Goal: Task Accomplishment & Management: Use online tool/utility

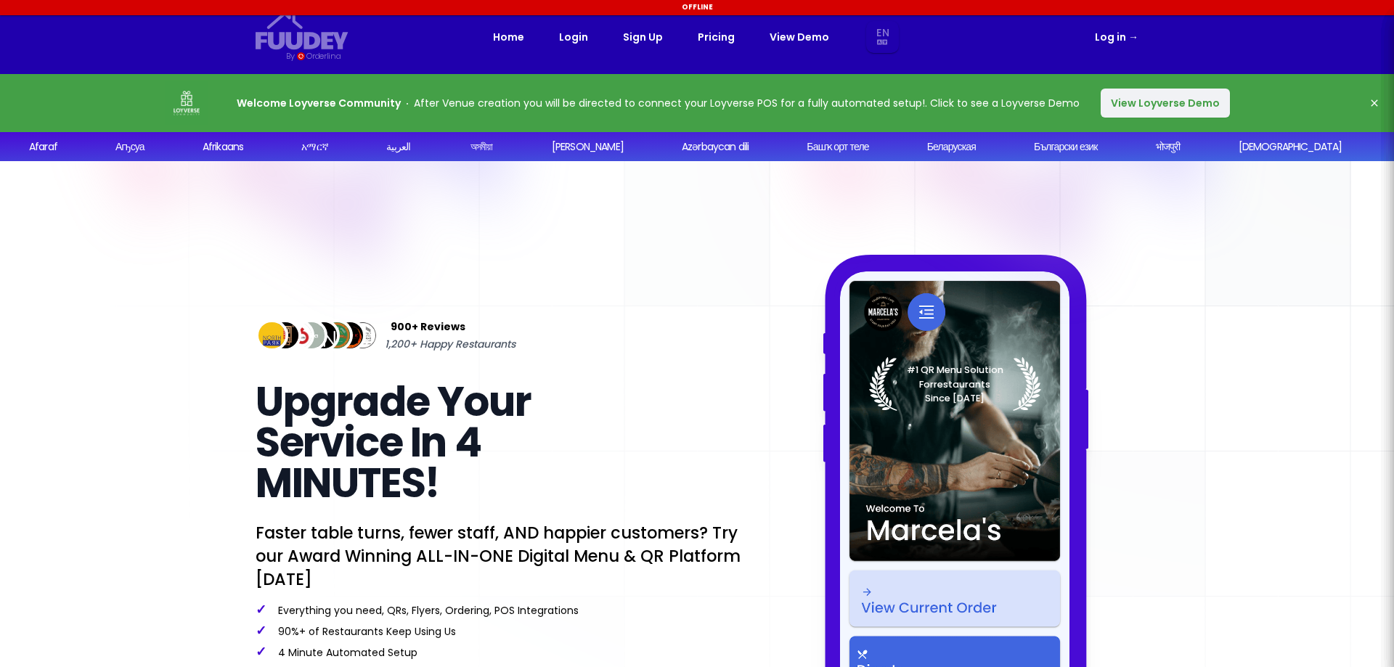
select select "en"
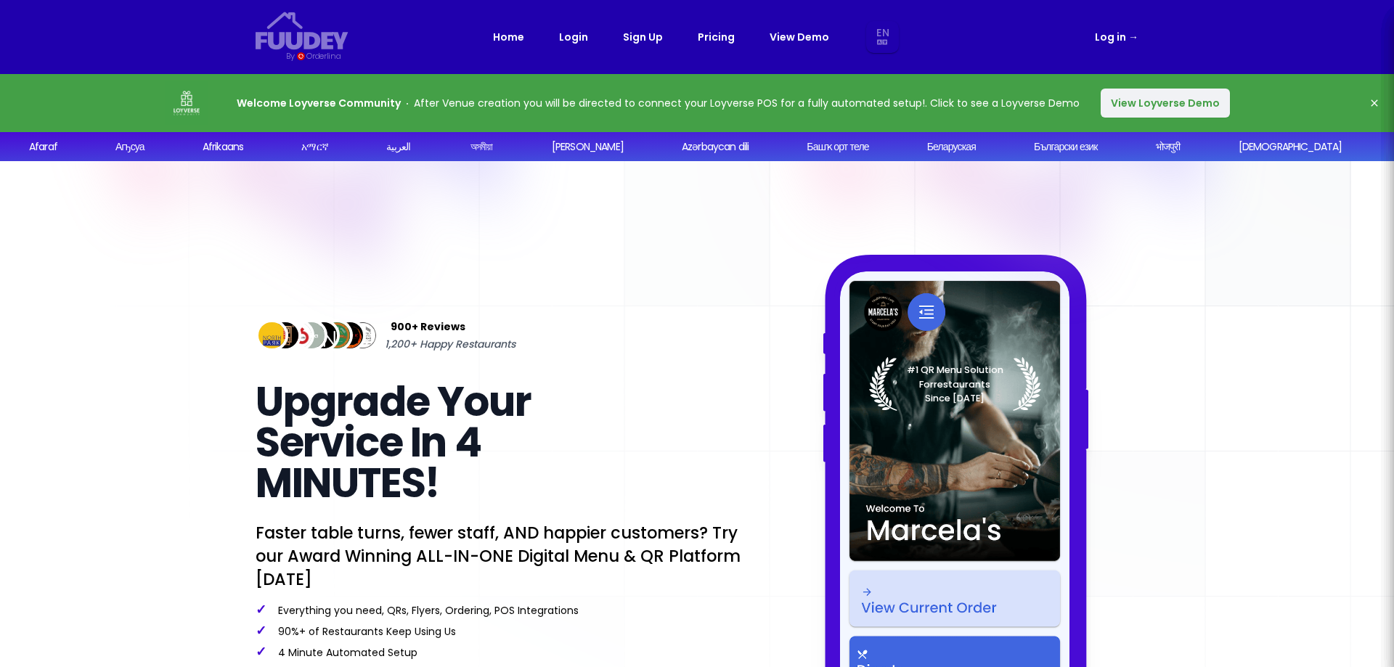
click at [708, 36] on link "Pricing" at bounding box center [716, 36] width 37 height 17
select select "en"
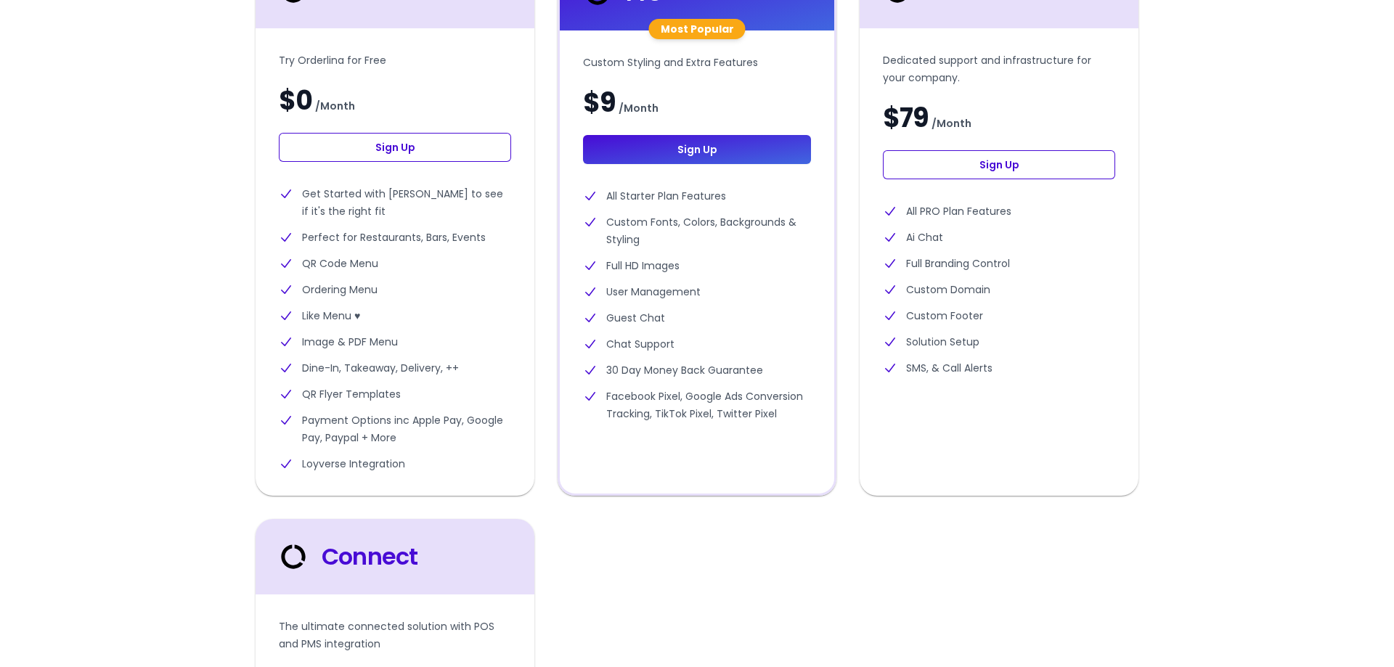
scroll to position [508, 0]
select select "en"
click at [404, 143] on link "Sign Up" at bounding box center [395, 146] width 232 height 29
select select "en"
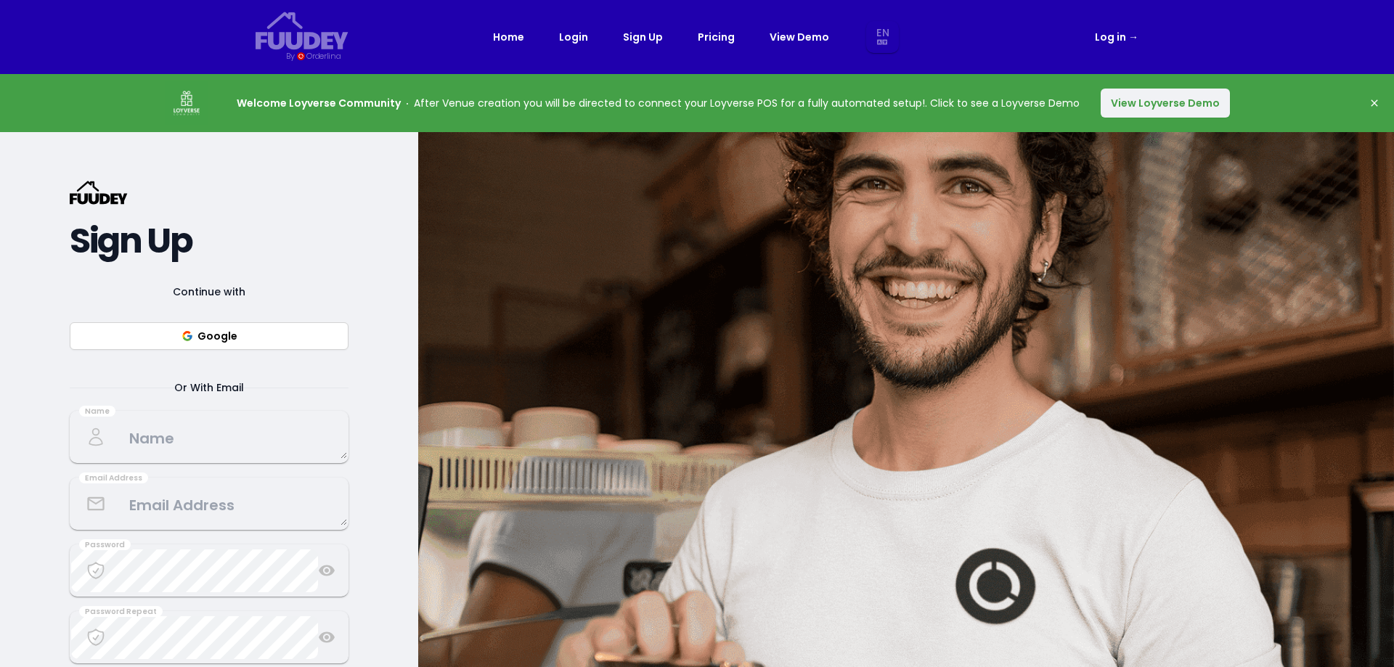
click at [228, 340] on button "Google" at bounding box center [209, 336] width 279 height 28
select select "en"
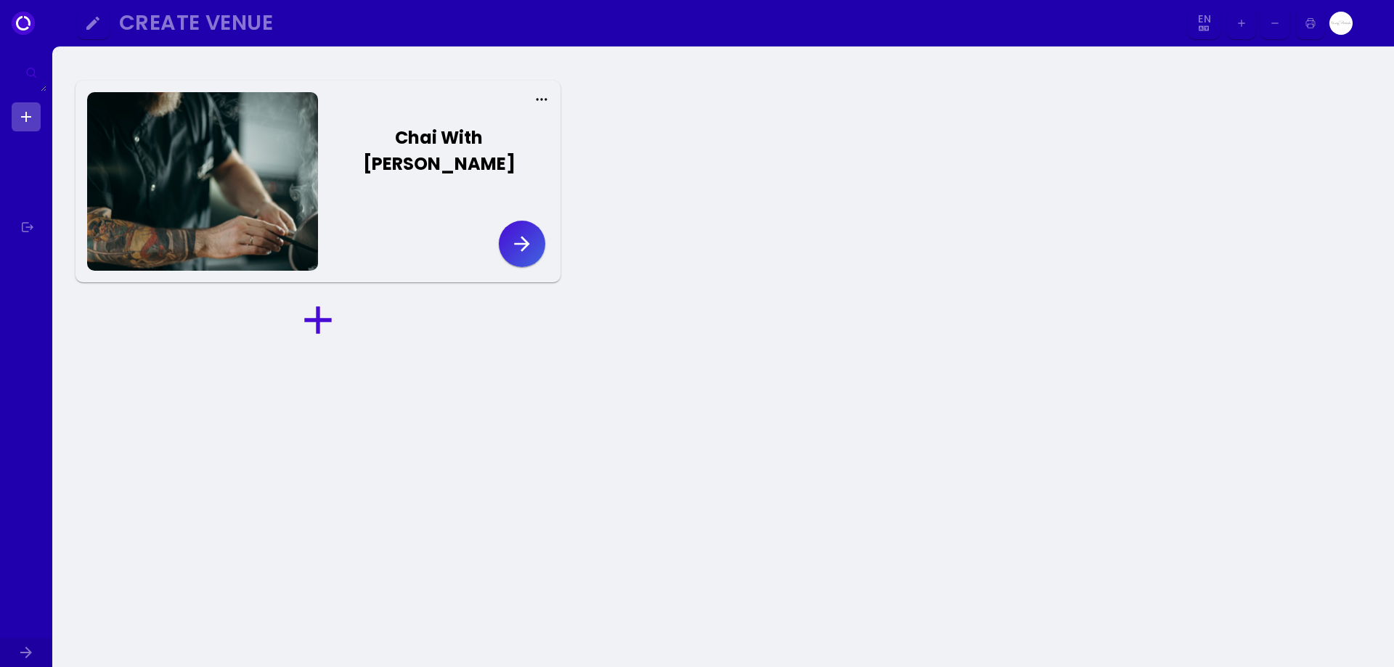
click at [522, 232] on icon "button" at bounding box center [522, 243] width 23 height 23
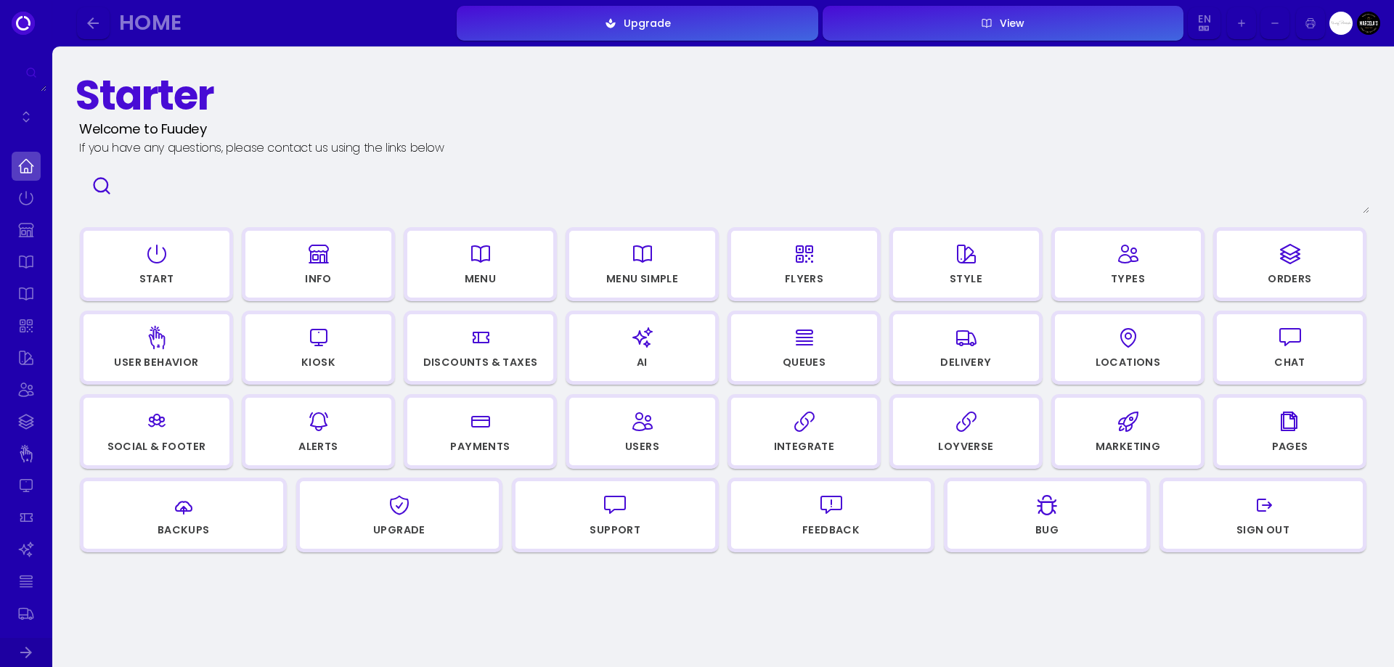
click at [487, 270] on icon "button" at bounding box center [480, 254] width 23 height 73
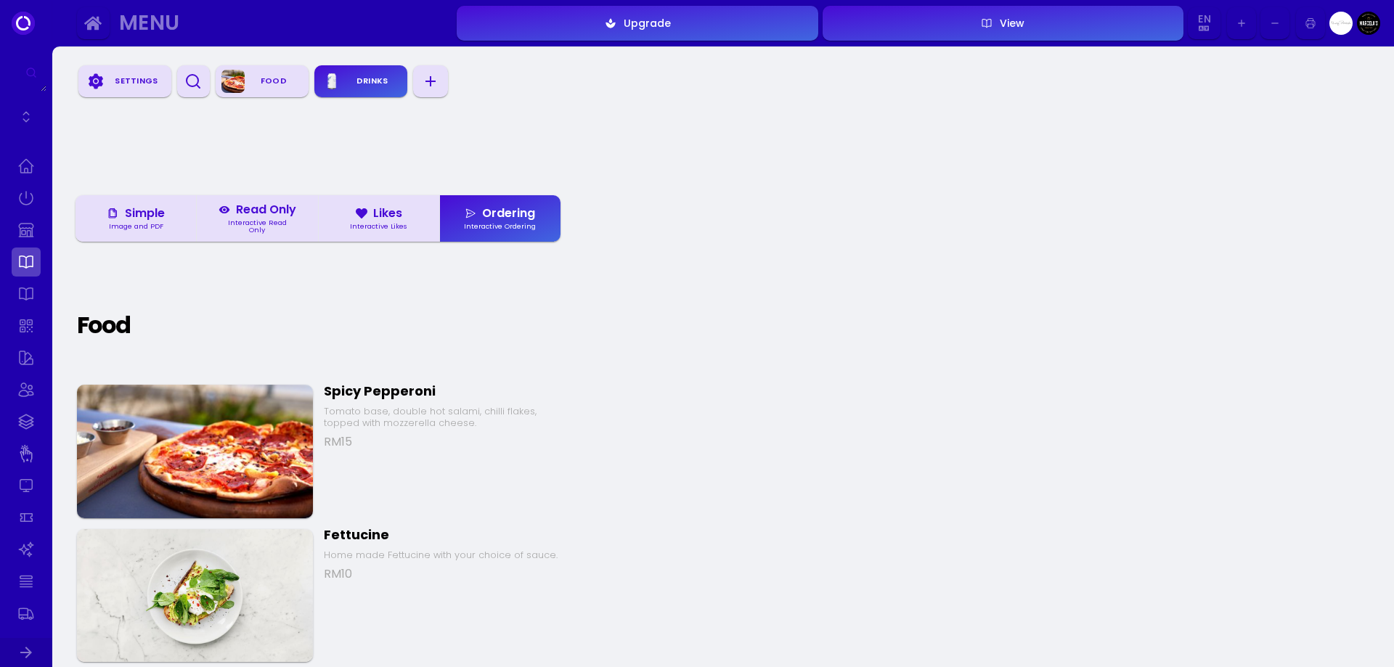
click at [266, 80] on div "Food" at bounding box center [274, 81] width 58 height 22
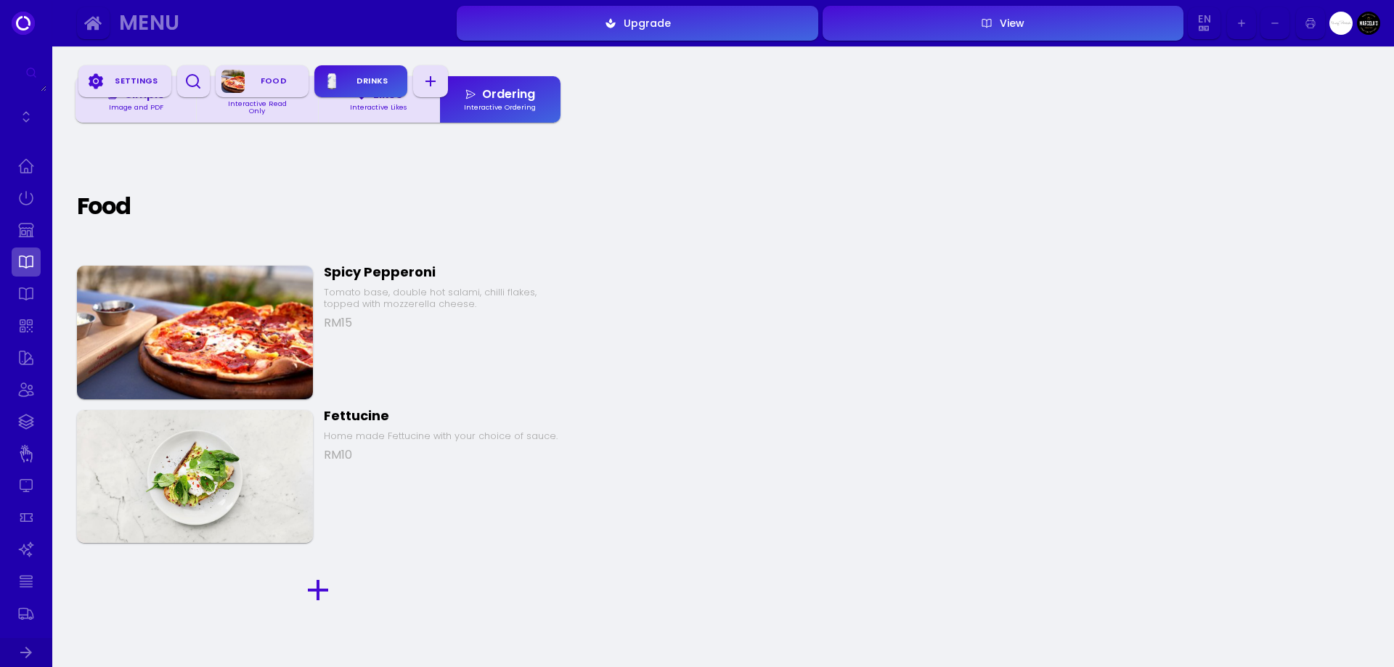
scroll to position [137, 0]
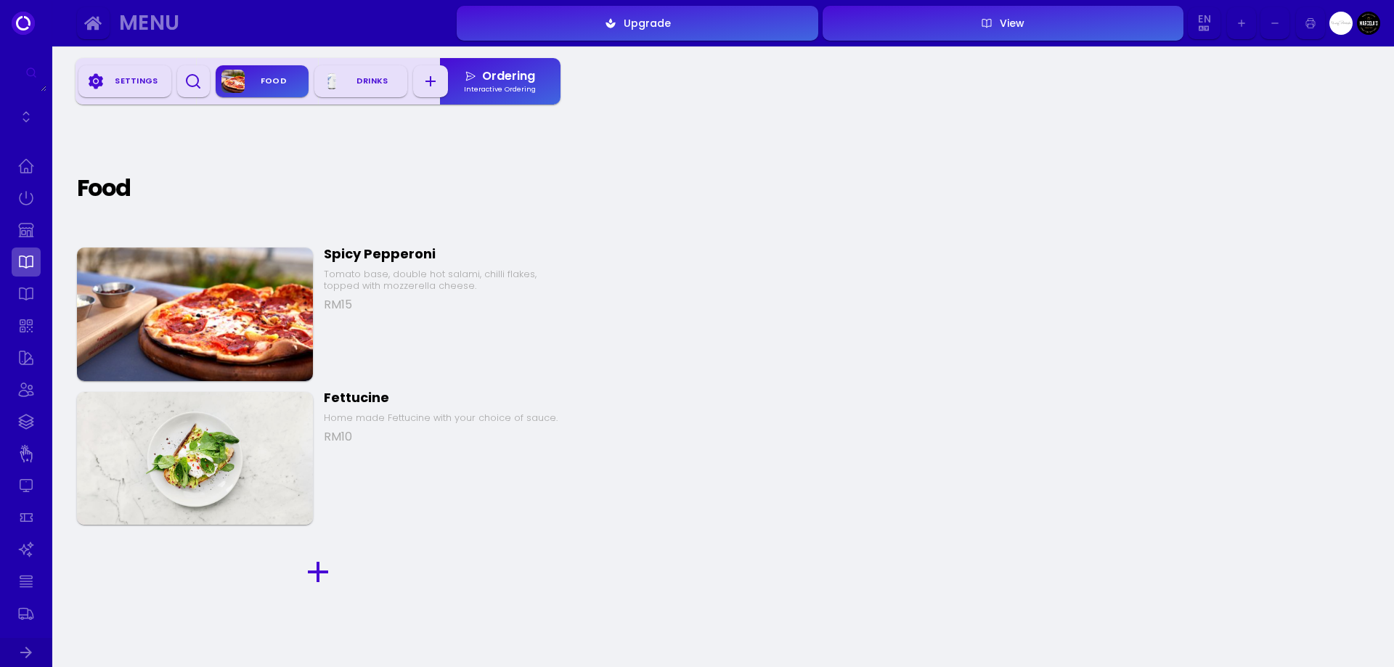
click at [324, 580] on icon "button" at bounding box center [318, 572] width 35 height 35
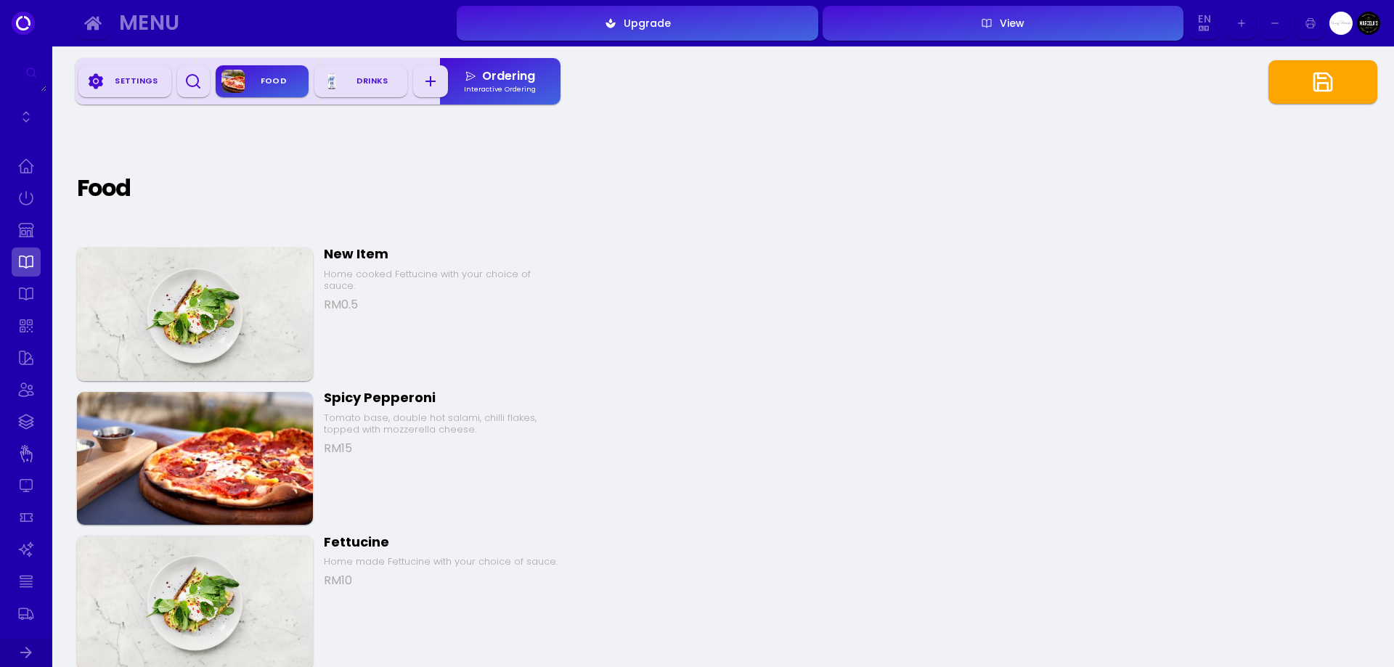
scroll to position [118, 0]
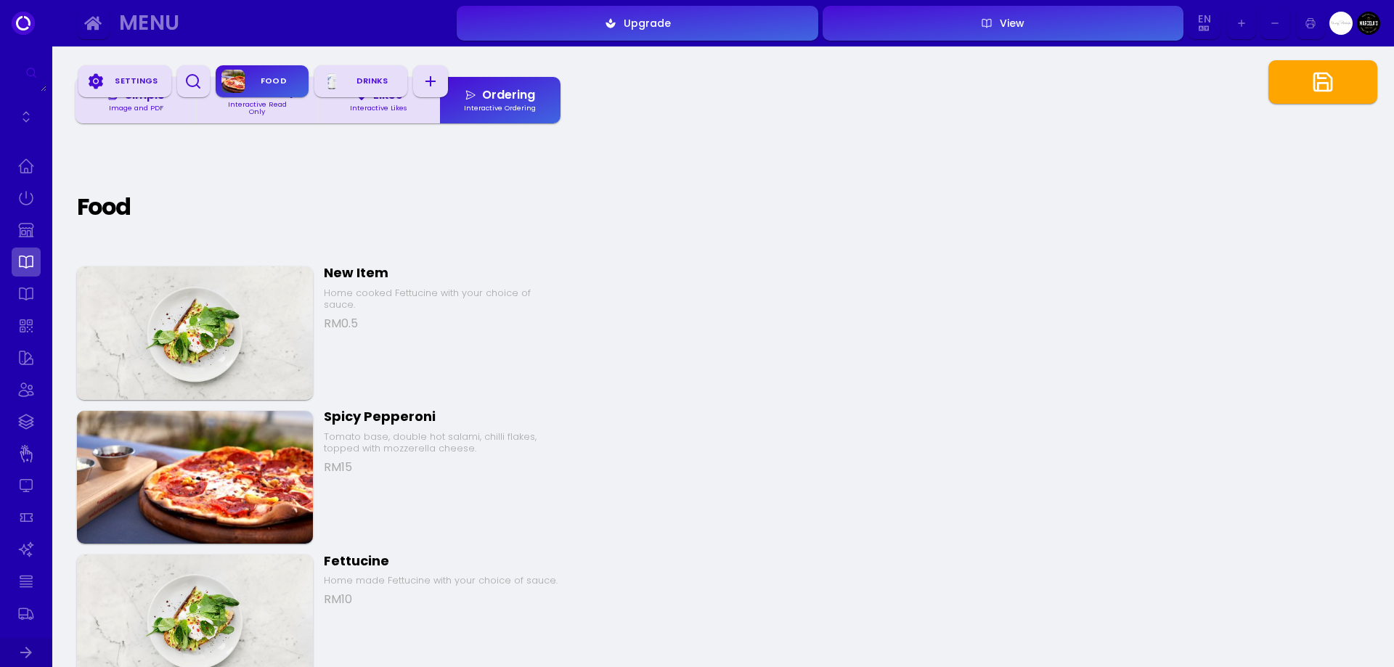
click at [364, 271] on div "New Item" at bounding box center [442, 273] width 236 height 17
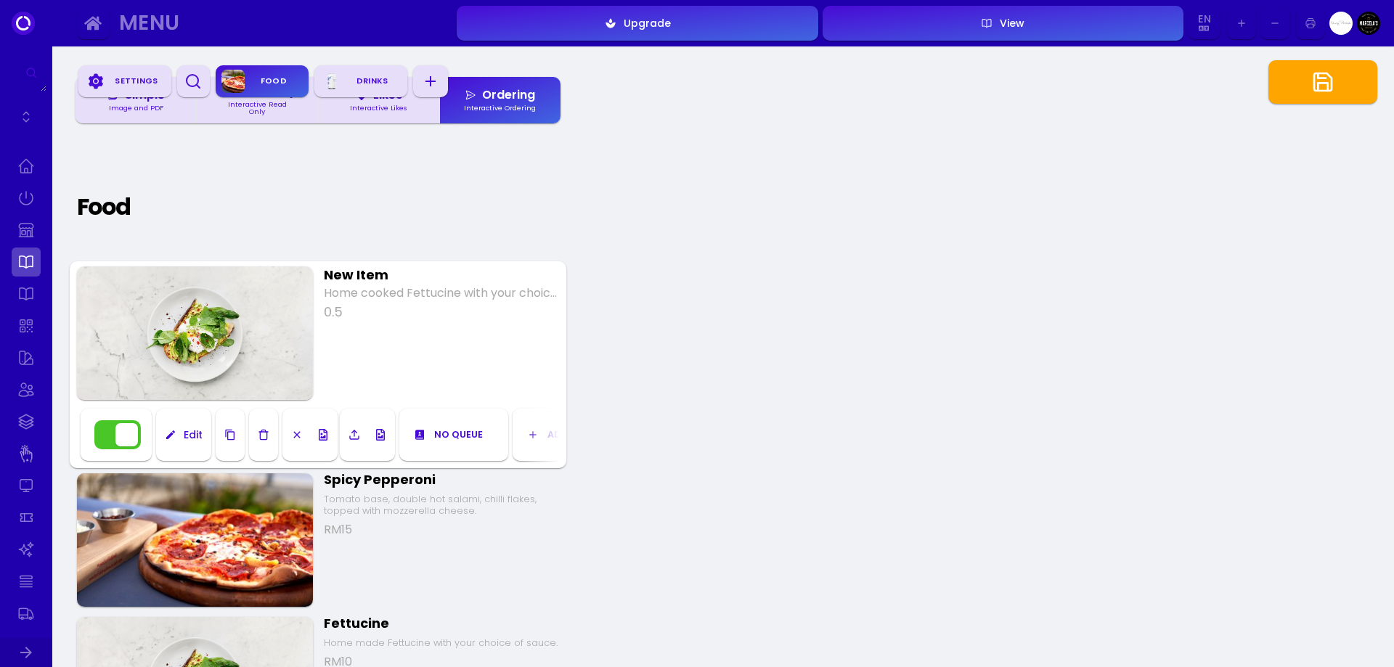
click at [388, 274] on input "New Item" at bounding box center [442, 275] width 236 height 20
drag, startPoint x: 410, startPoint y: 272, endPoint x: 276, endPoint y: 261, distance: 134.1
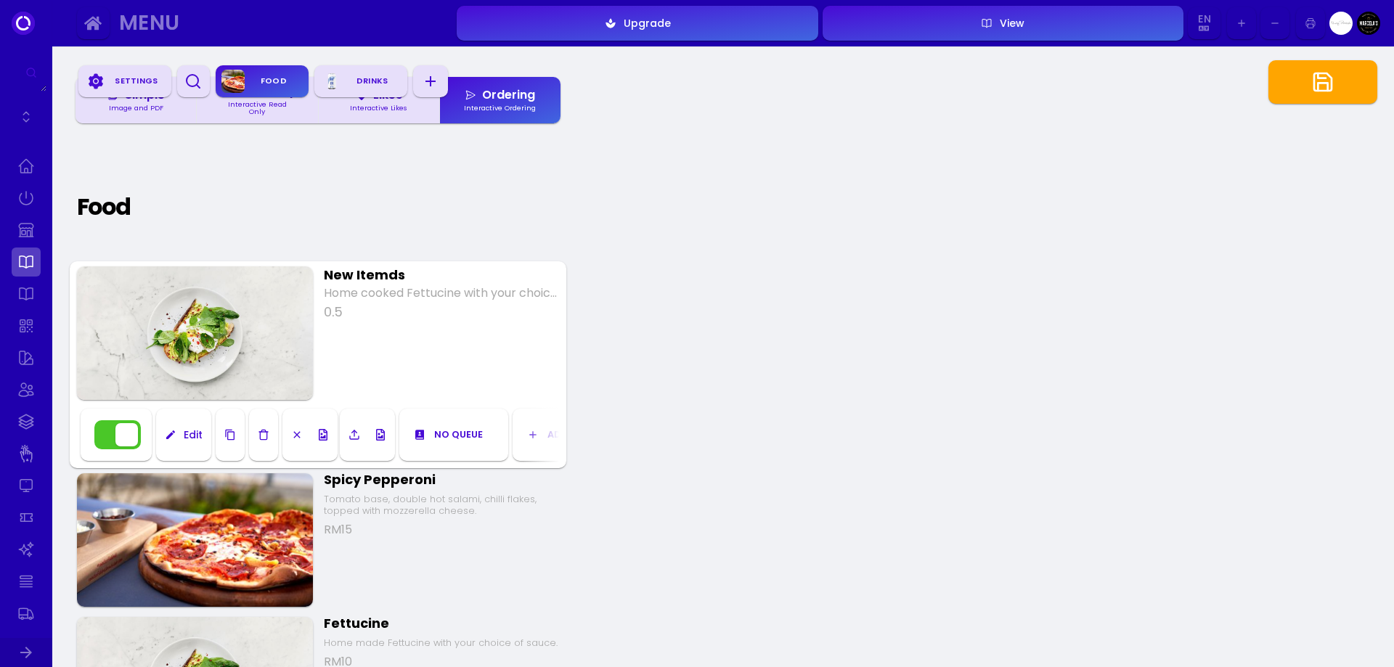
click at [276, 261] on div "New Itemds Home cooked Fettucine with your choice of sauce. 0.5 Edit No queue K…" at bounding box center [318, 364] width 497 height 206
type input "Briyani 1"
drag, startPoint x: 914, startPoint y: 259, endPoint x: 1116, endPoint y: 158, distance: 225.4
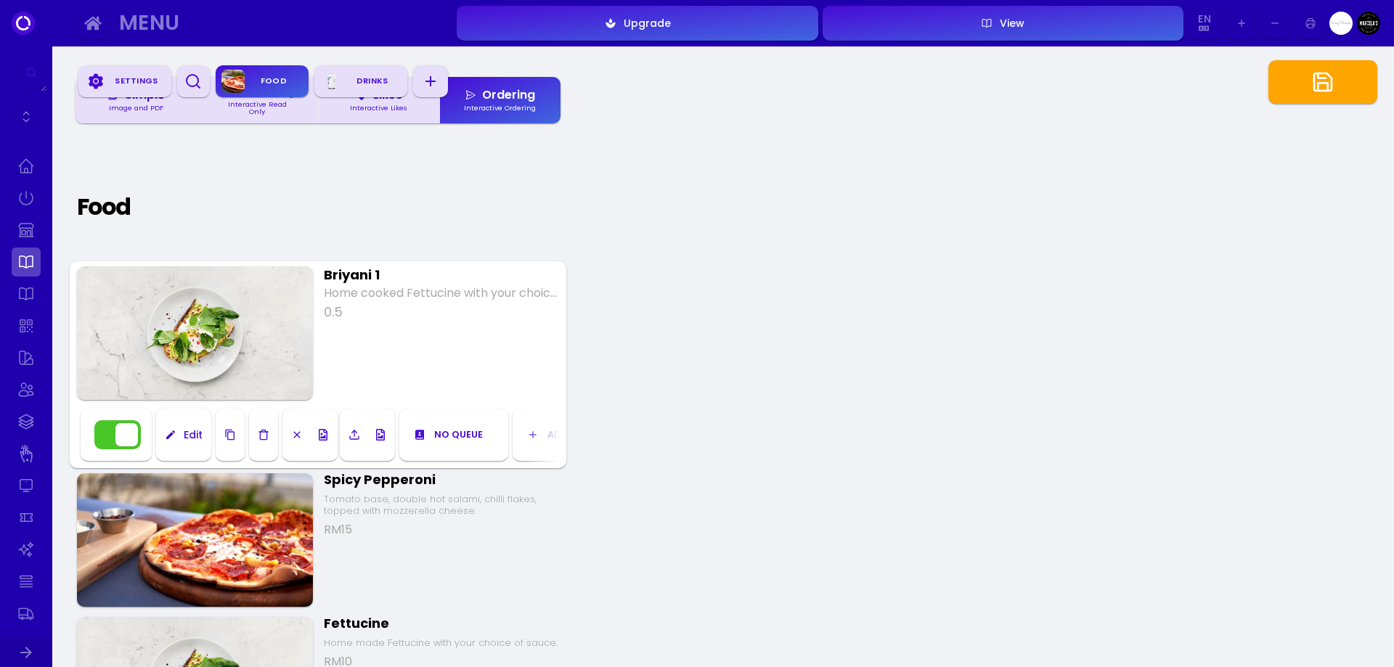
click at [1273, 85] on button "button" at bounding box center [1323, 82] width 109 height 44
click at [28, 263] on link at bounding box center [26, 262] width 29 height 29
click at [20, 257] on link at bounding box center [26, 262] width 29 height 29
click at [32, 232] on link at bounding box center [26, 230] width 29 height 29
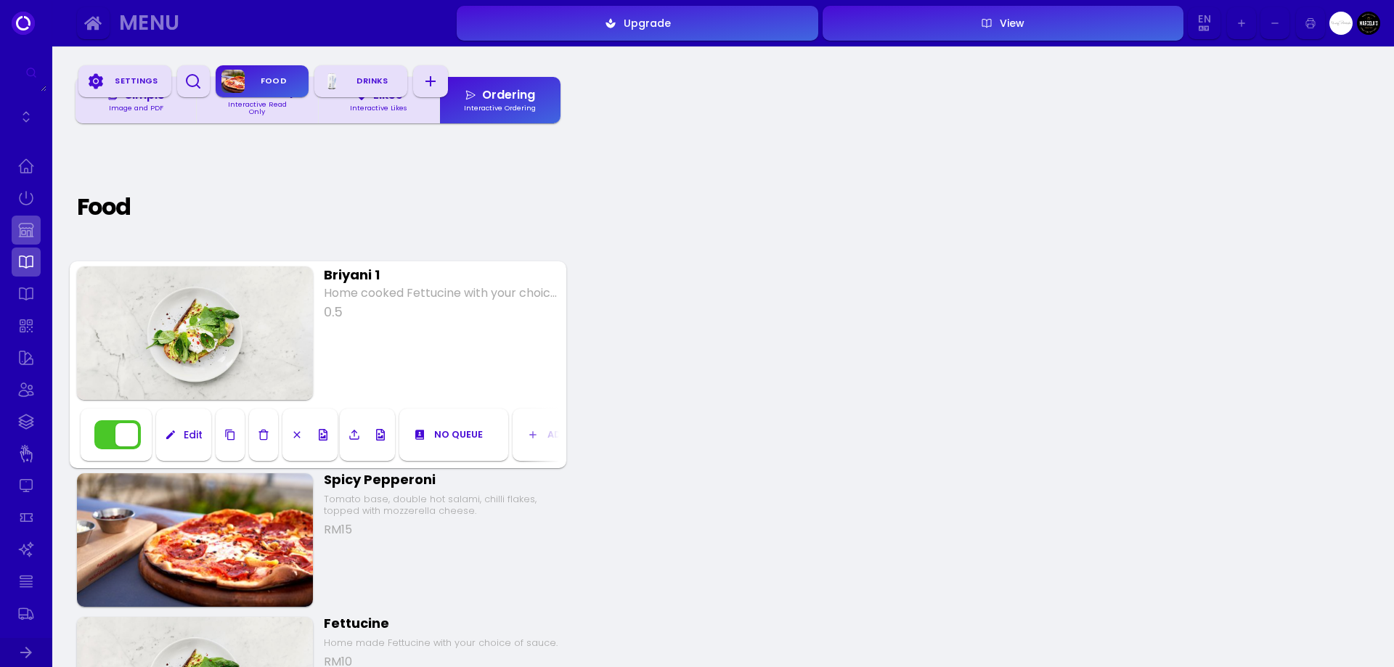
select select "MYR"
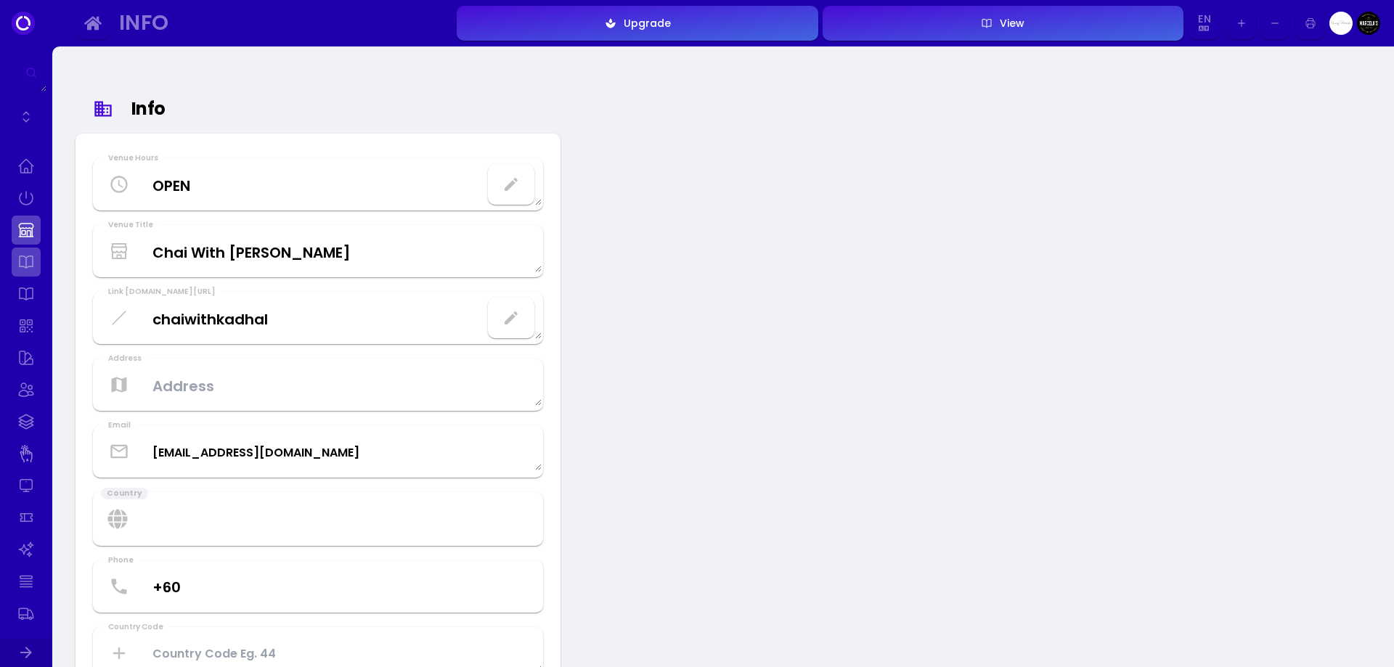
click at [22, 259] on link at bounding box center [26, 262] width 29 height 29
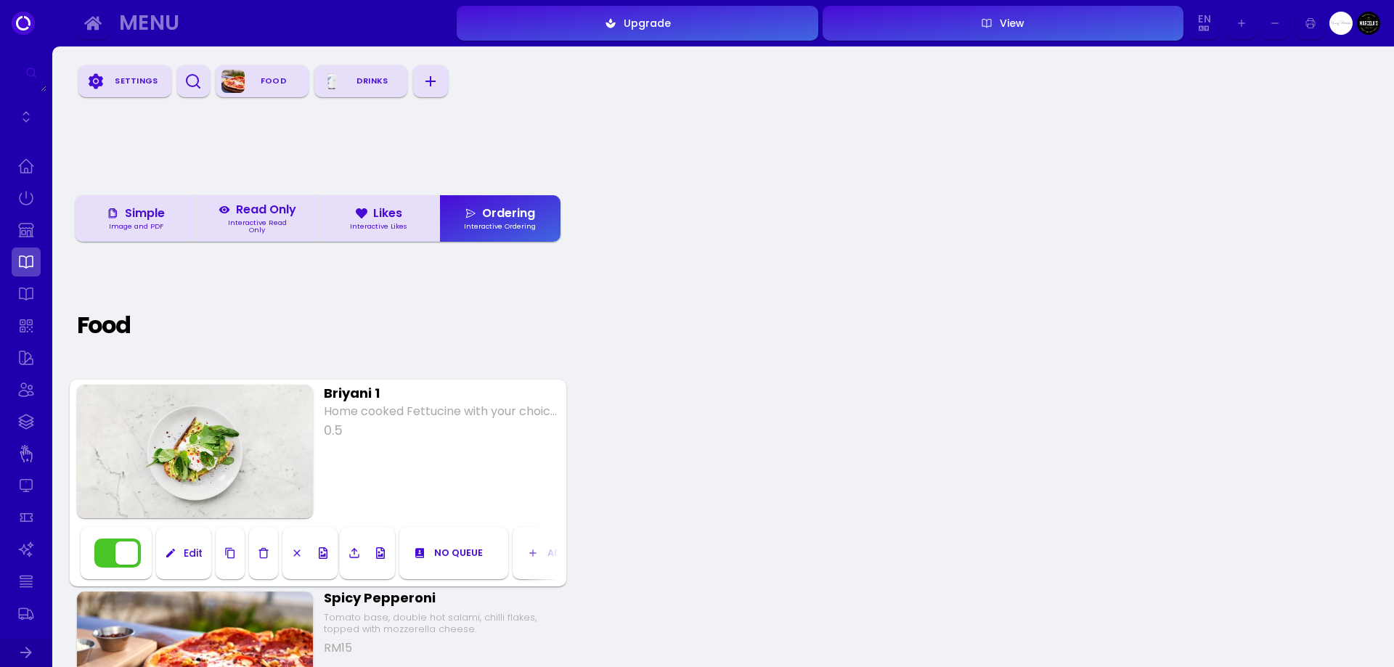
click at [272, 87] on div "Food" at bounding box center [274, 81] width 58 height 22
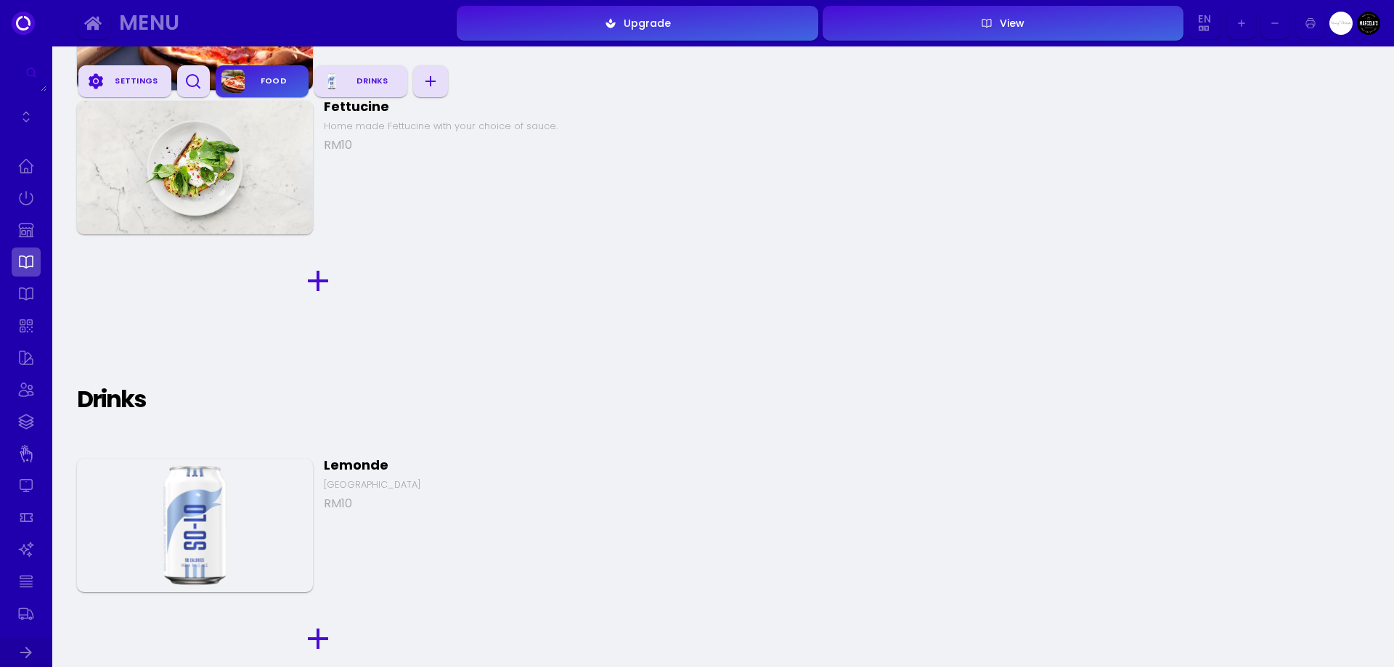
scroll to position [355, 0]
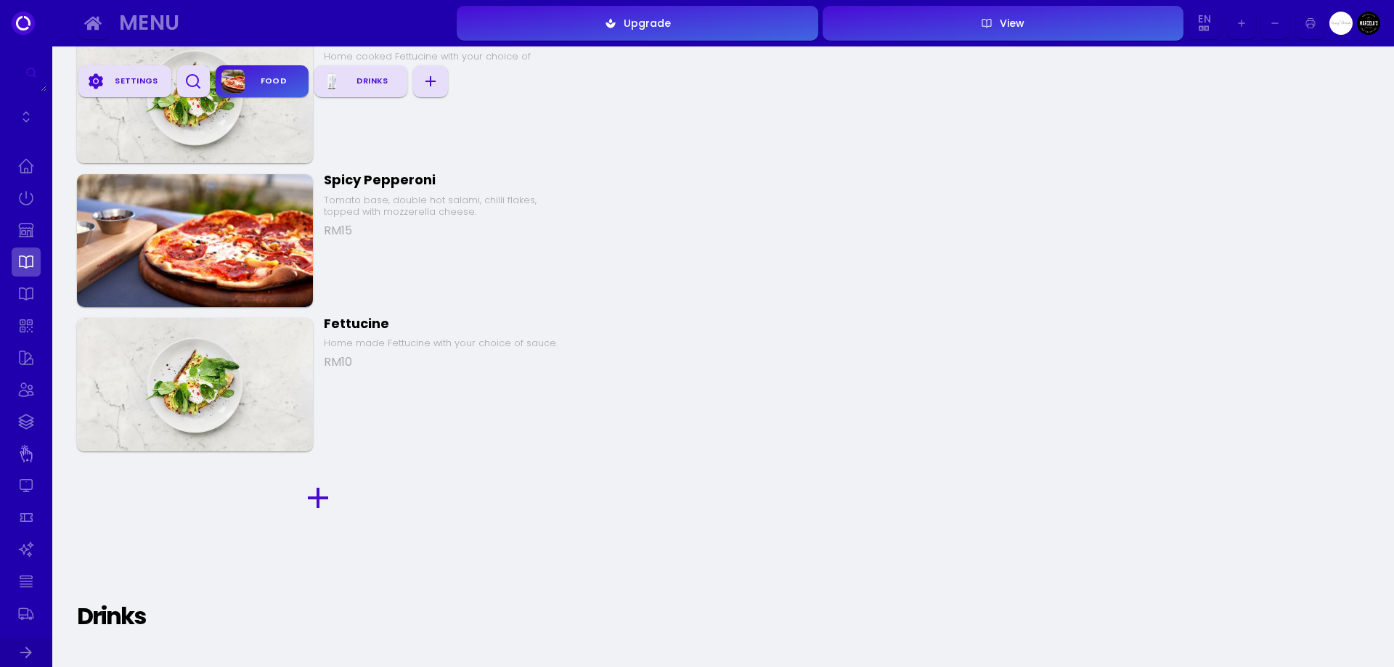
click at [436, 80] on icon "button" at bounding box center [430, 81] width 17 height 17
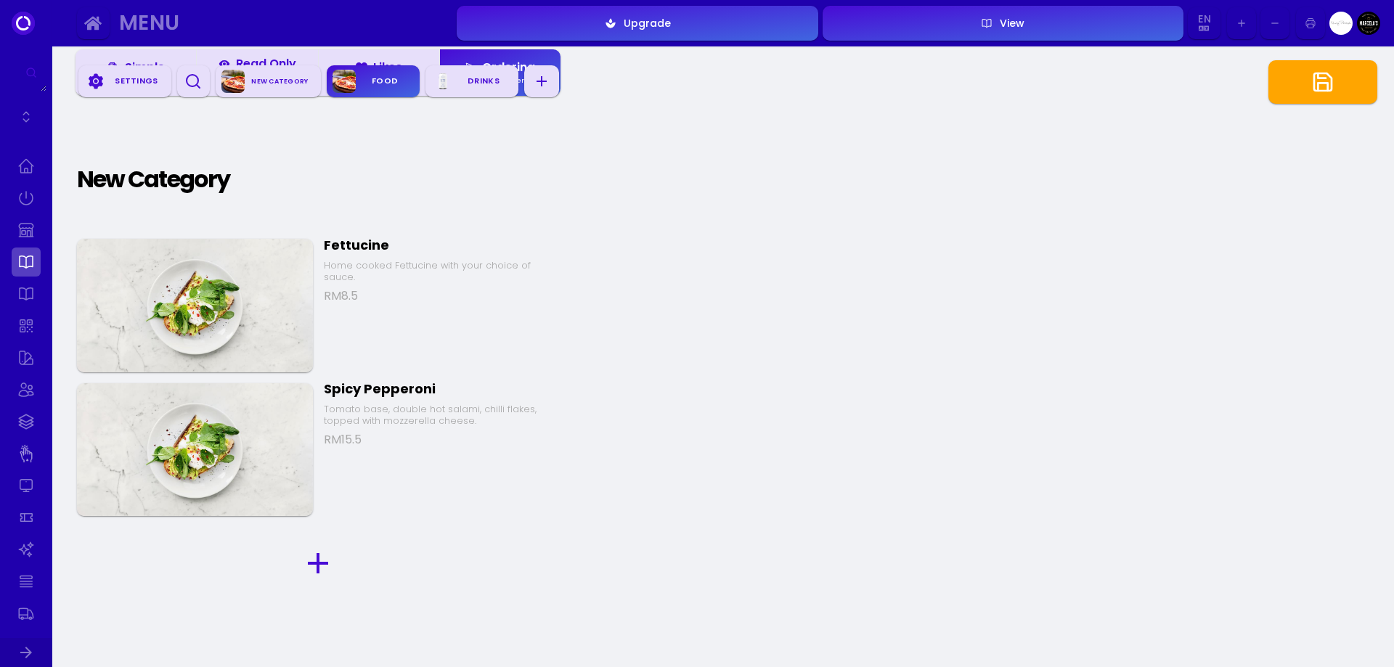
scroll to position [137, 0]
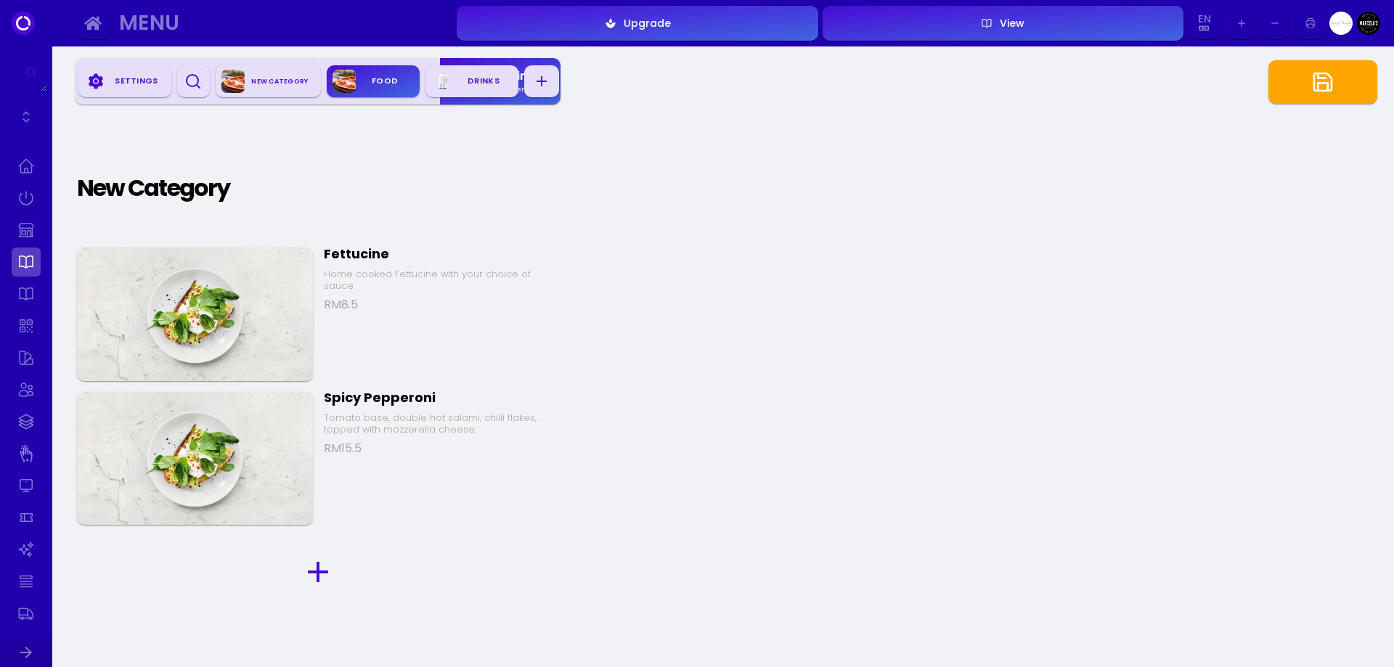
click at [266, 84] on div "New Category" at bounding box center [280, 81] width 70 height 20
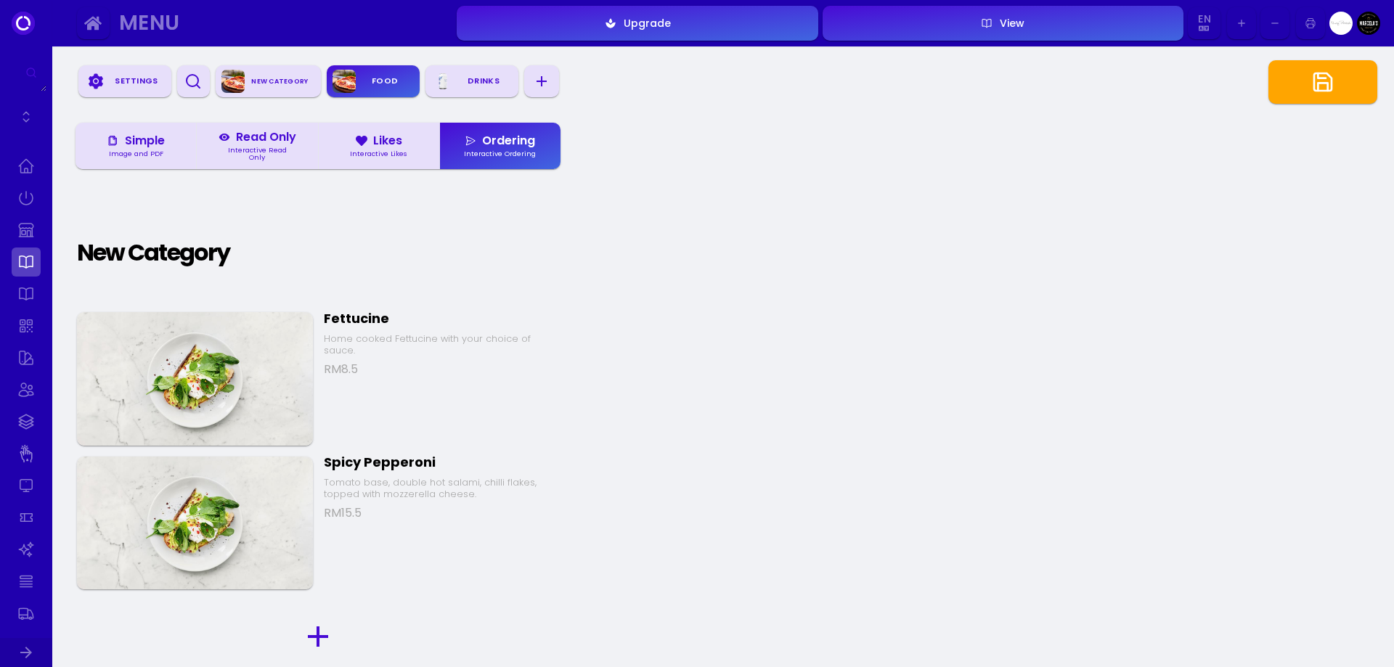
scroll to position [0, 0]
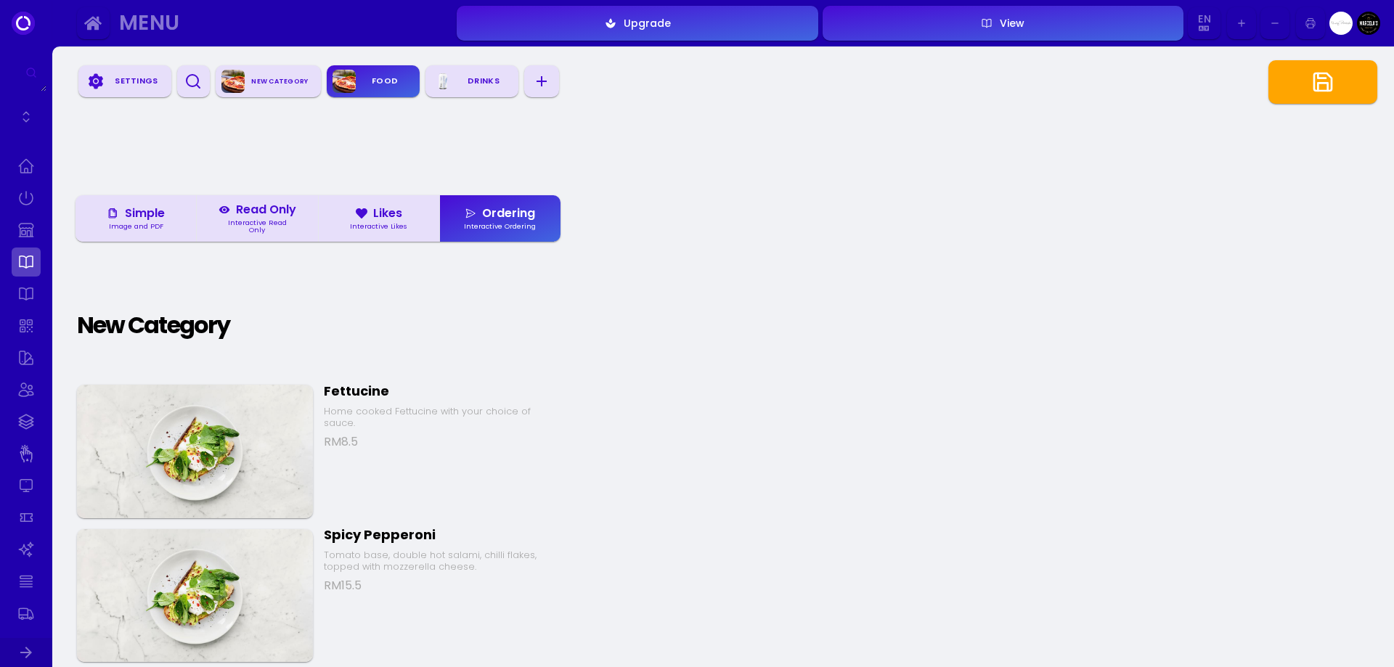
click at [275, 83] on div "New Category" at bounding box center [280, 81] width 70 height 20
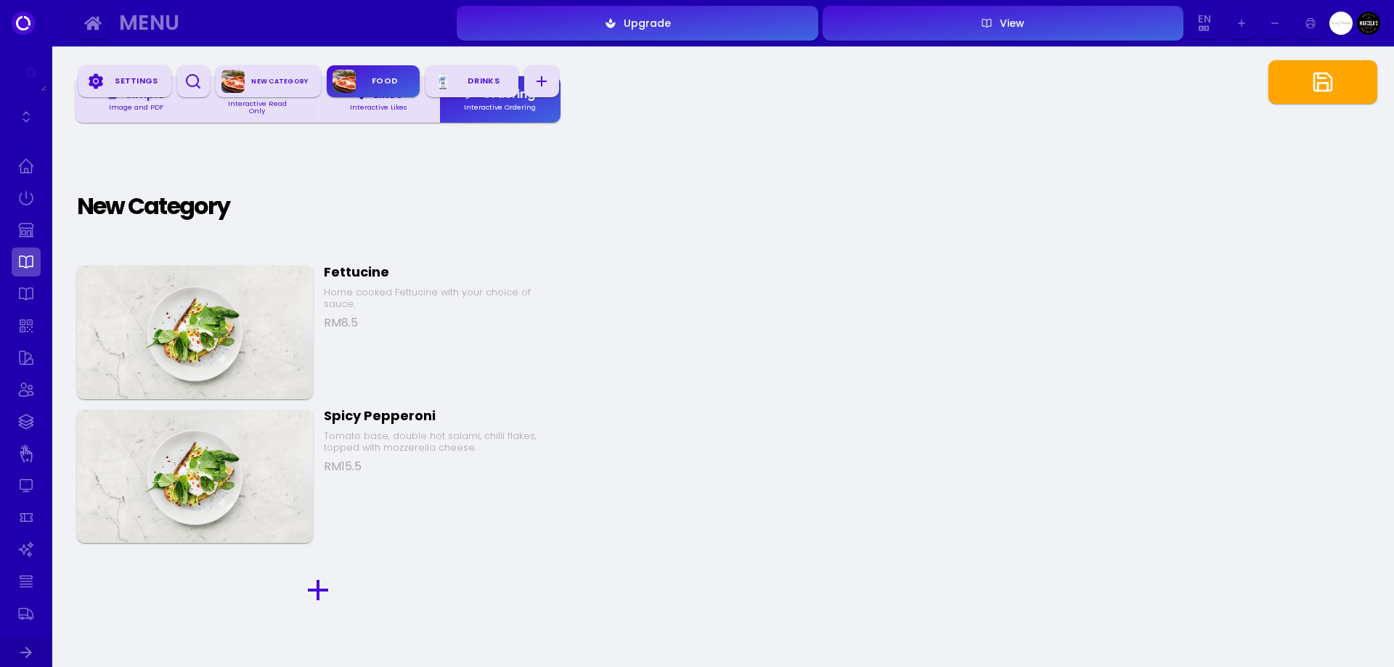
scroll to position [137, 0]
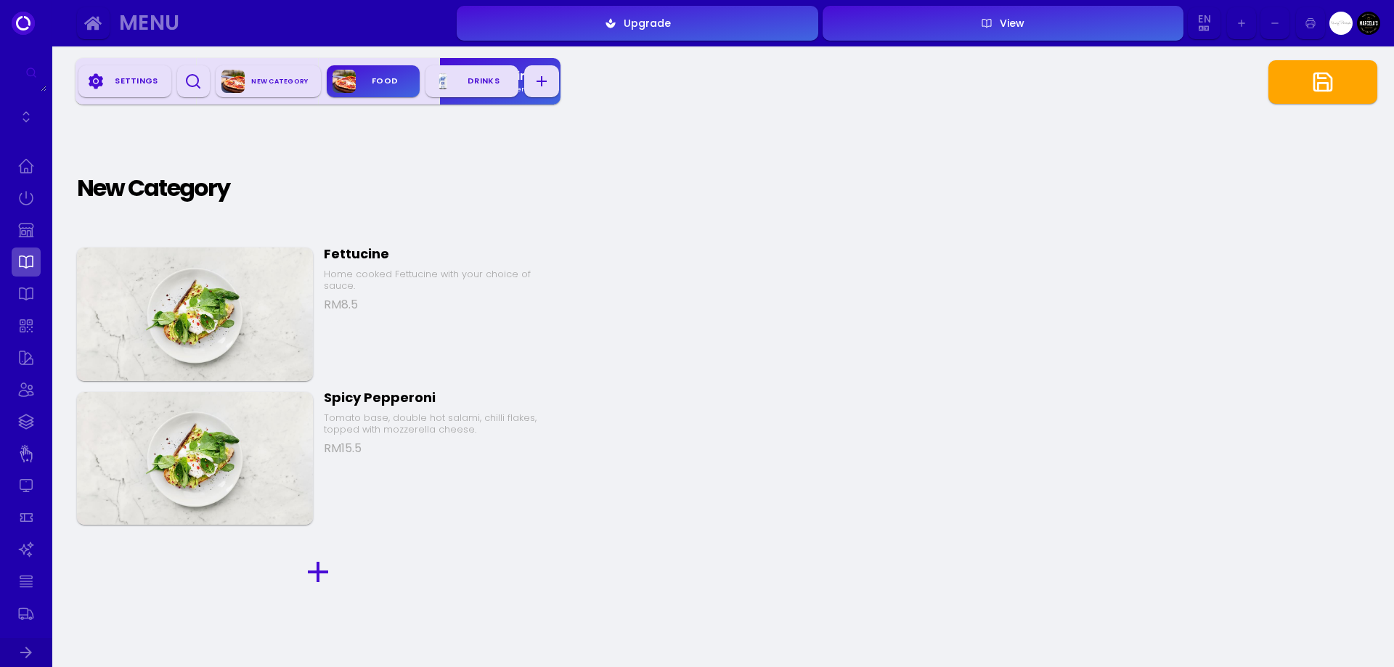
drag, startPoint x: 275, startPoint y: 83, endPoint x: 238, endPoint y: 83, distance: 37.0
click at [243, 83] on img "button" at bounding box center [233, 81] width 23 height 23
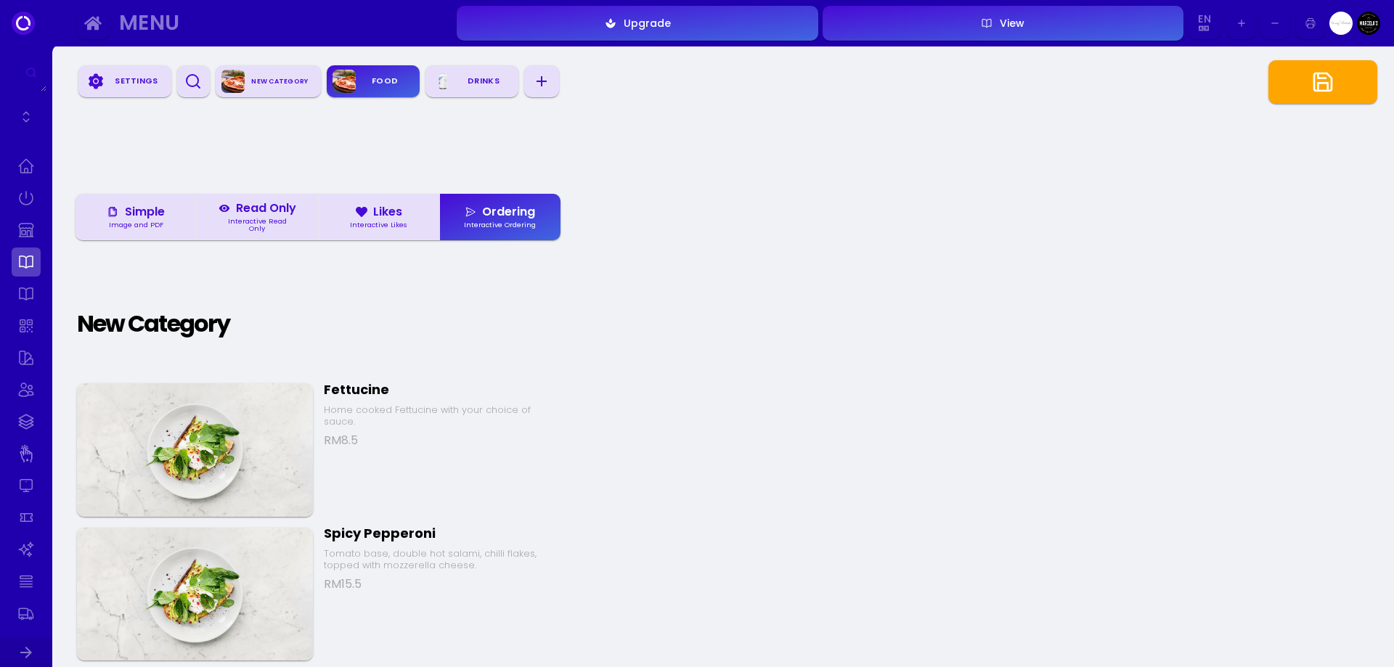
scroll to position [0, 0]
click at [177, 320] on div "New Category" at bounding box center [153, 325] width 153 height 35
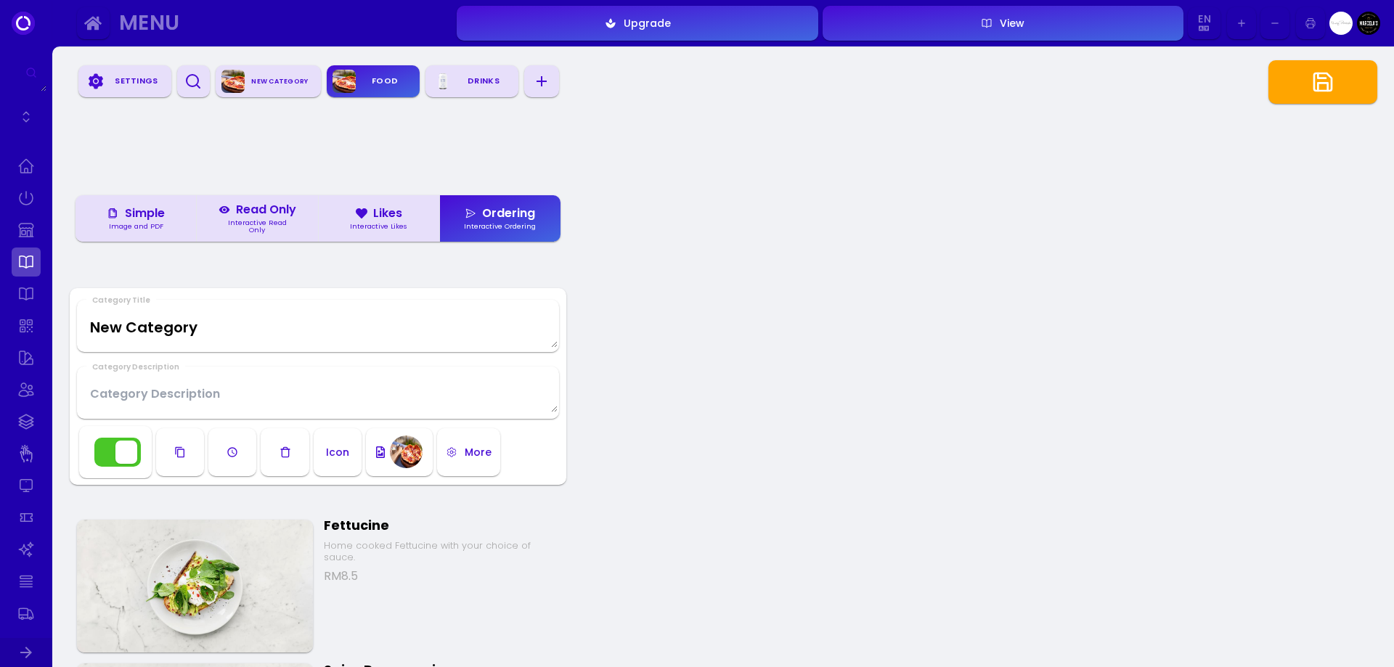
click at [229, 328] on Title "New Category" at bounding box center [317, 326] width 479 height 43
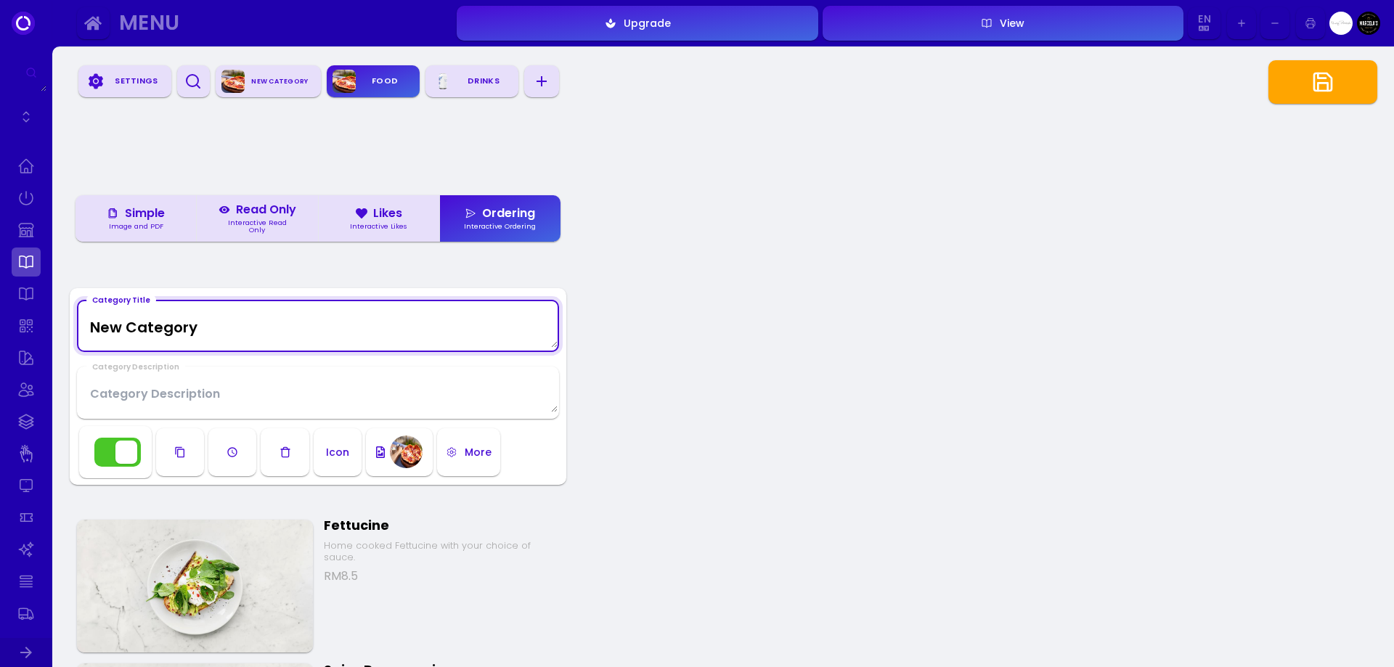
drag, startPoint x: 259, startPoint y: 329, endPoint x: 0, endPoint y: 309, distance: 260.0
type Title "Biryani"
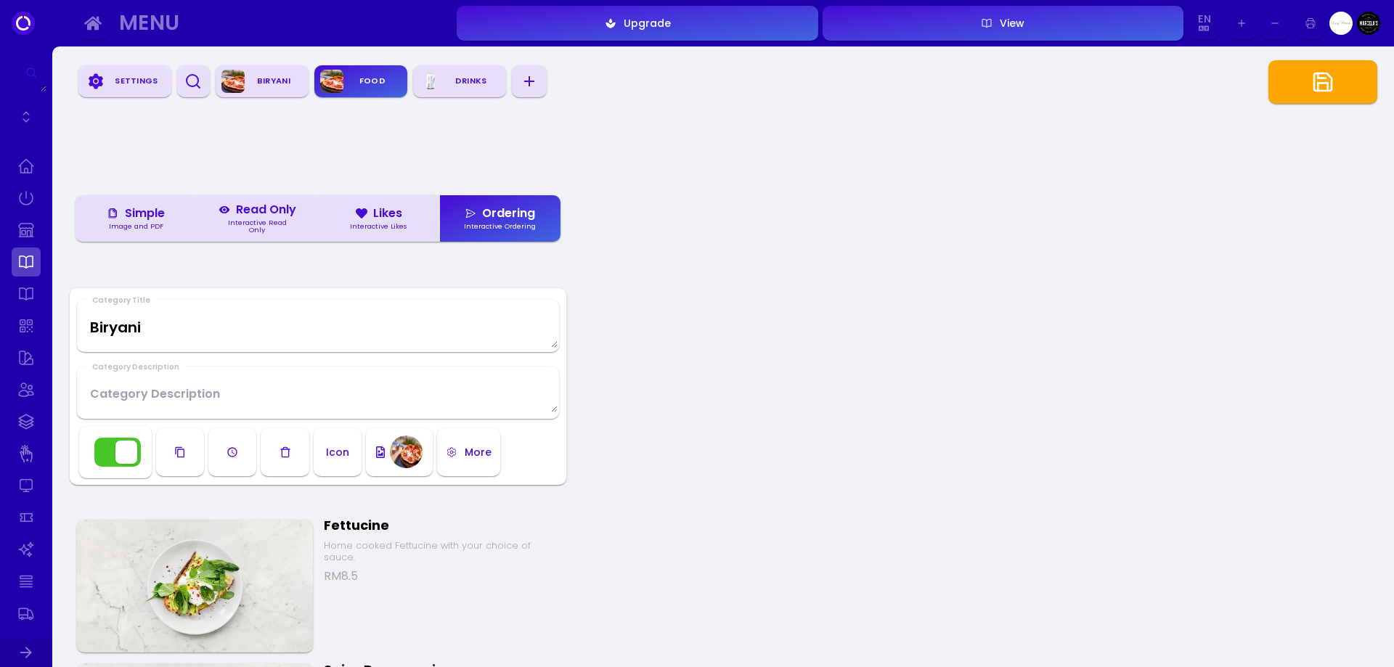
click at [1325, 83] on polyline "button" at bounding box center [1322, 87] width 9 height 8
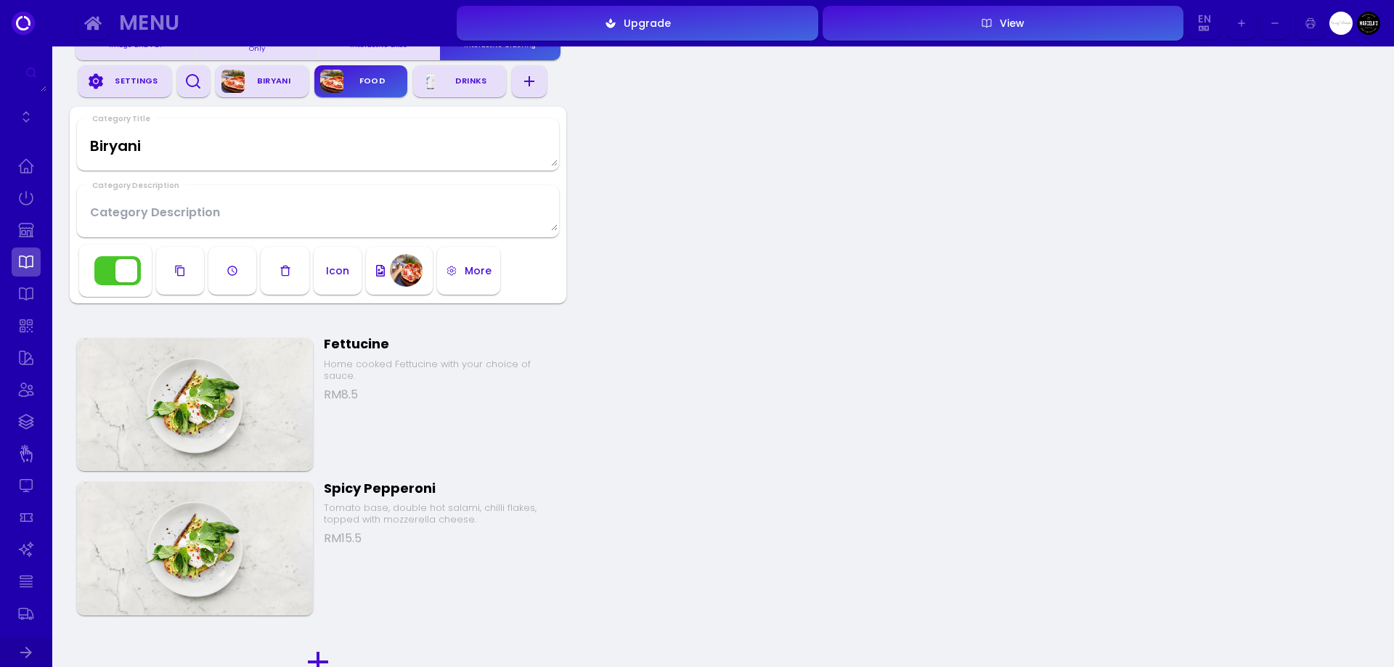
scroll to position [363, 0]
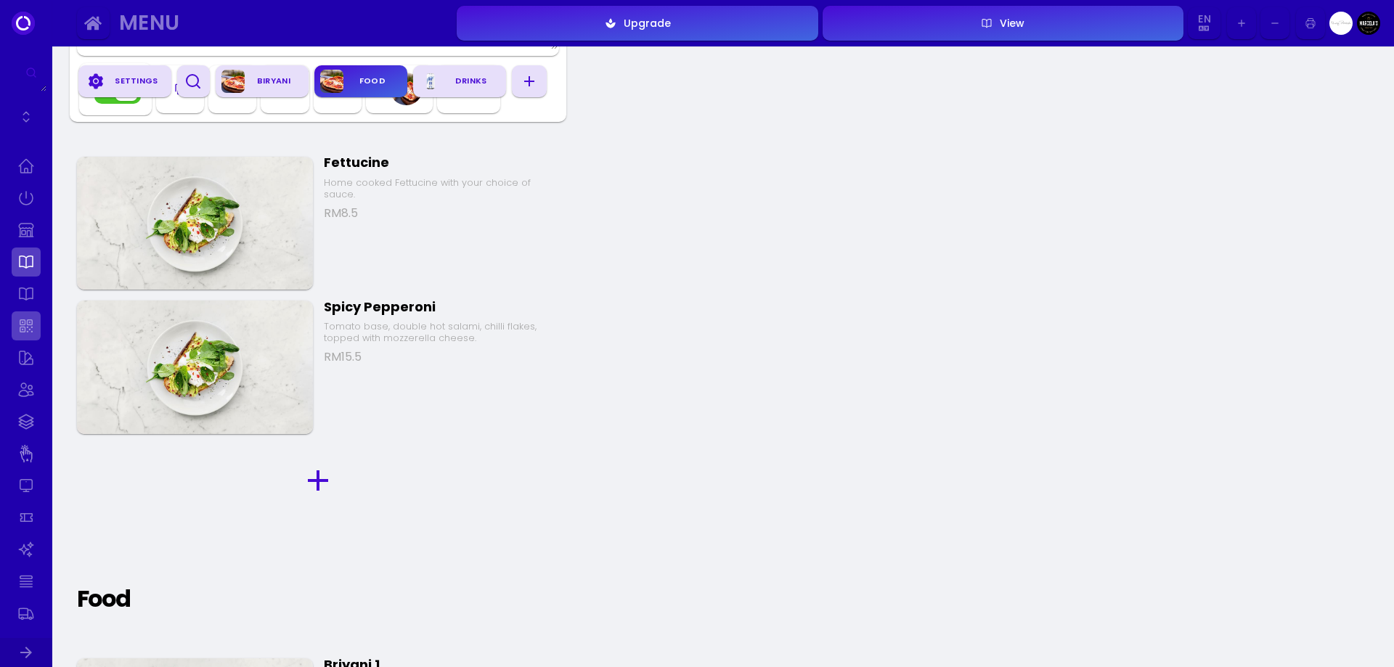
click at [24, 320] on link at bounding box center [26, 326] width 29 height 29
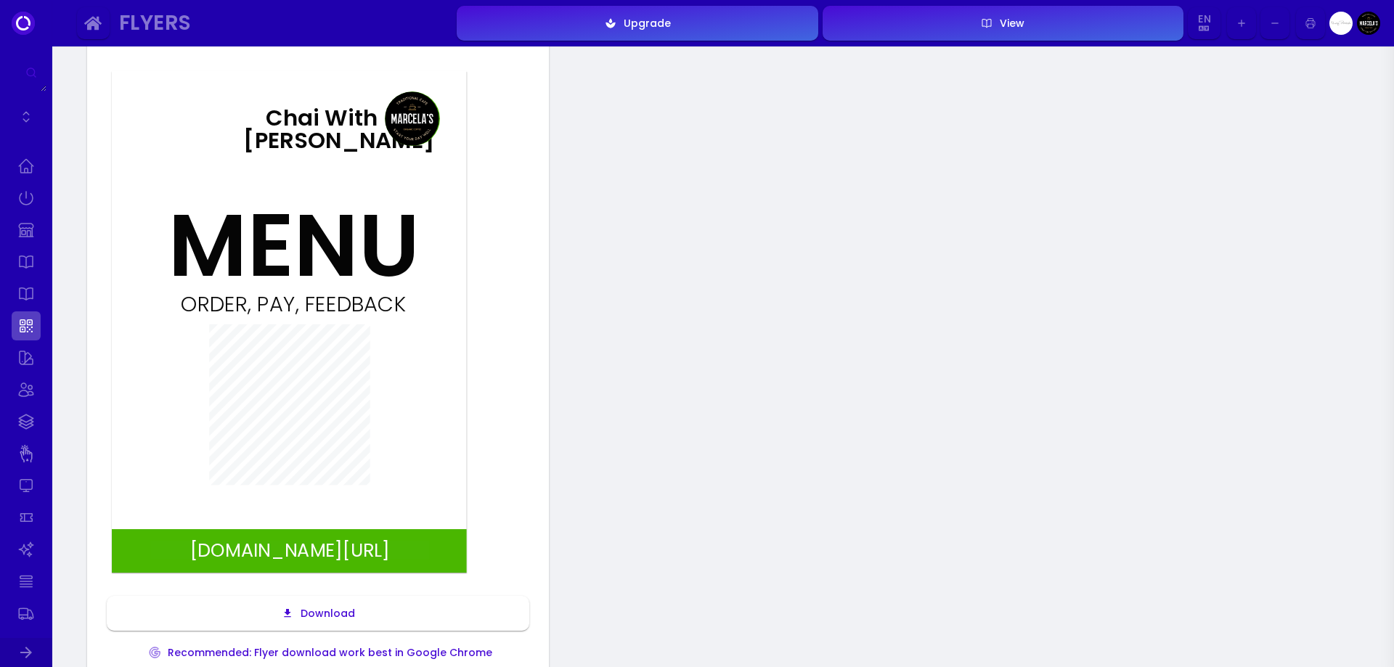
scroll to position [145, 0]
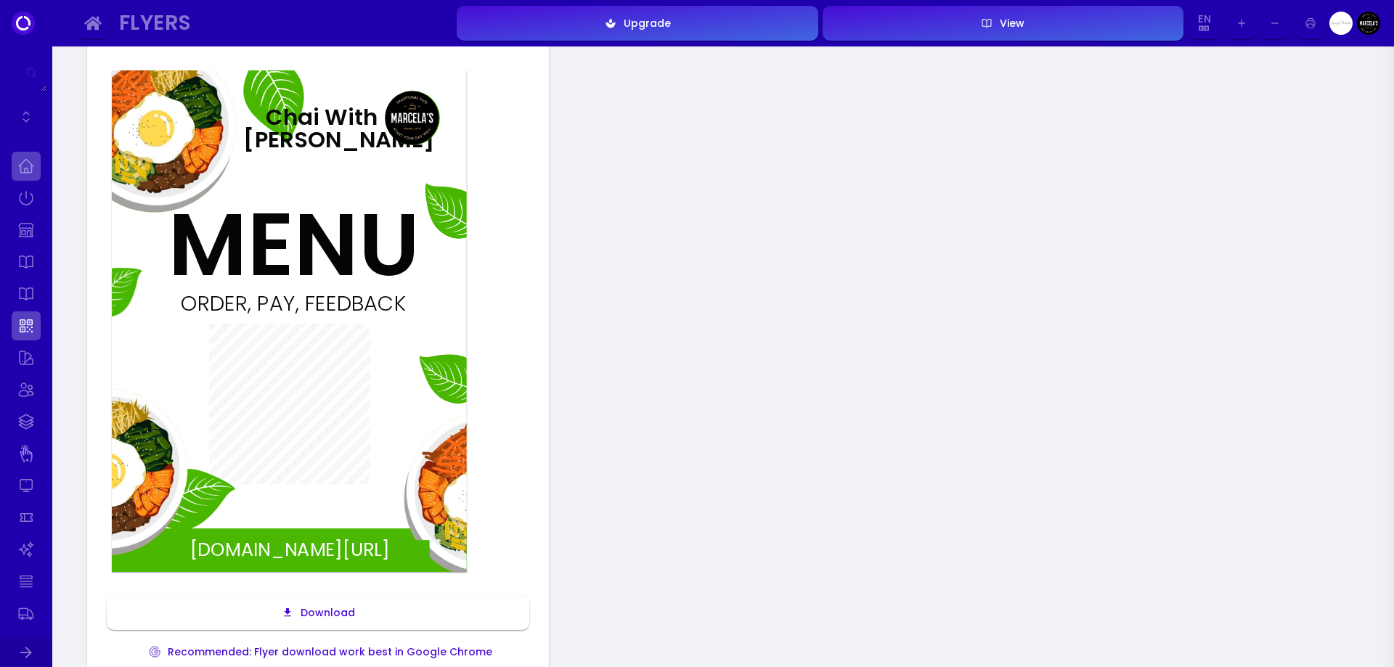
click at [25, 175] on link at bounding box center [26, 166] width 29 height 29
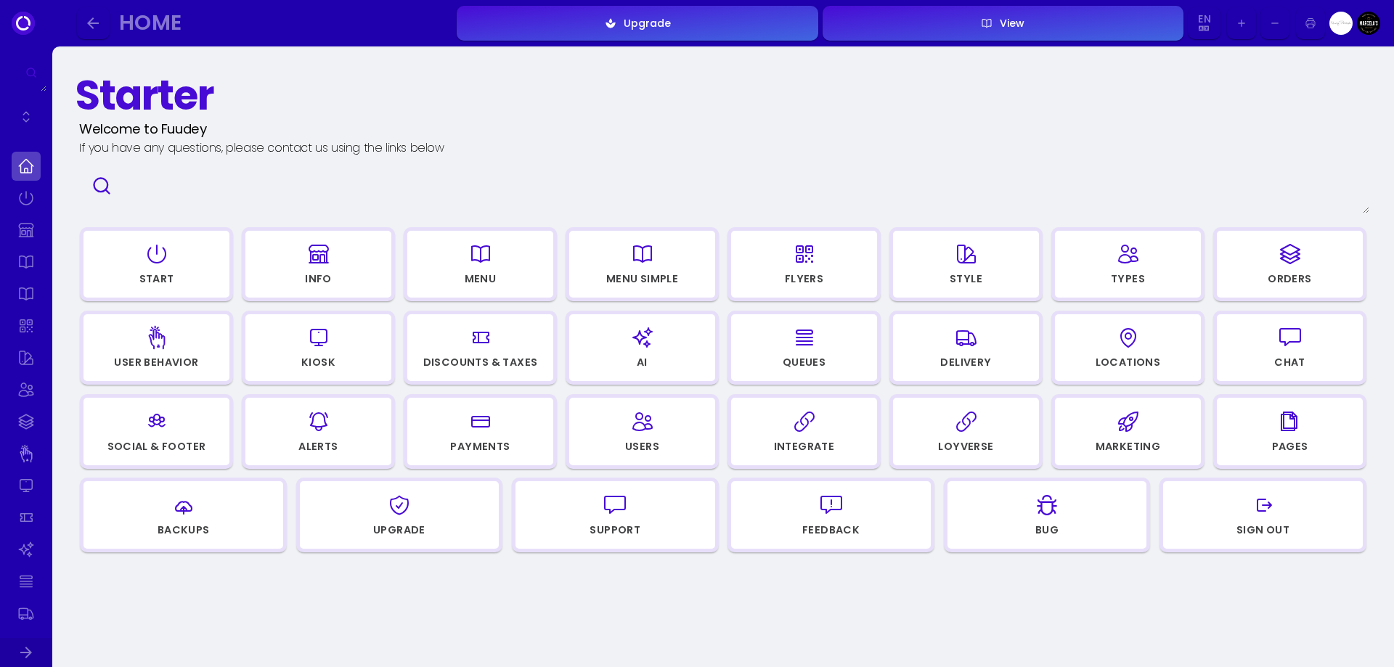
click at [169, 247] on div "button" at bounding box center [156, 254] width 132 height 35
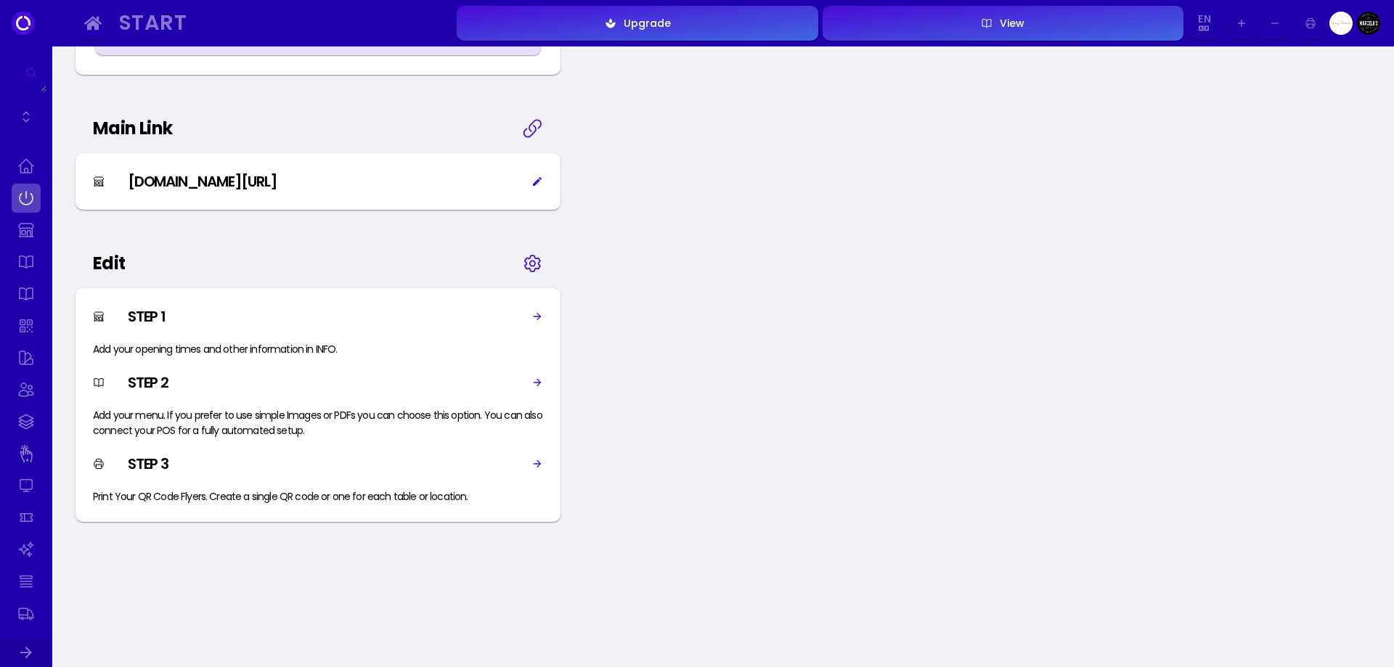
scroll to position [581, 0]
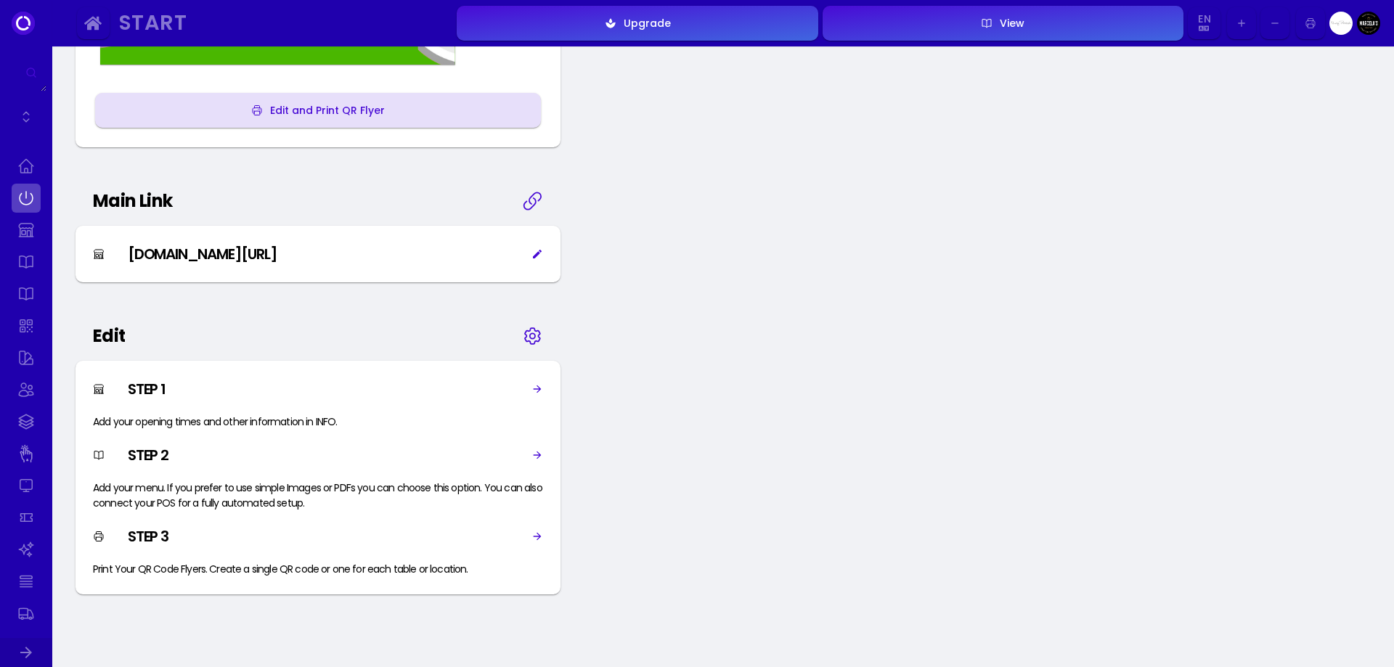
click at [534, 256] on icon at bounding box center [538, 254] width 12 height 12
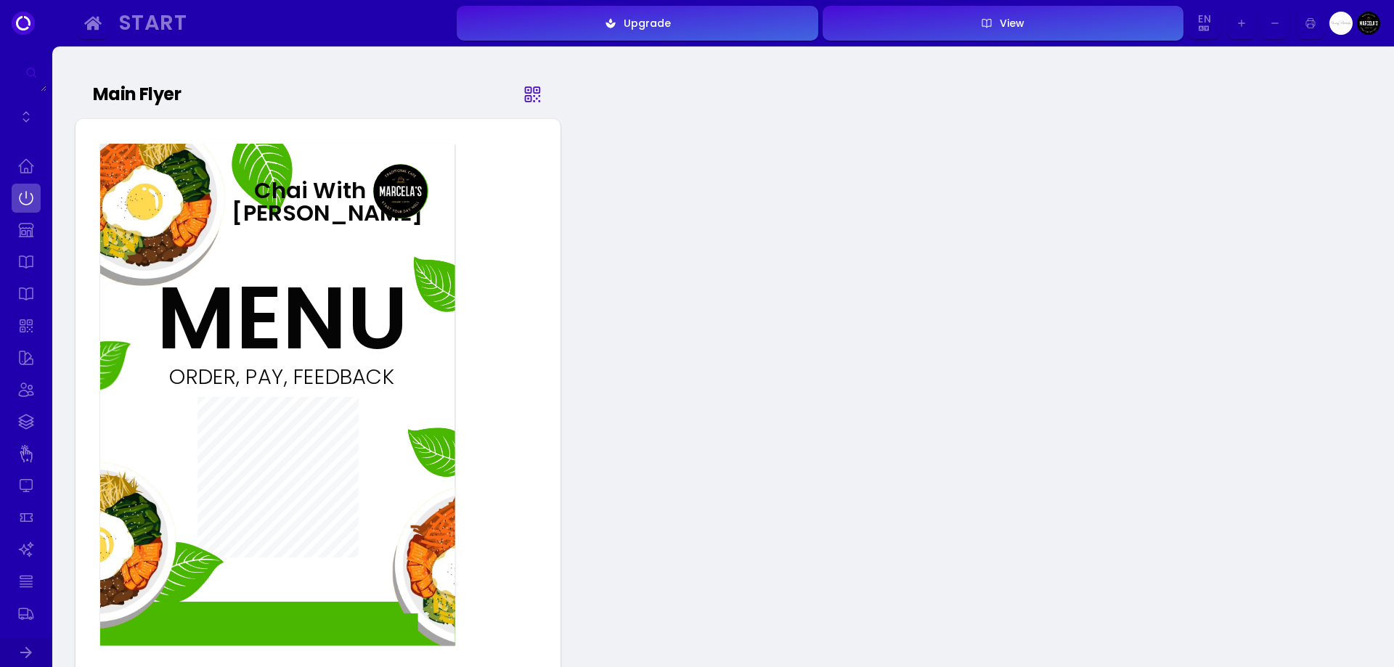
select select "MYR"
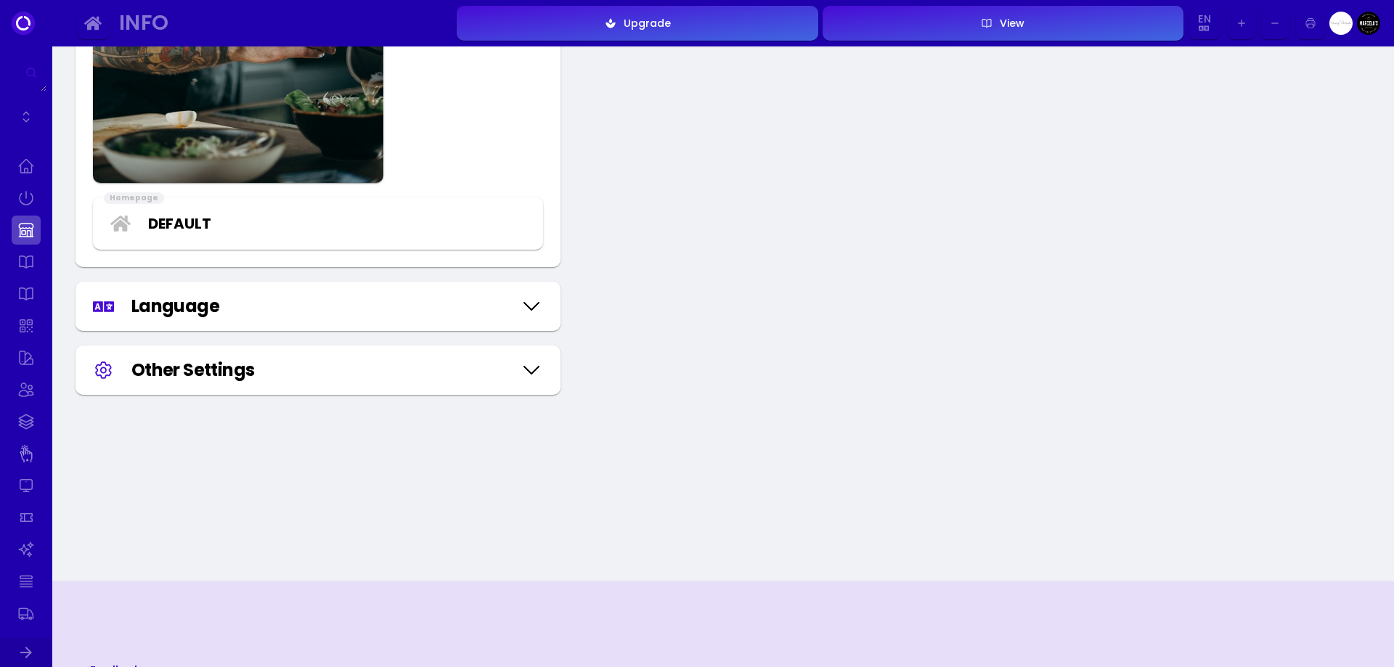
scroll to position [1743, 0]
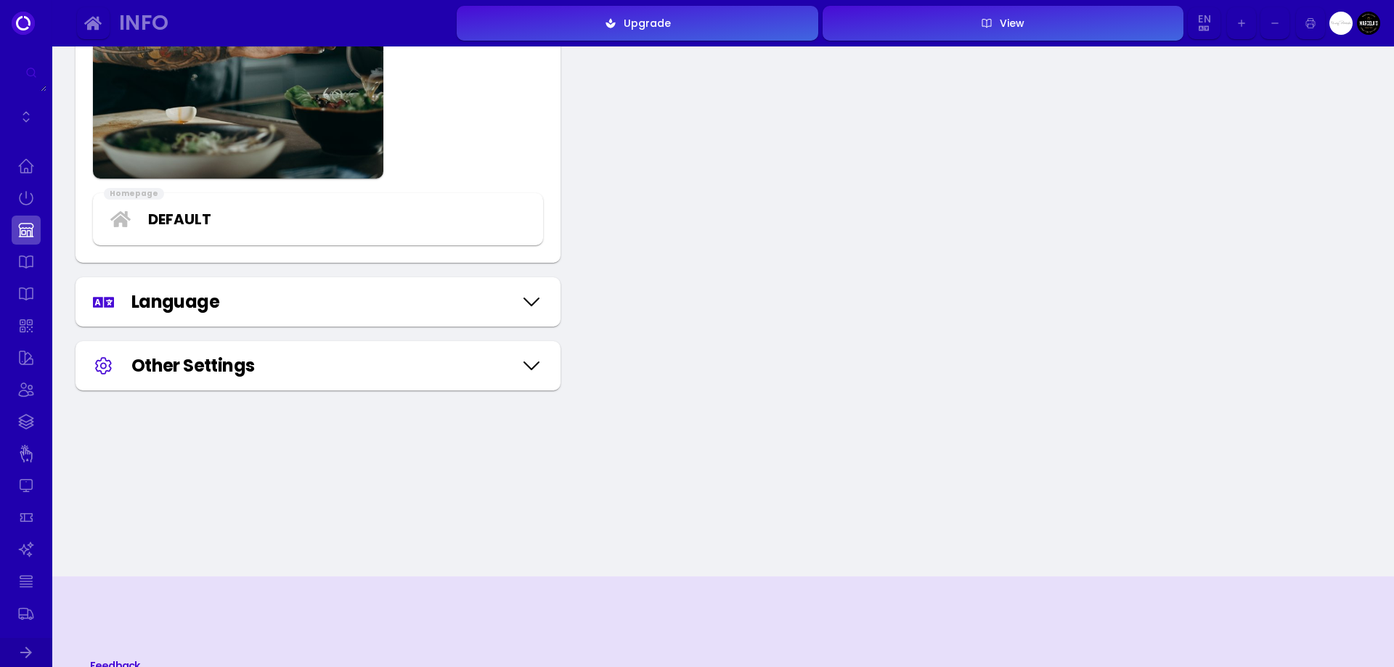
click at [525, 367] on icon at bounding box center [531, 366] width 23 height 73
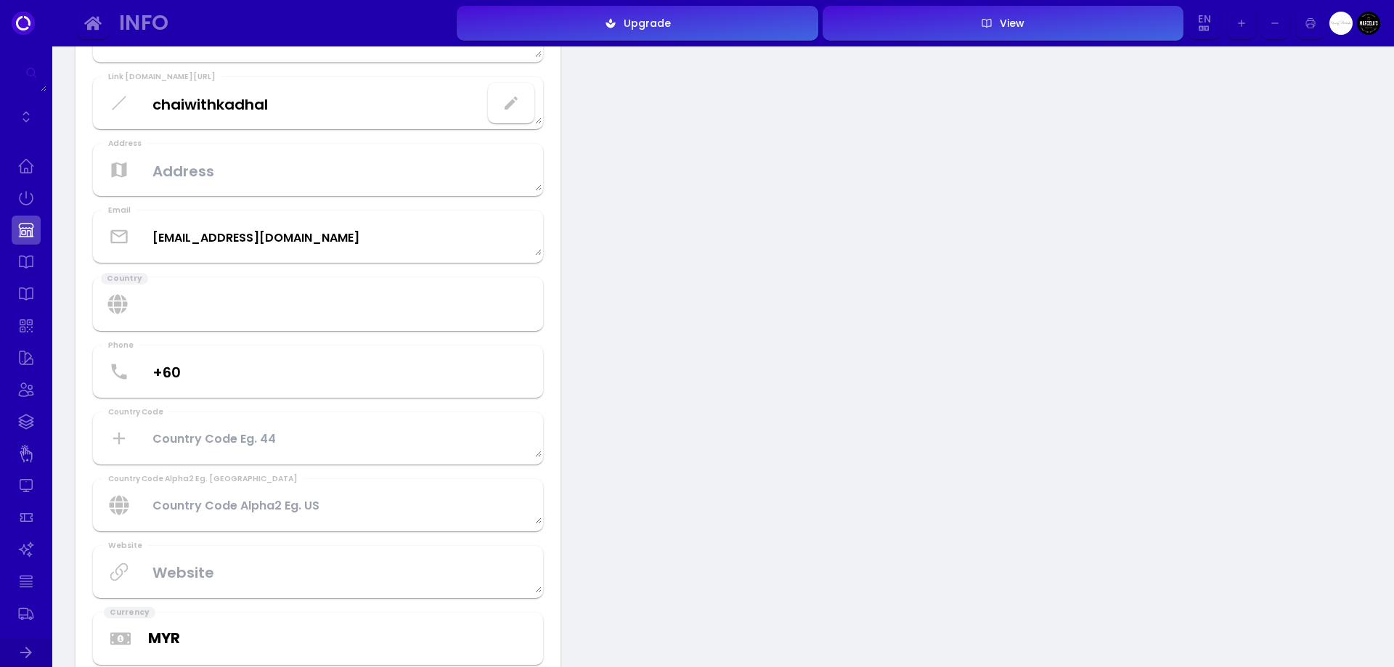
scroll to position [0, 0]
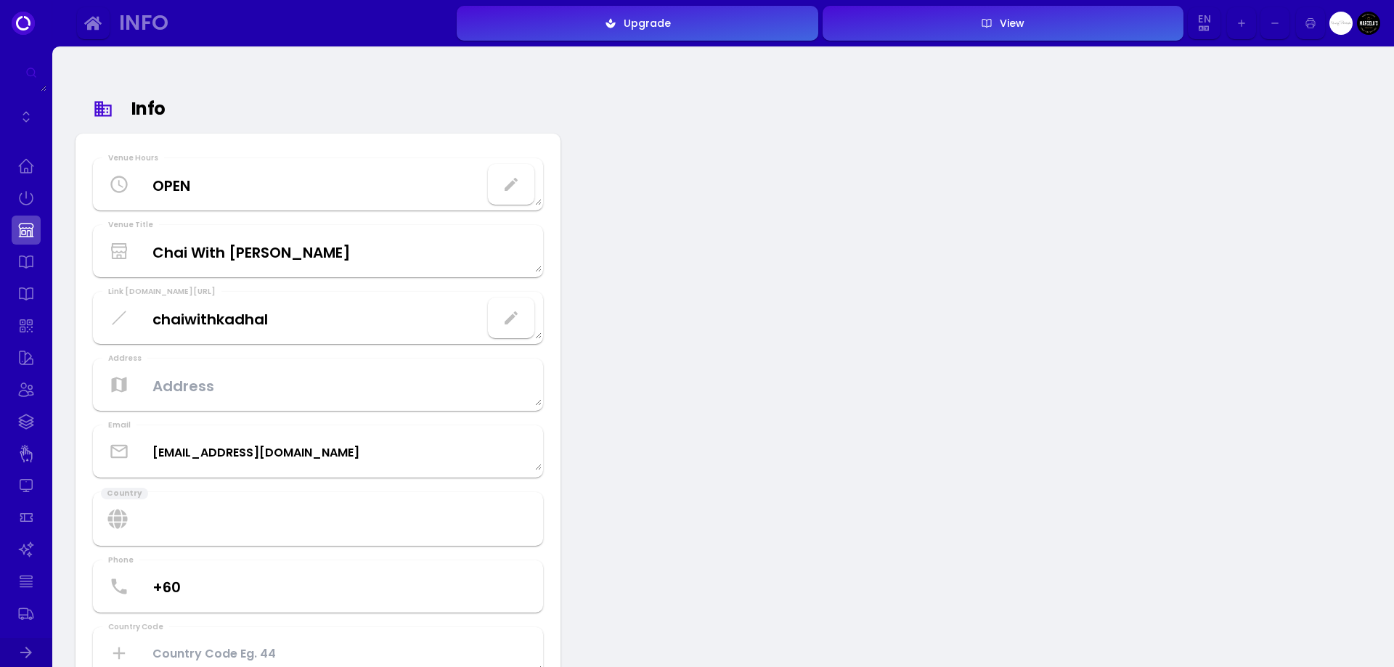
click at [23, 226] on link at bounding box center [26, 230] width 29 height 29
click at [25, 198] on link at bounding box center [26, 198] width 29 height 29
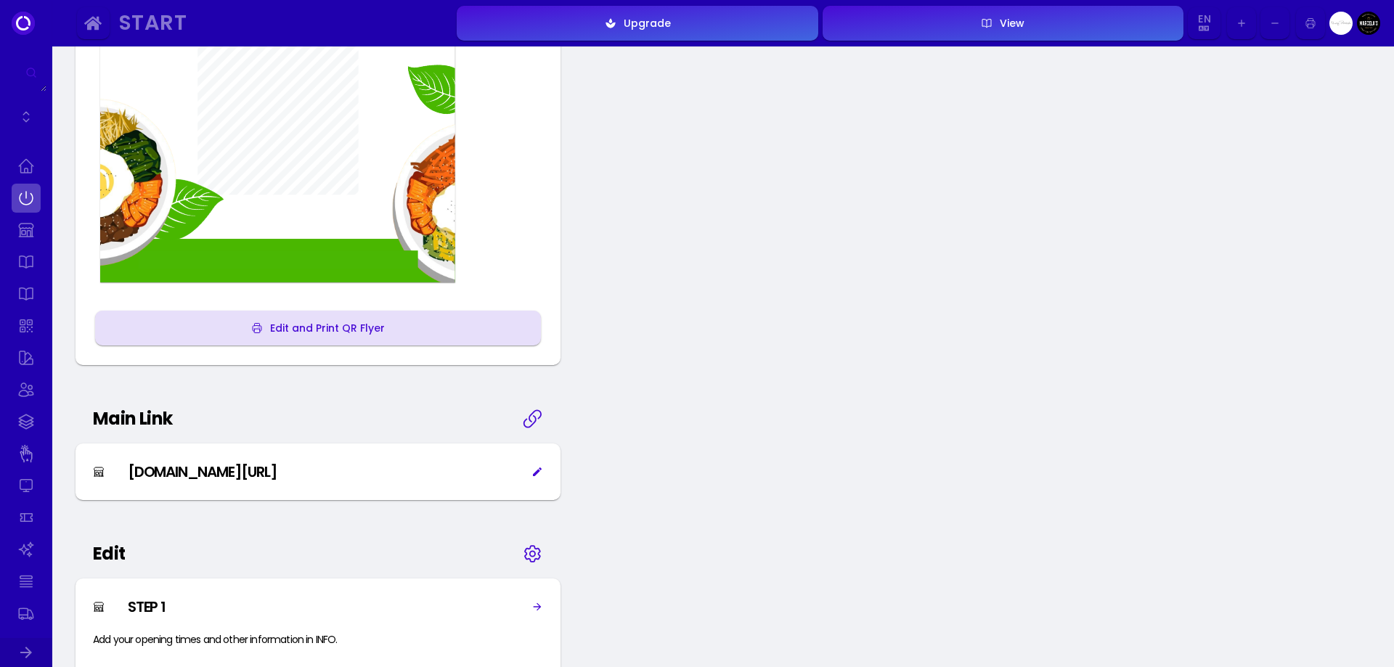
scroll to position [436, 0]
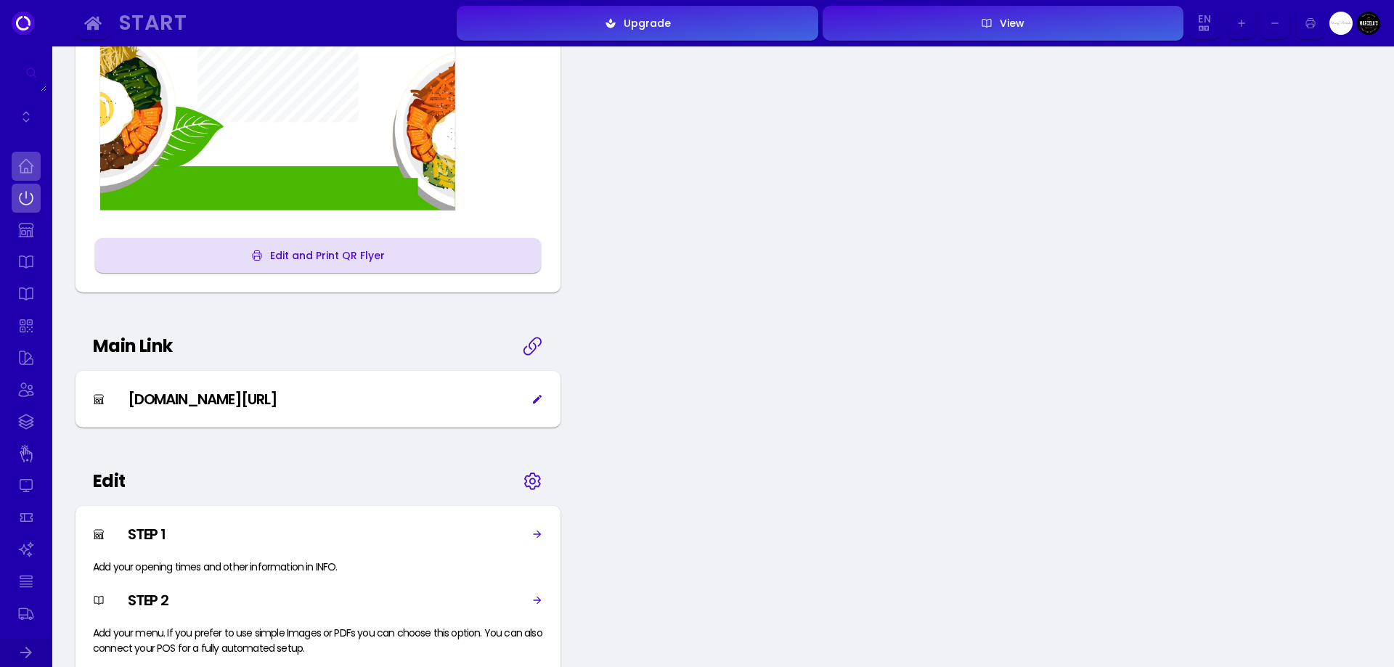
click at [26, 164] on link at bounding box center [26, 166] width 29 height 29
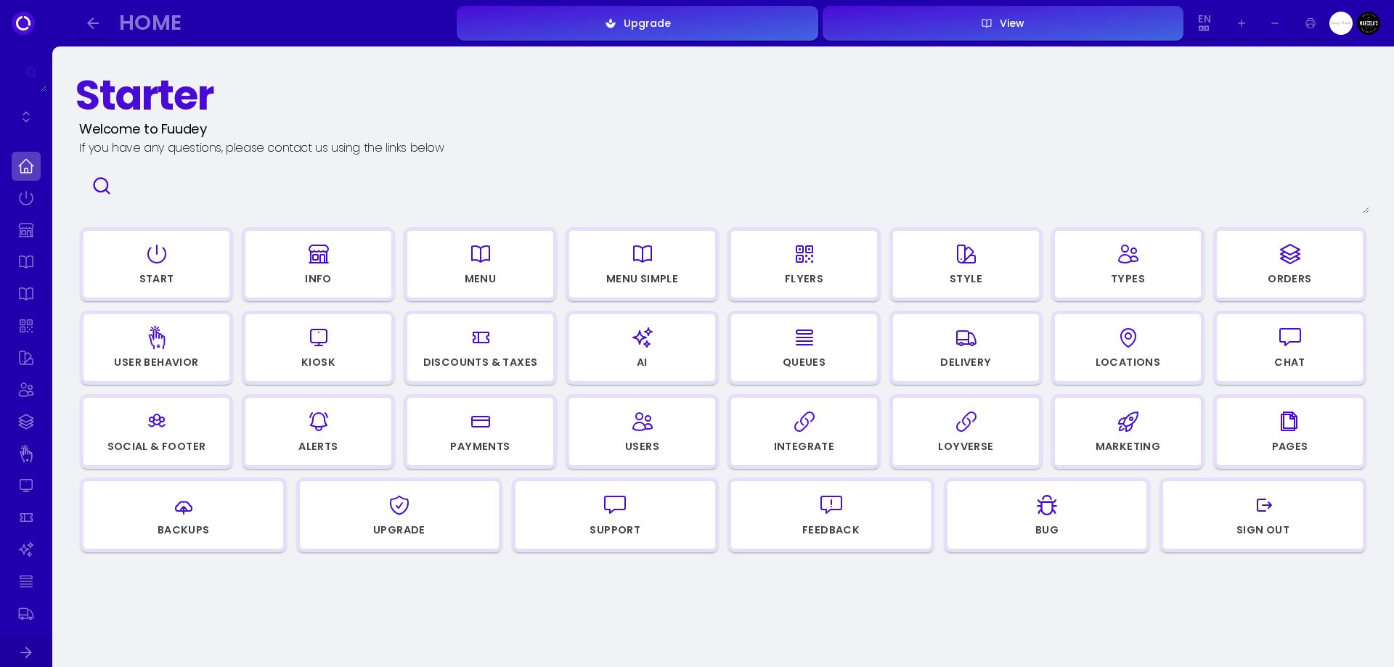
click at [1343, 25] on img at bounding box center [1341, 23] width 23 height 23
click at [34, 202] on link at bounding box center [26, 198] width 29 height 29
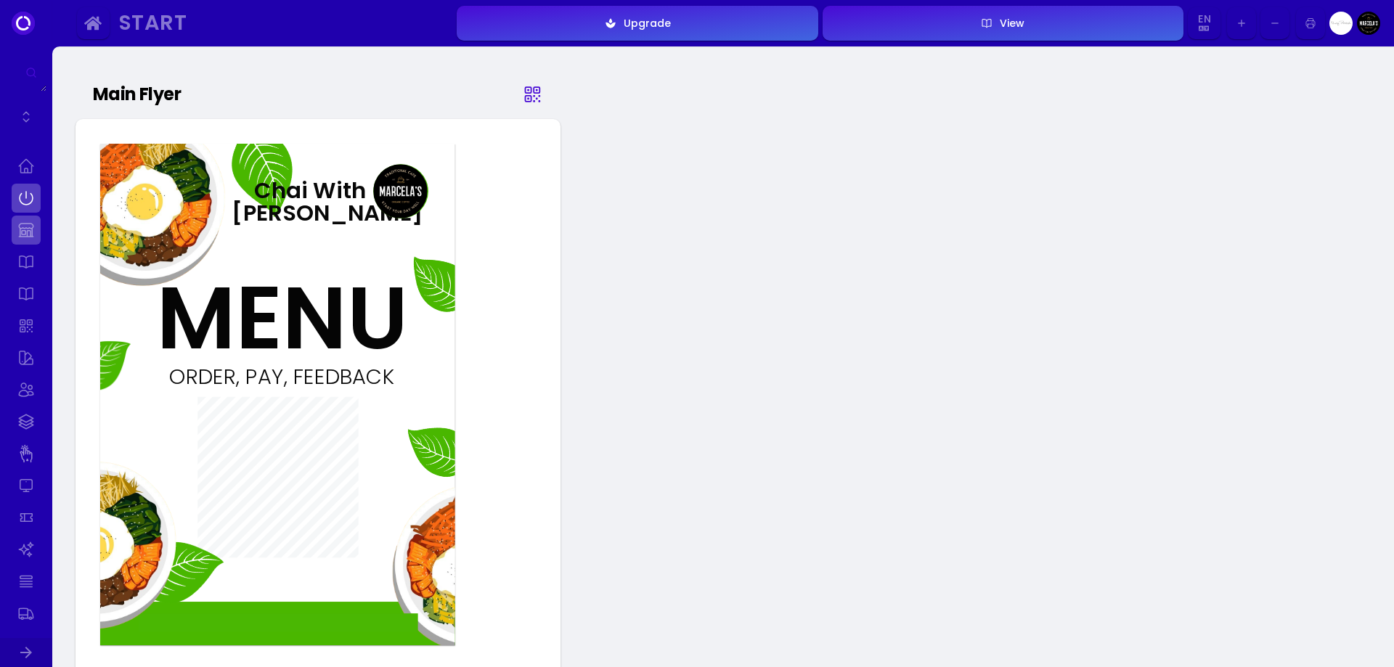
click at [23, 231] on link at bounding box center [26, 230] width 29 height 29
select select "MYR"
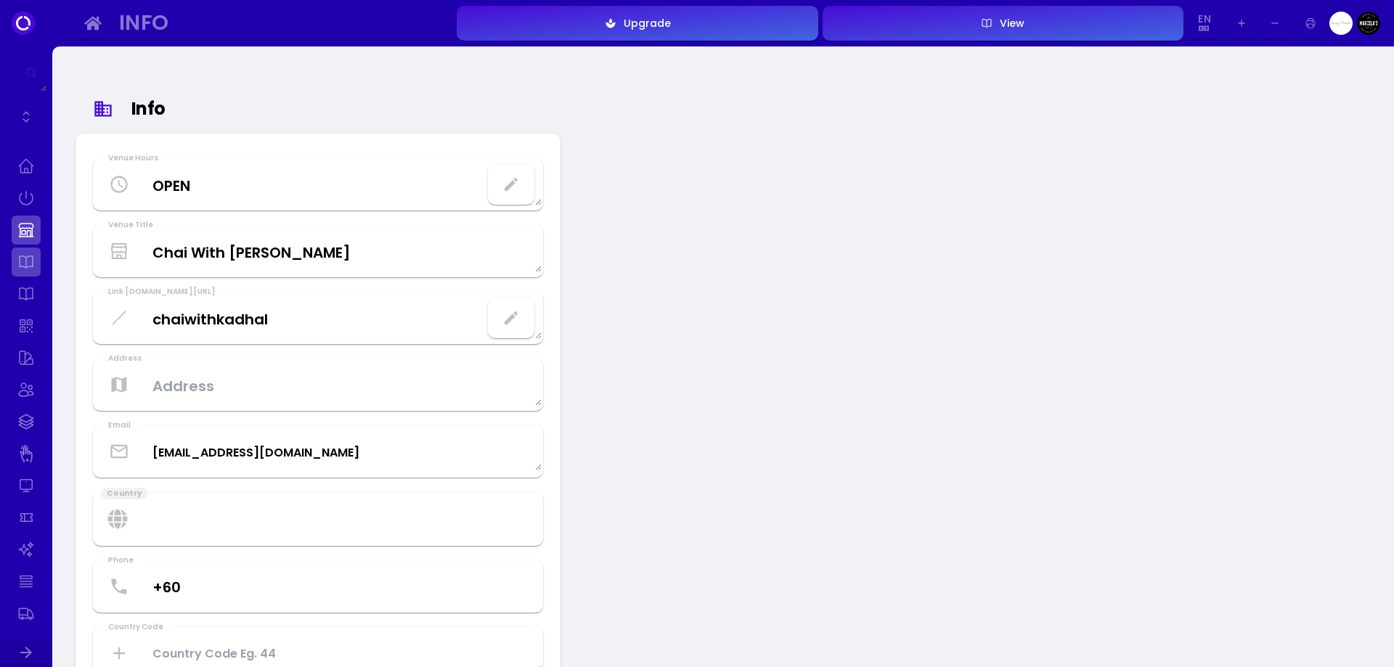
click at [22, 259] on link at bounding box center [26, 262] width 29 height 29
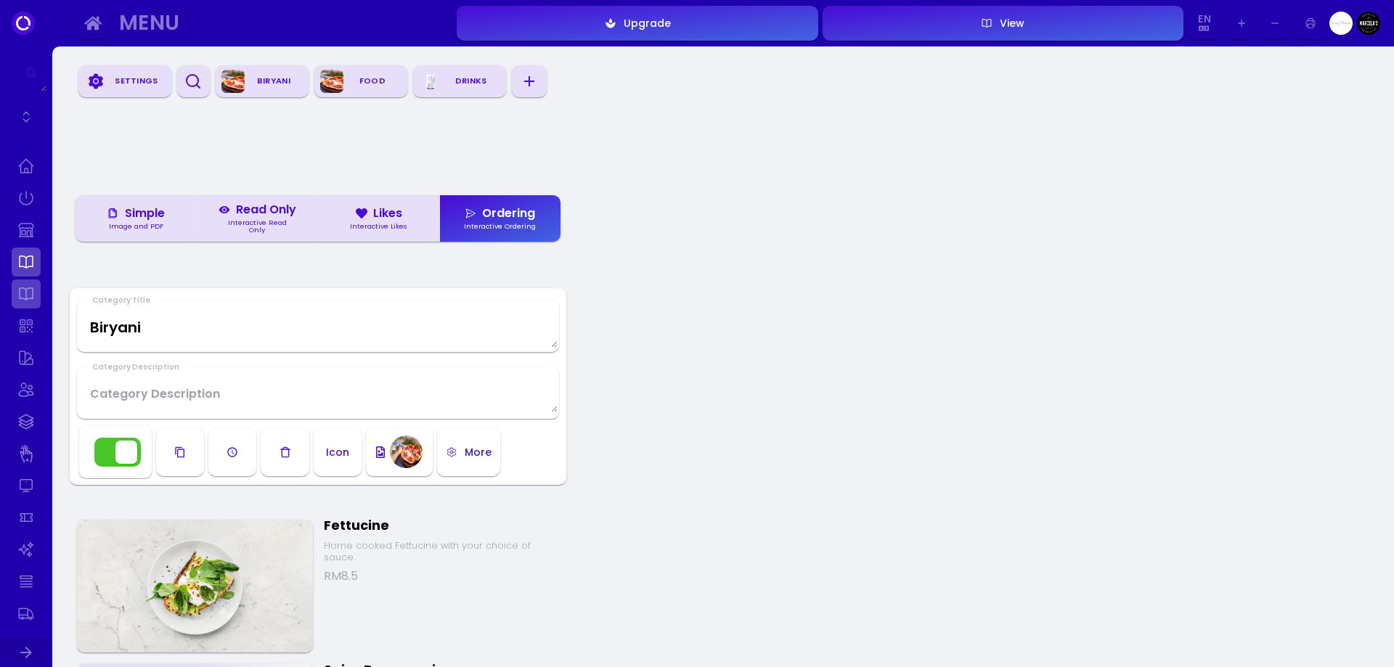
click at [30, 298] on link at bounding box center [26, 294] width 29 height 29
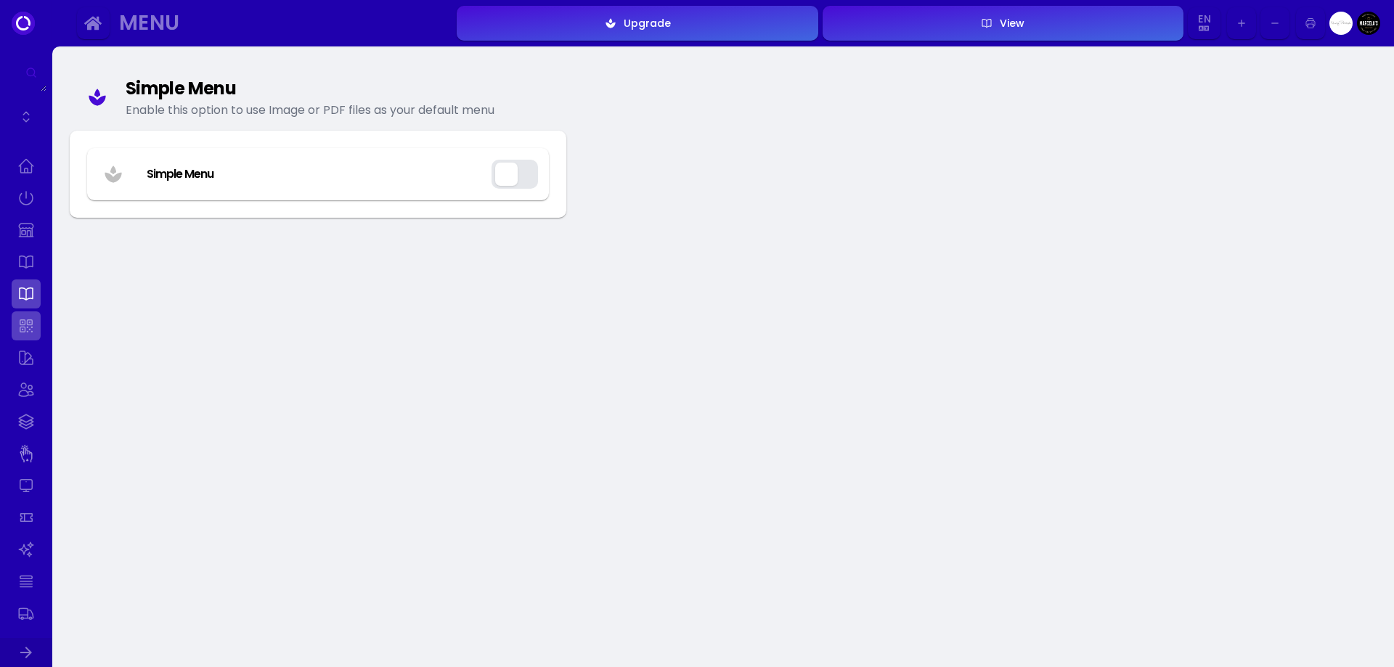
click at [28, 331] on link at bounding box center [26, 326] width 29 height 29
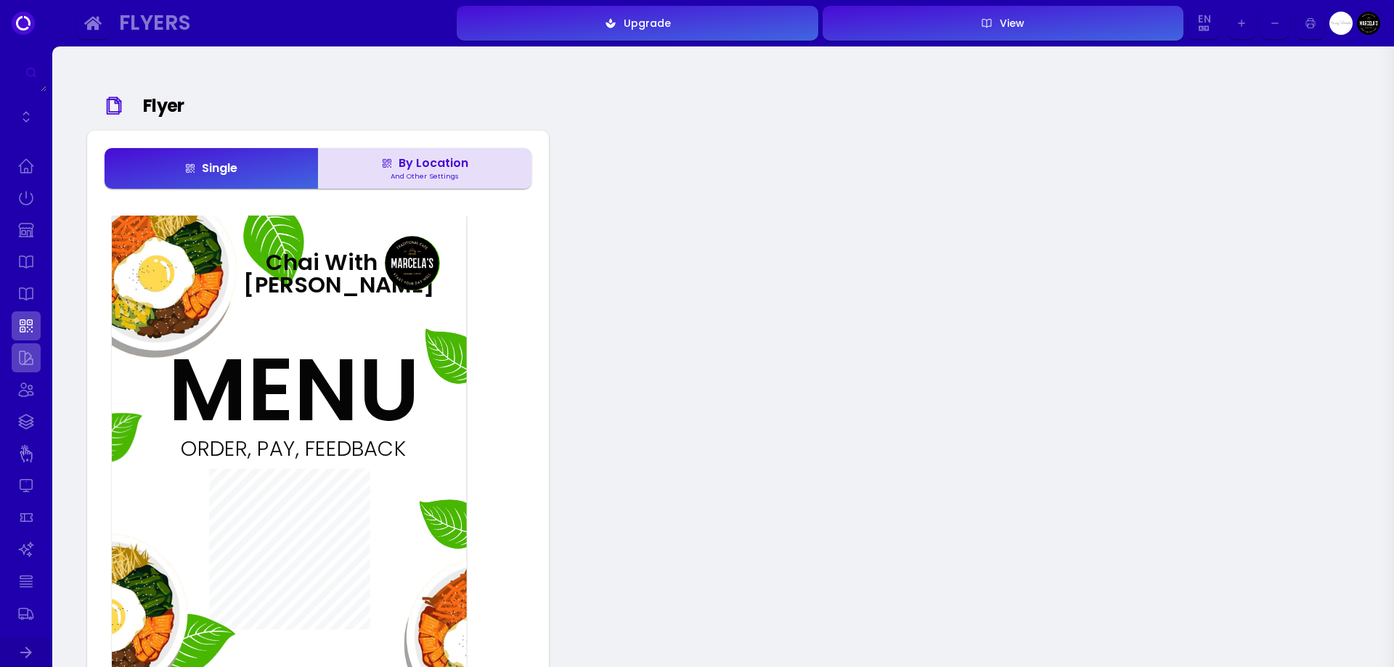
click at [28, 357] on link at bounding box center [26, 358] width 29 height 29
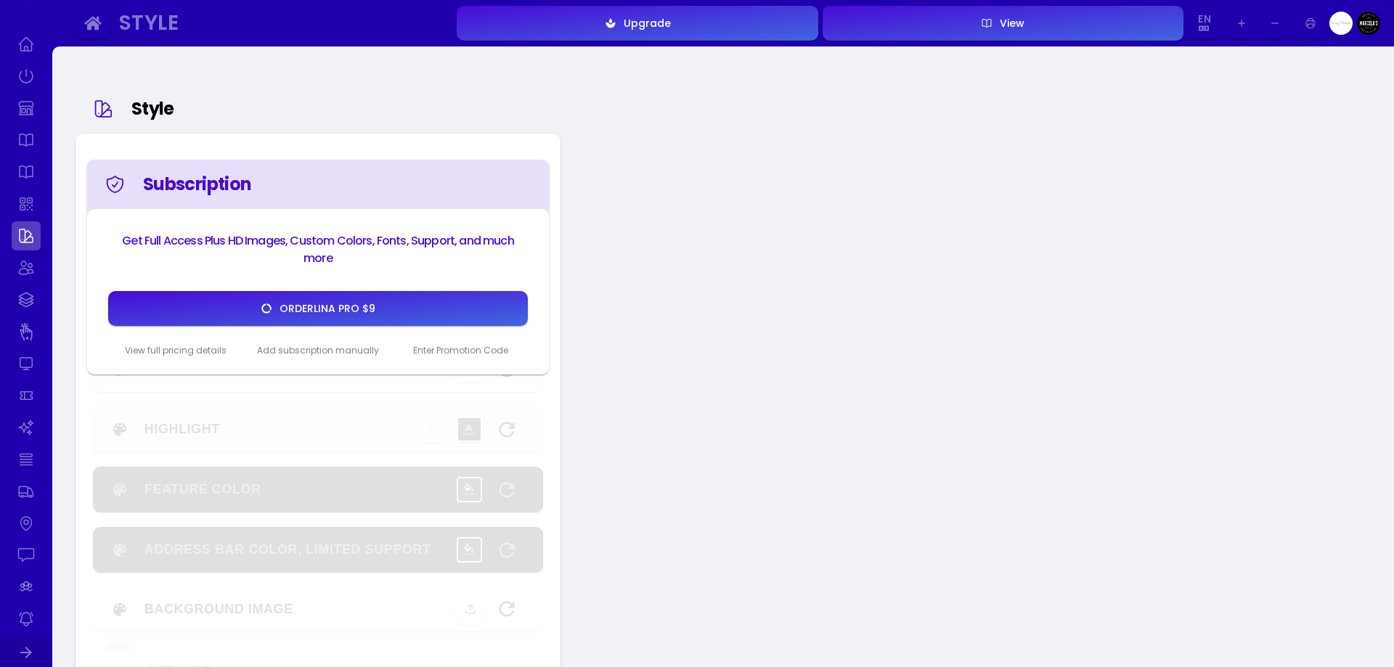
scroll to position [145, 0]
click at [23, 251] on link at bounding box center [26, 244] width 29 height 29
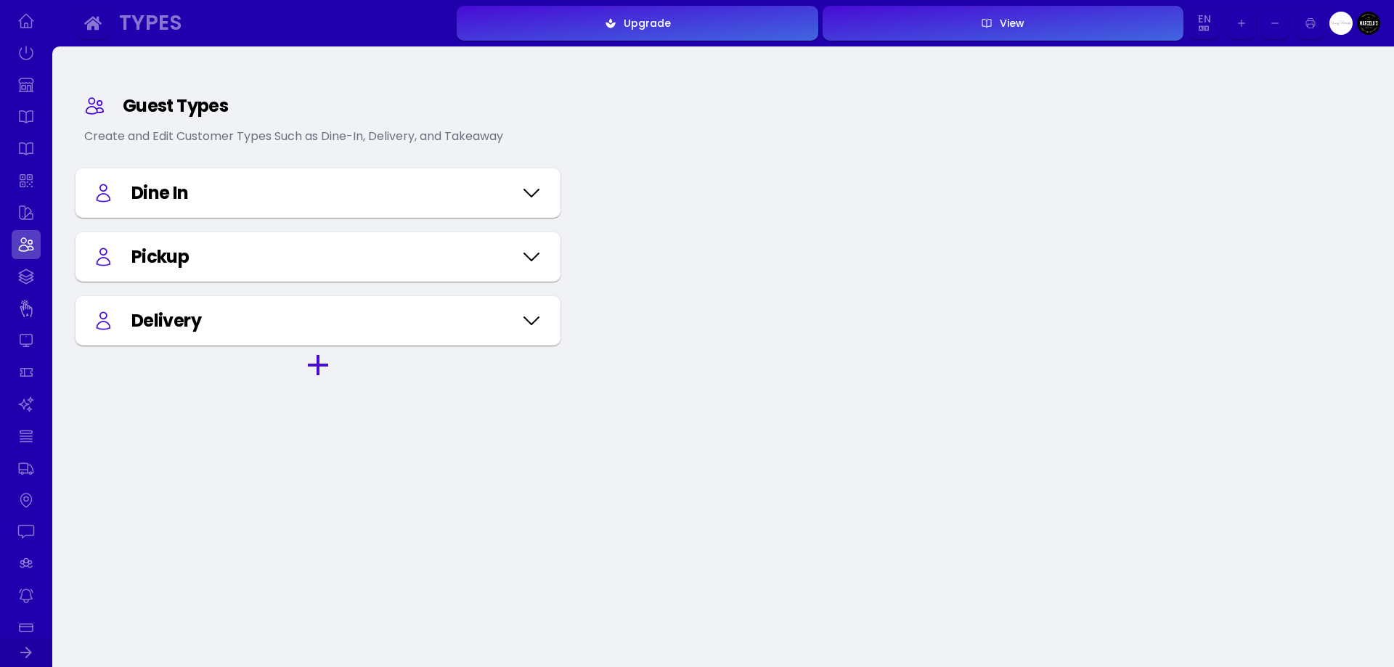
click at [527, 196] on icon at bounding box center [531, 193] width 23 height 73
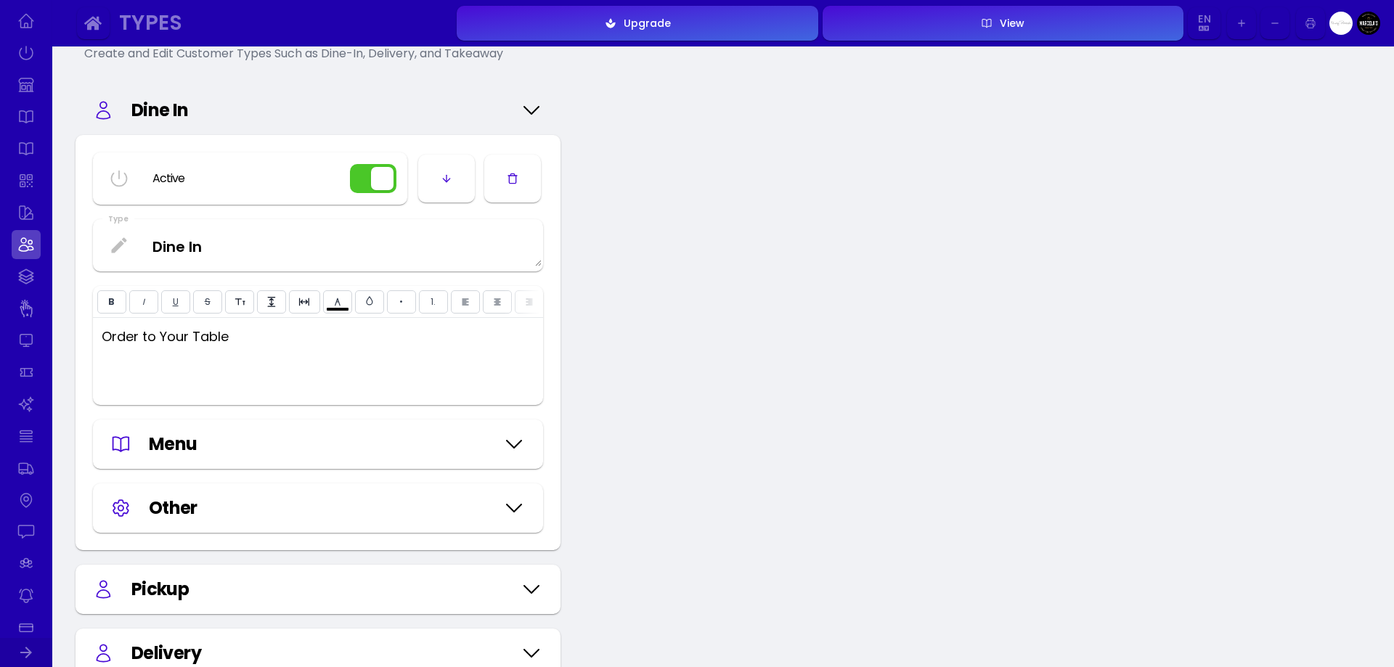
scroll to position [218, 0]
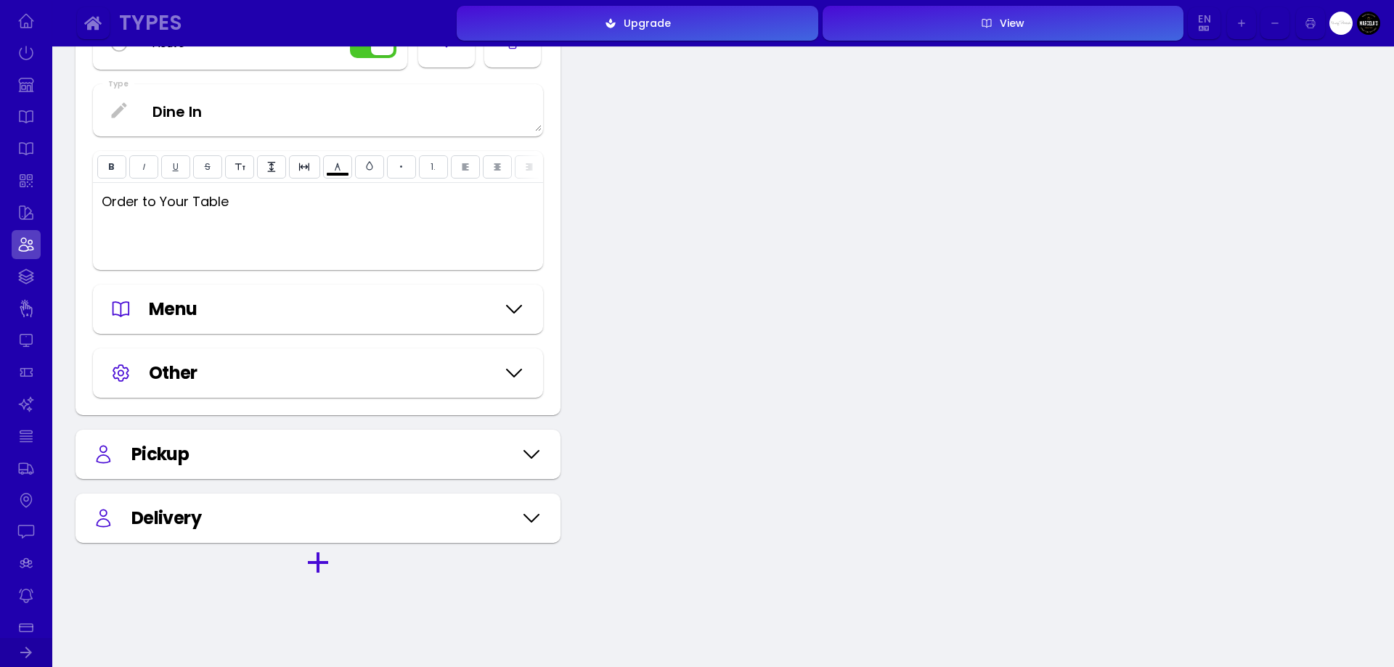
click at [529, 331] on div "Menu" at bounding box center [318, 309] width 450 height 49
click at [516, 325] on icon at bounding box center [514, 309] width 23 height 73
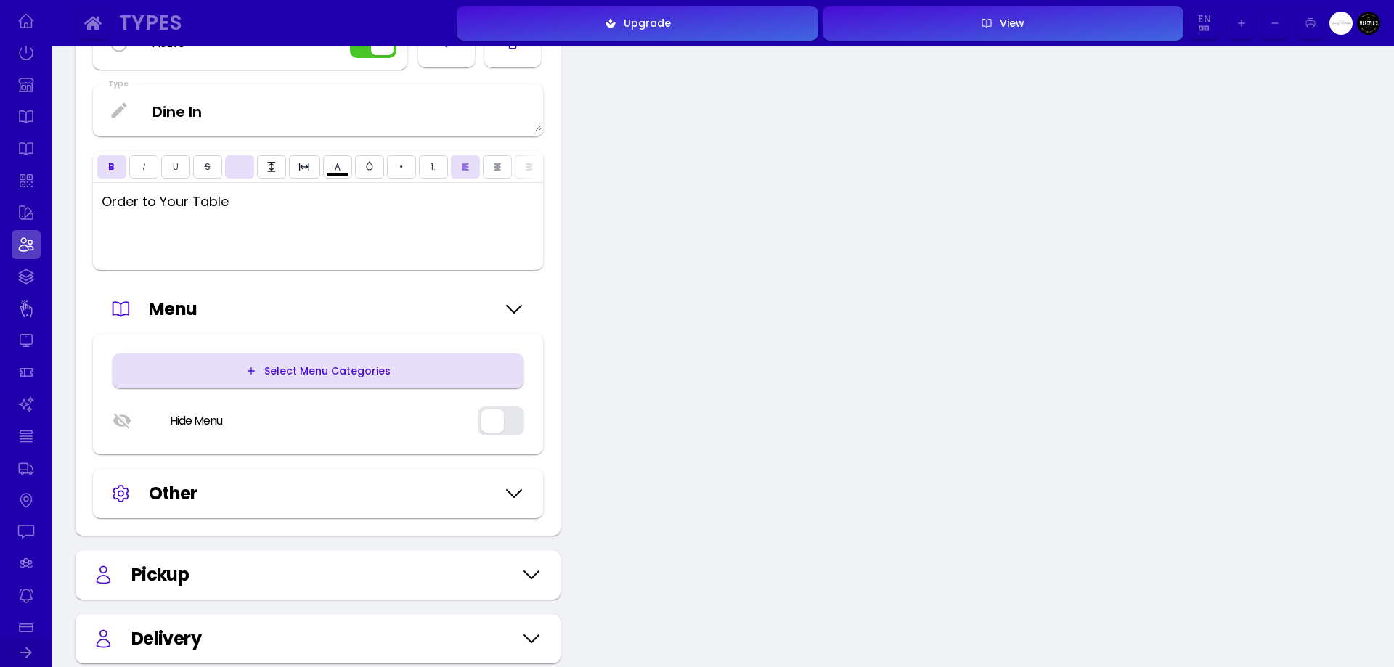
click at [296, 376] on div "Select Menu Categories" at bounding box center [324, 371] width 134 height 10
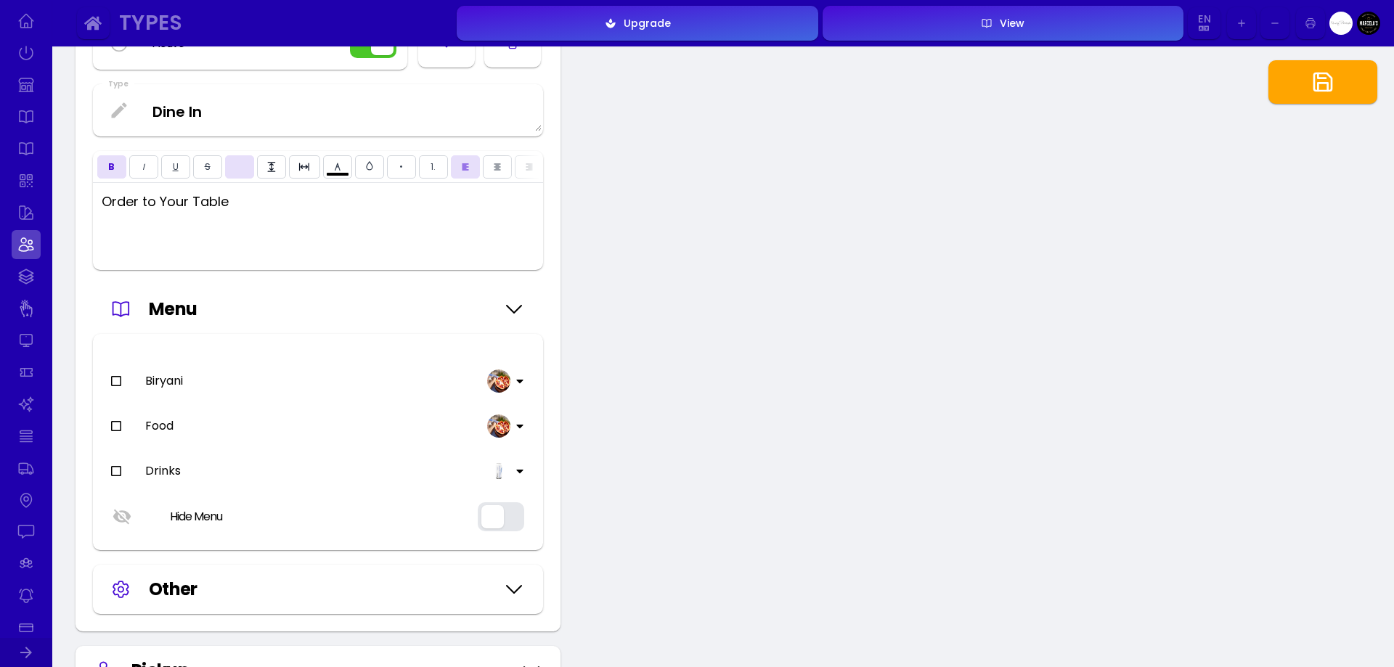
click at [115, 387] on icon at bounding box center [116, 381] width 12 height 12
click at [116, 430] on icon at bounding box center [116, 427] width 12 height 12
click at [116, 476] on icon at bounding box center [116, 472] width 12 height 12
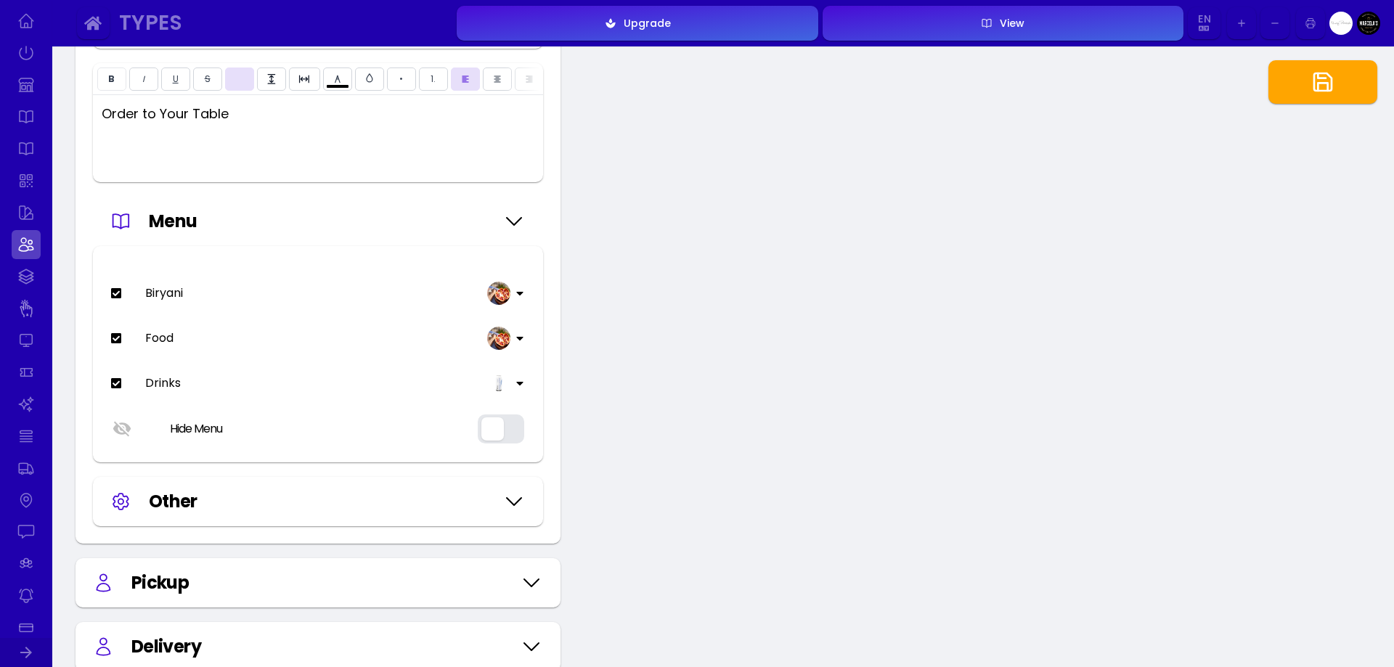
scroll to position [436, 0]
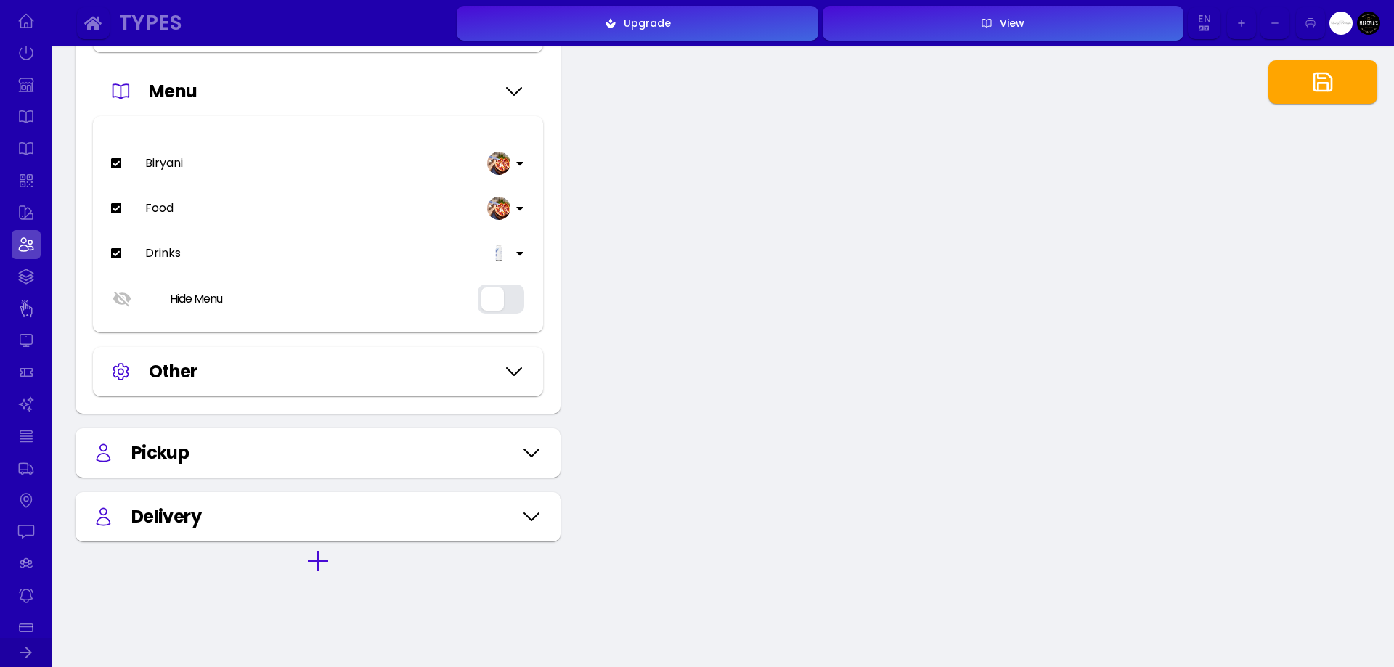
click at [519, 375] on icon at bounding box center [514, 371] width 15 height 7
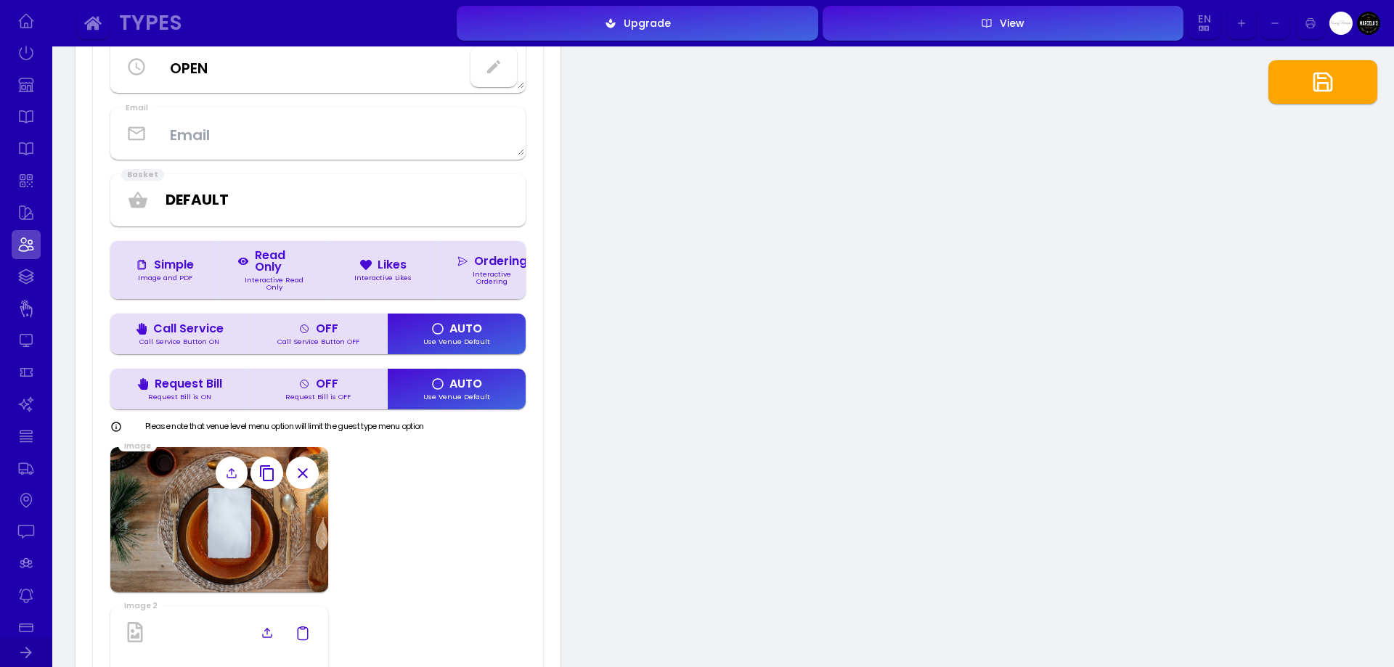
scroll to position [1598, 0]
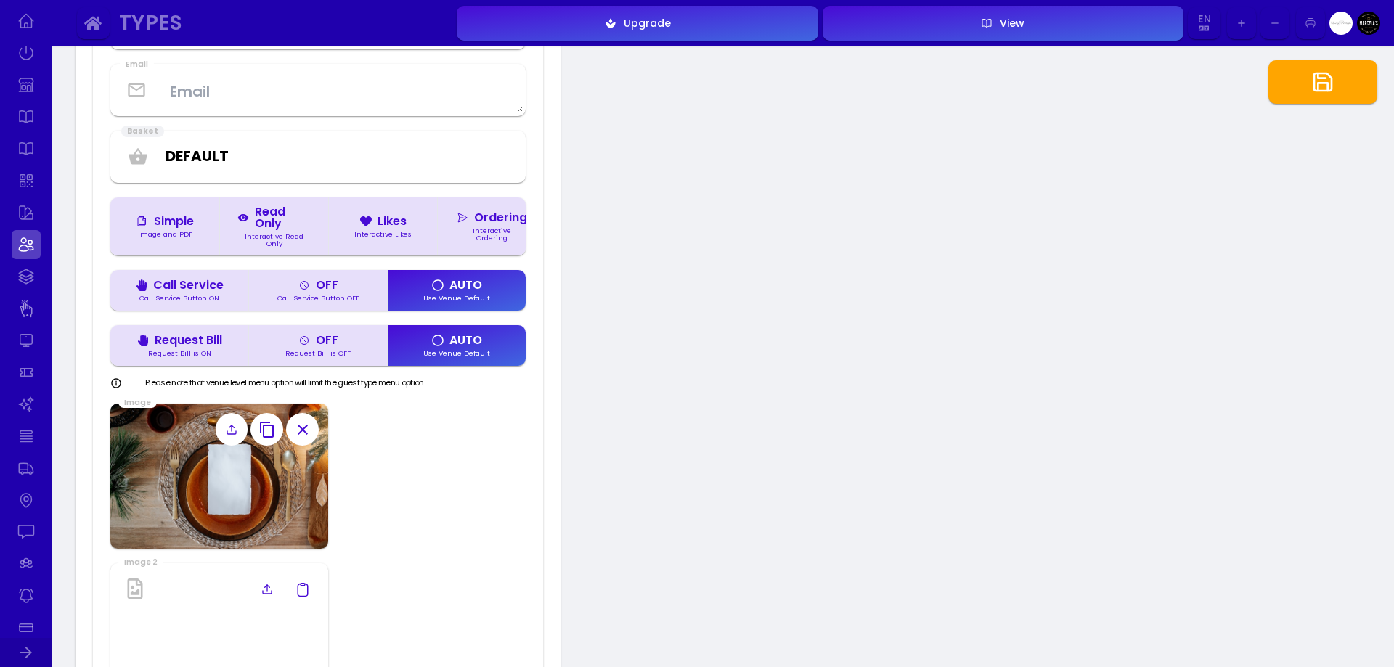
click at [1307, 86] on button "button" at bounding box center [1323, 82] width 109 height 44
click at [341, 296] on button "OFF Call Service Button OFF" at bounding box center [317, 290] width 139 height 41
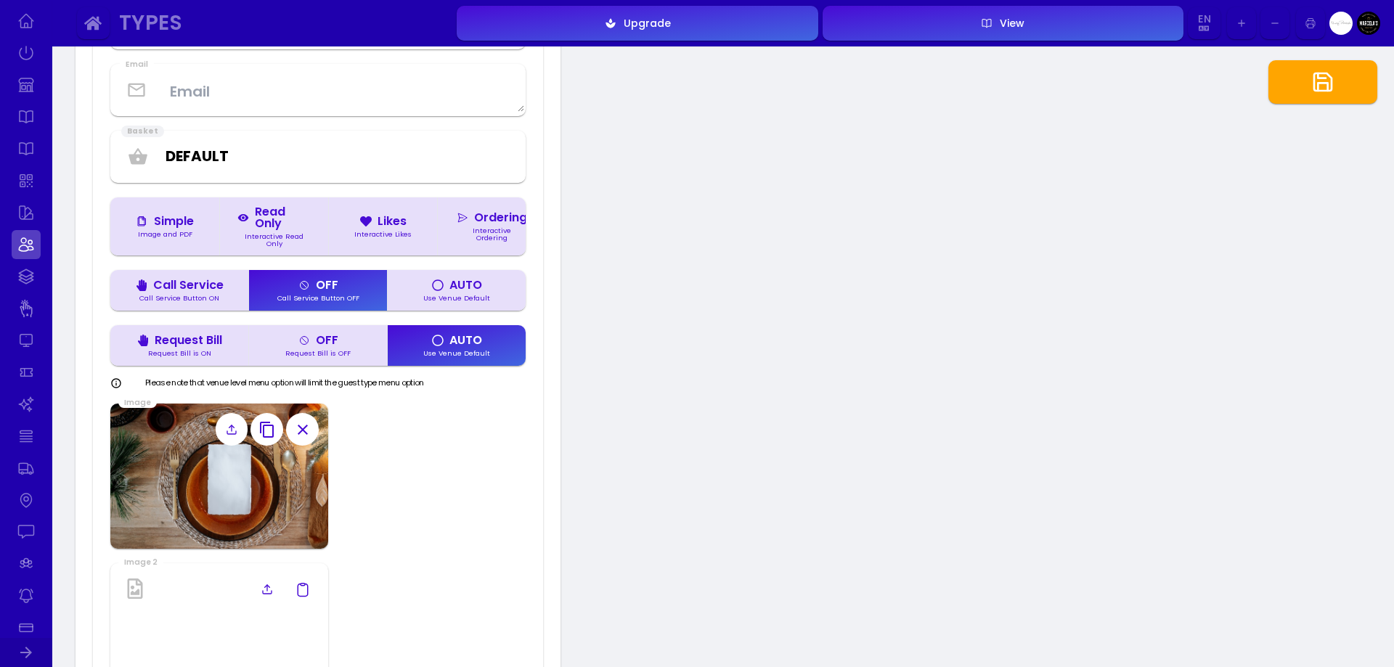
click at [348, 352] on button "OFF Request Bill is OFF" at bounding box center [317, 345] width 139 height 41
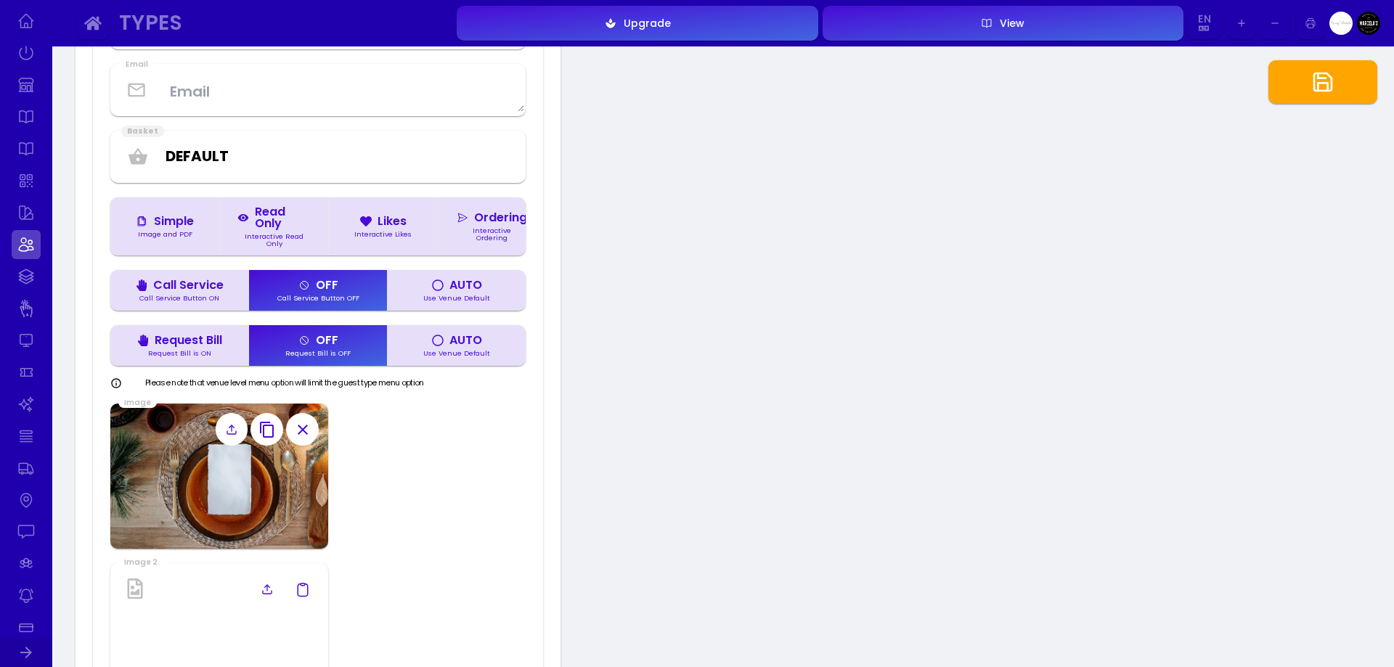
click at [1338, 90] on button "button" at bounding box center [1323, 82] width 109 height 44
click at [395, 238] on div "Interactive Likes" at bounding box center [383, 234] width 69 height 7
click at [494, 241] on div "Interactive Ordering" at bounding box center [491, 234] width 73 height 14
click at [377, 237] on div "Interactive Likes" at bounding box center [383, 234] width 69 height 7
click at [479, 236] on div "Interactive Ordering" at bounding box center [491, 234] width 73 height 14
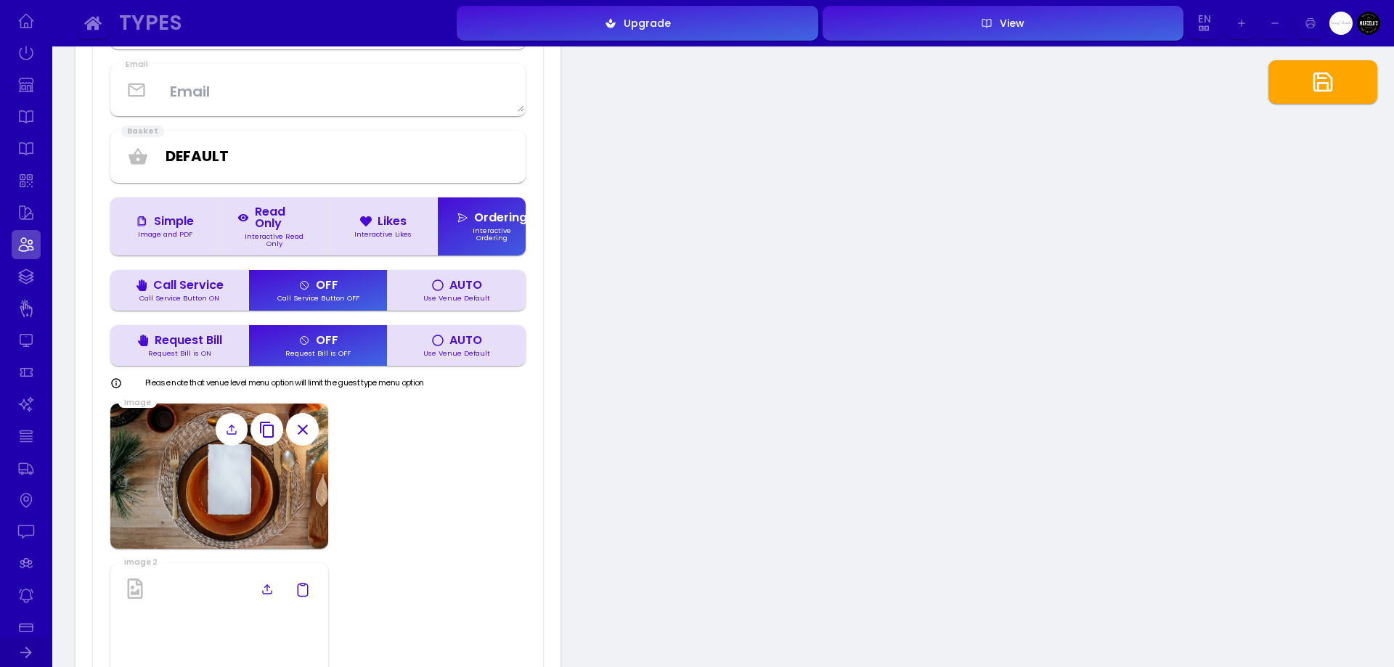
click at [1336, 81] on button "button" at bounding box center [1323, 82] width 109 height 44
type input "#ffffff"
type input "#2000ad"
click at [15, 274] on link at bounding box center [26, 276] width 29 height 29
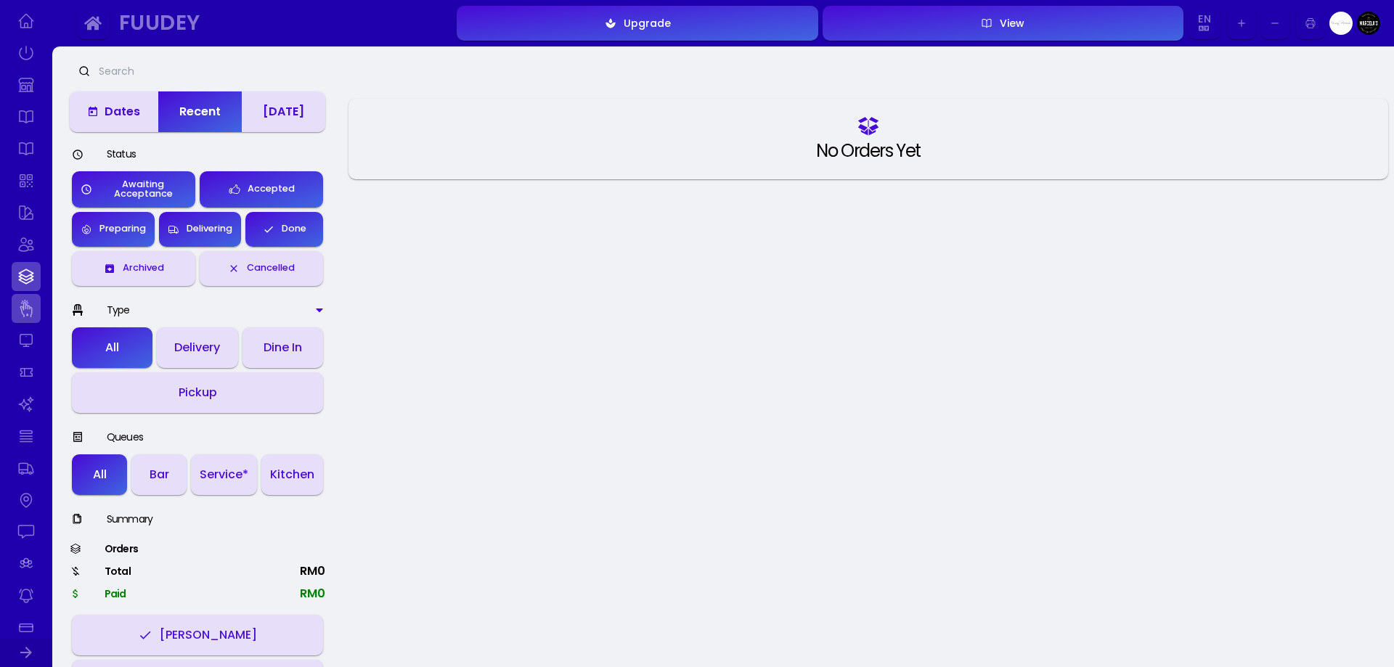
click at [30, 322] on link at bounding box center [26, 308] width 29 height 29
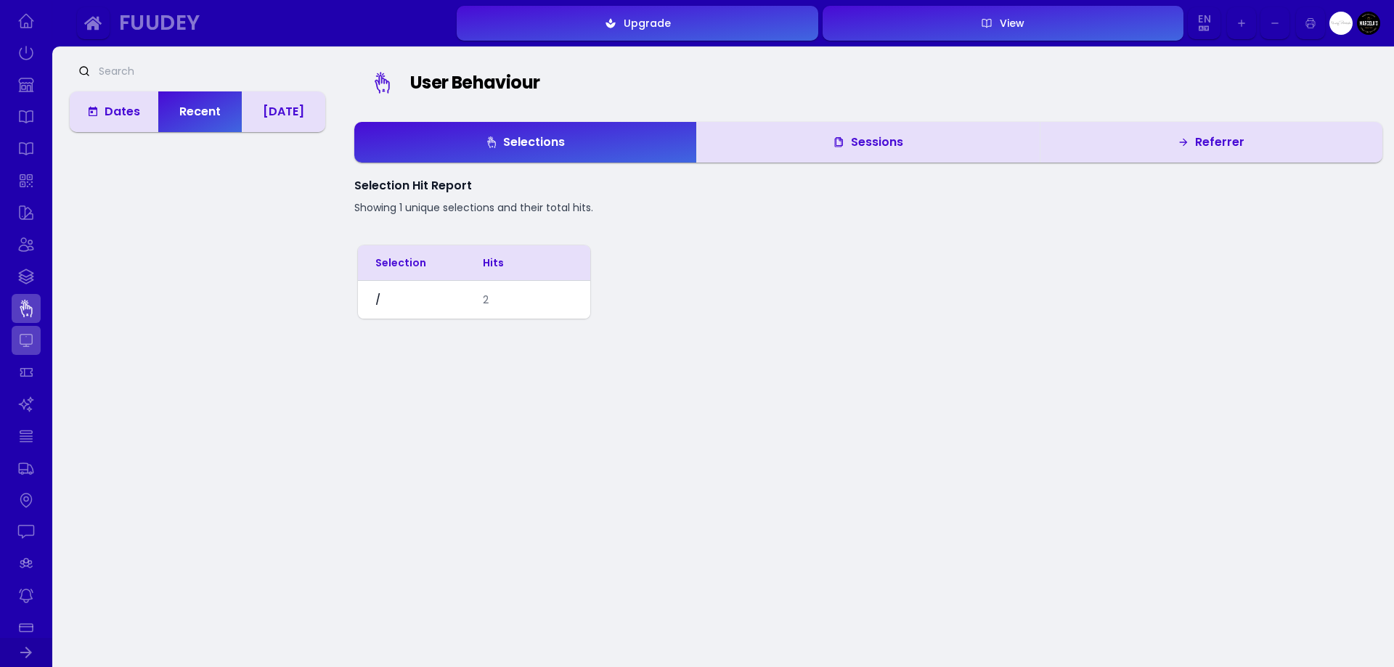
click at [25, 332] on link at bounding box center [26, 340] width 29 height 29
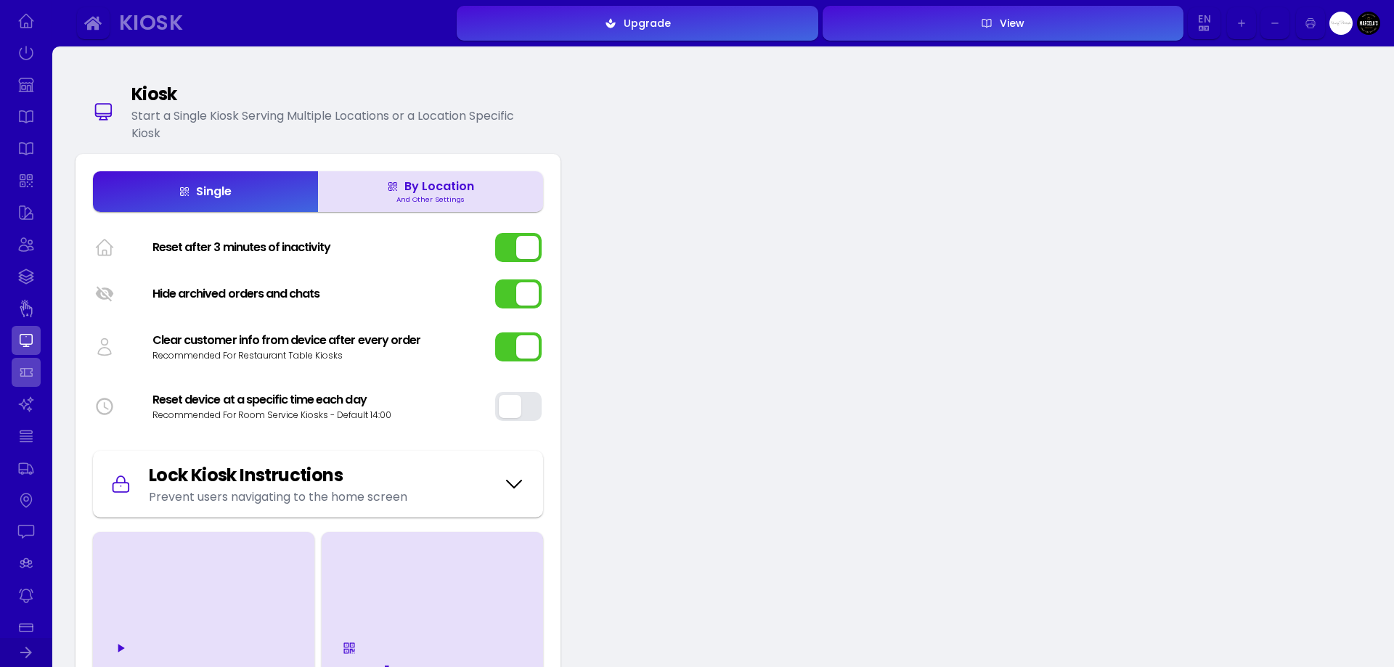
click at [31, 376] on link at bounding box center [26, 372] width 29 height 29
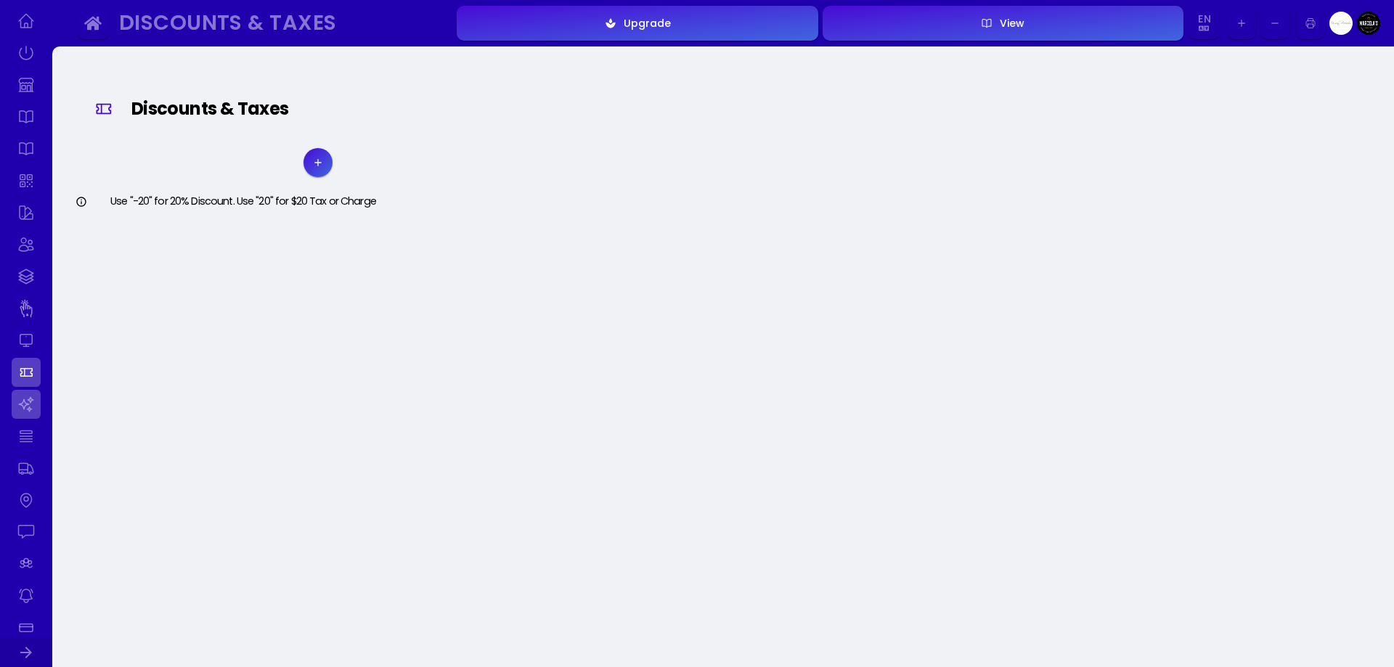
click at [23, 394] on link at bounding box center [26, 404] width 29 height 29
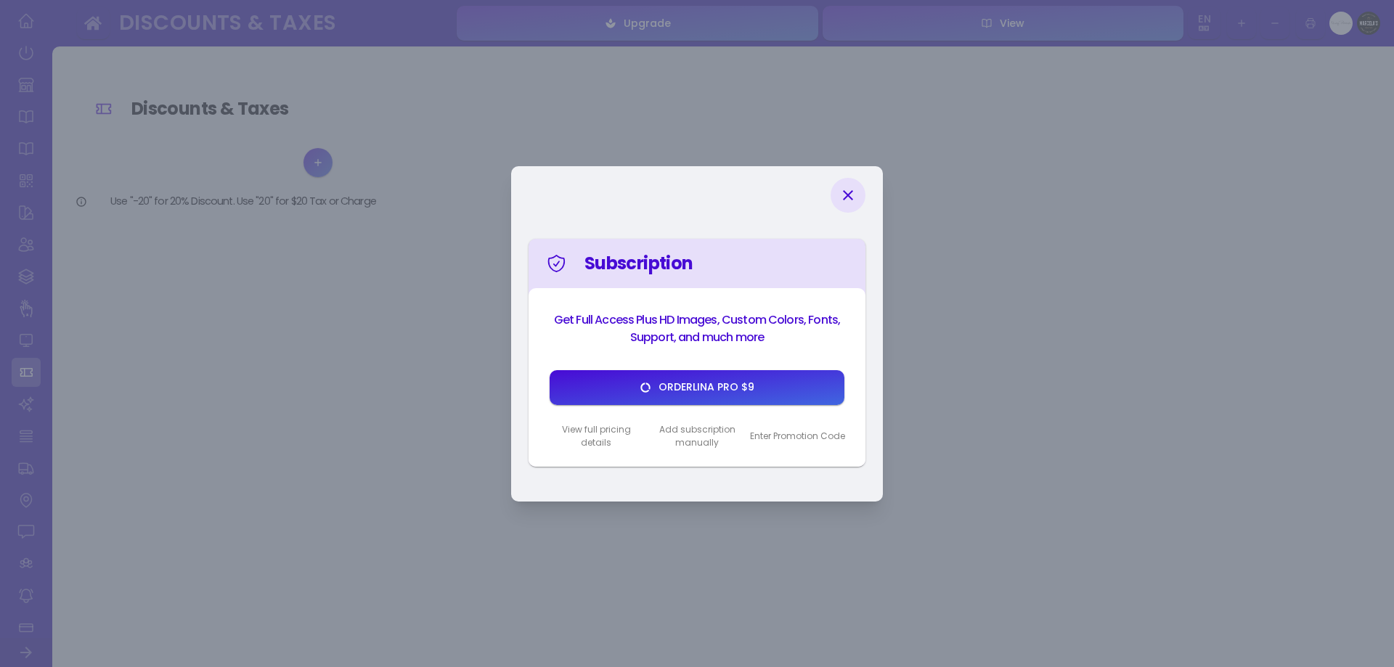
click at [842, 192] on icon at bounding box center [848, 195] width 17 height 17
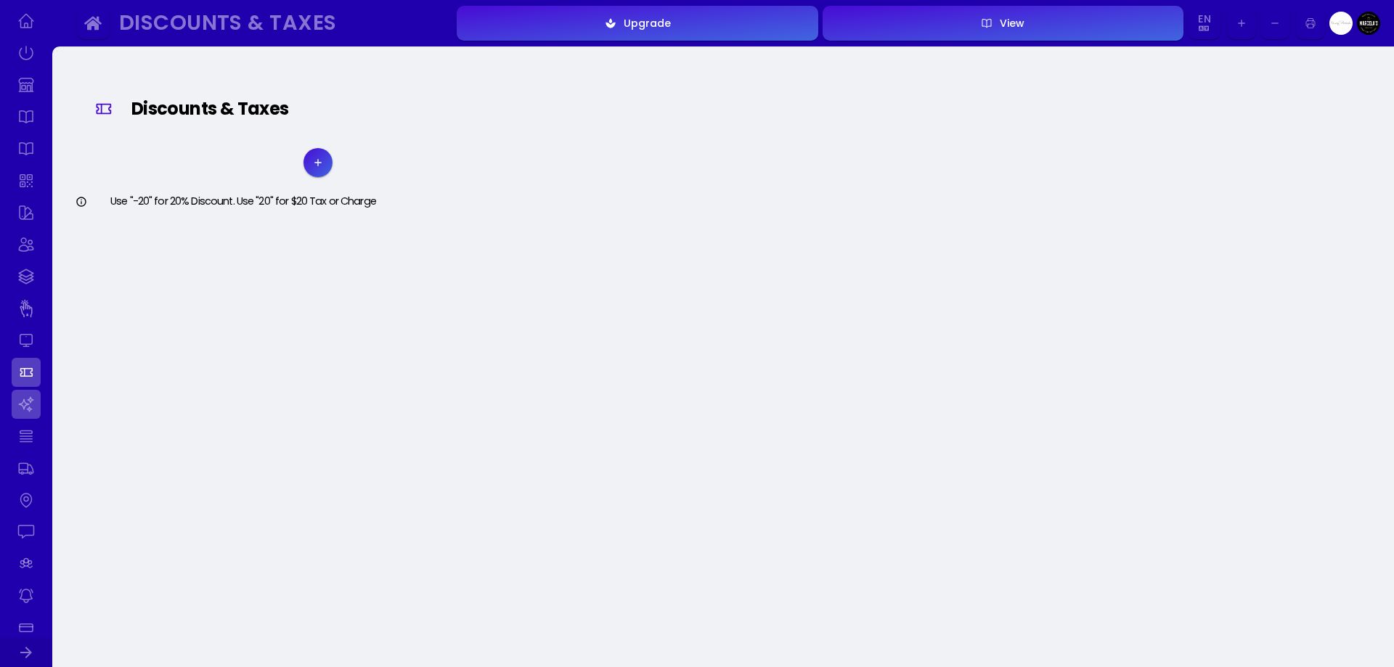
click at [23, 399] on link at bounding box center [26, 404] width 29 height 29
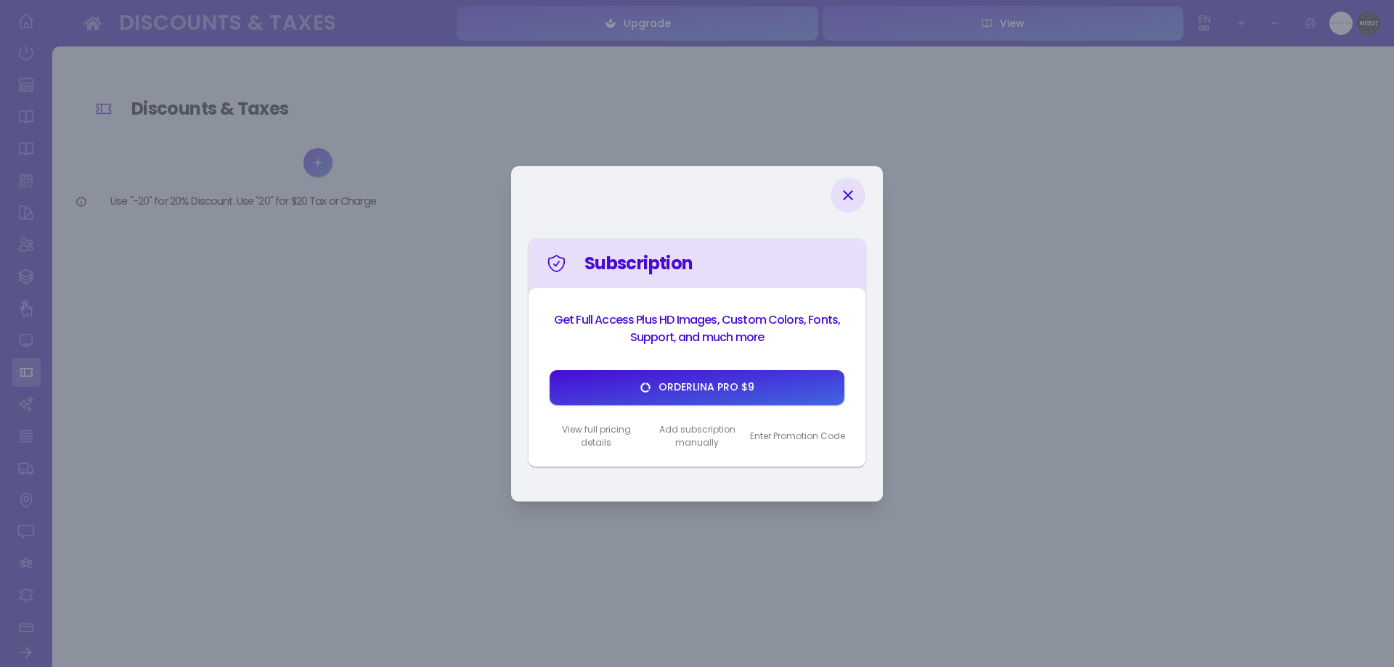
click at [850, 191] on icon at bounding box center [848, 195] width 17 height 17
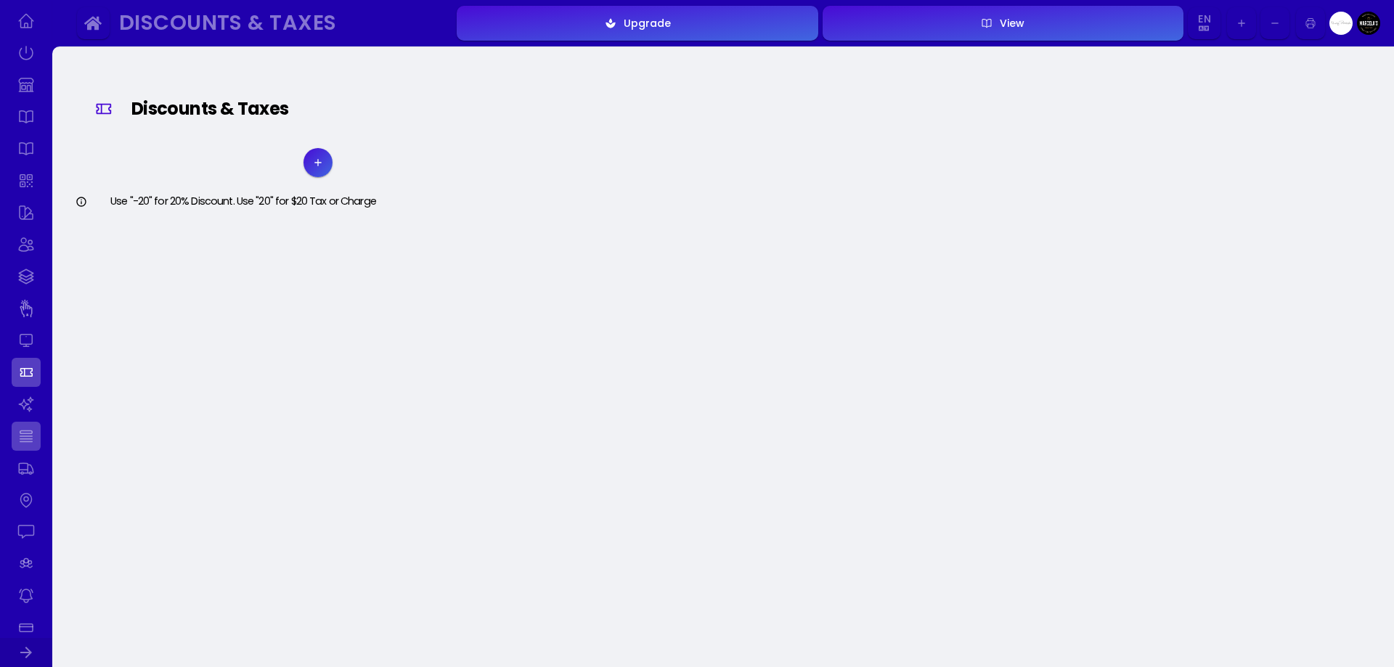
click at [21, 442] on link at bounding box center [26, 436] width 29 height 29
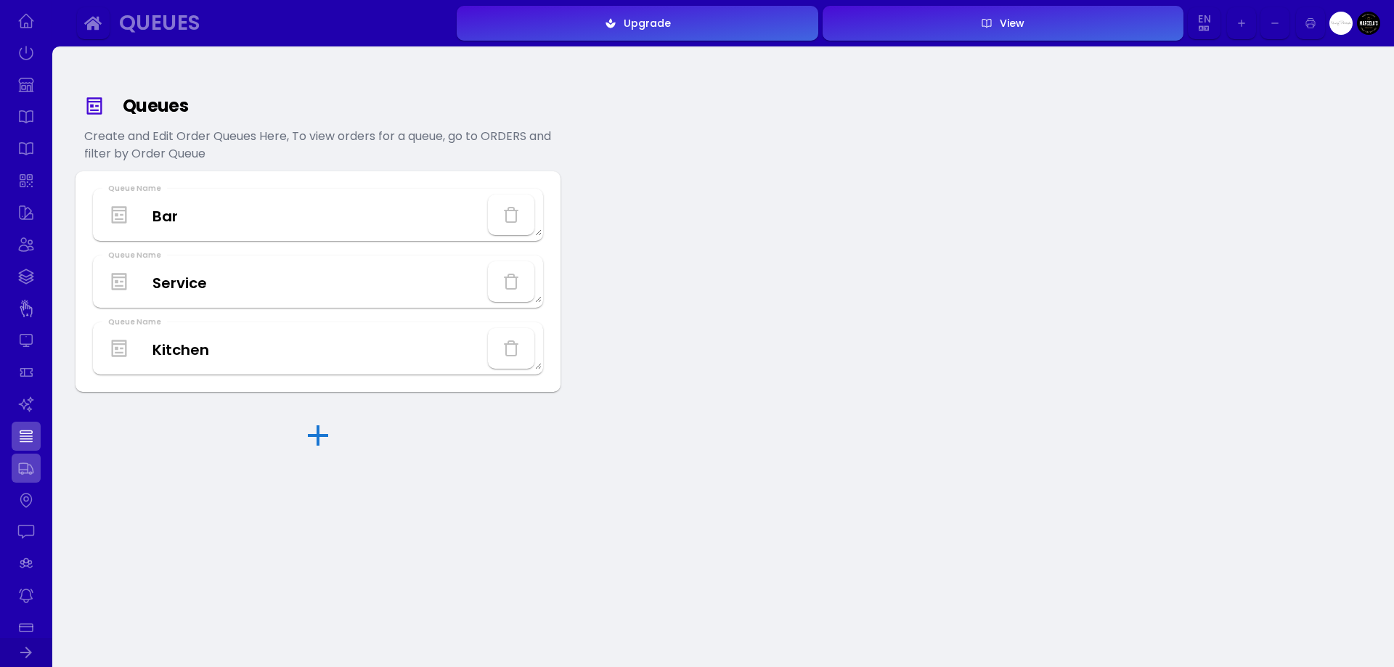
click at [32, 471] on link at bounding box center [26, 468] width 29 height 29
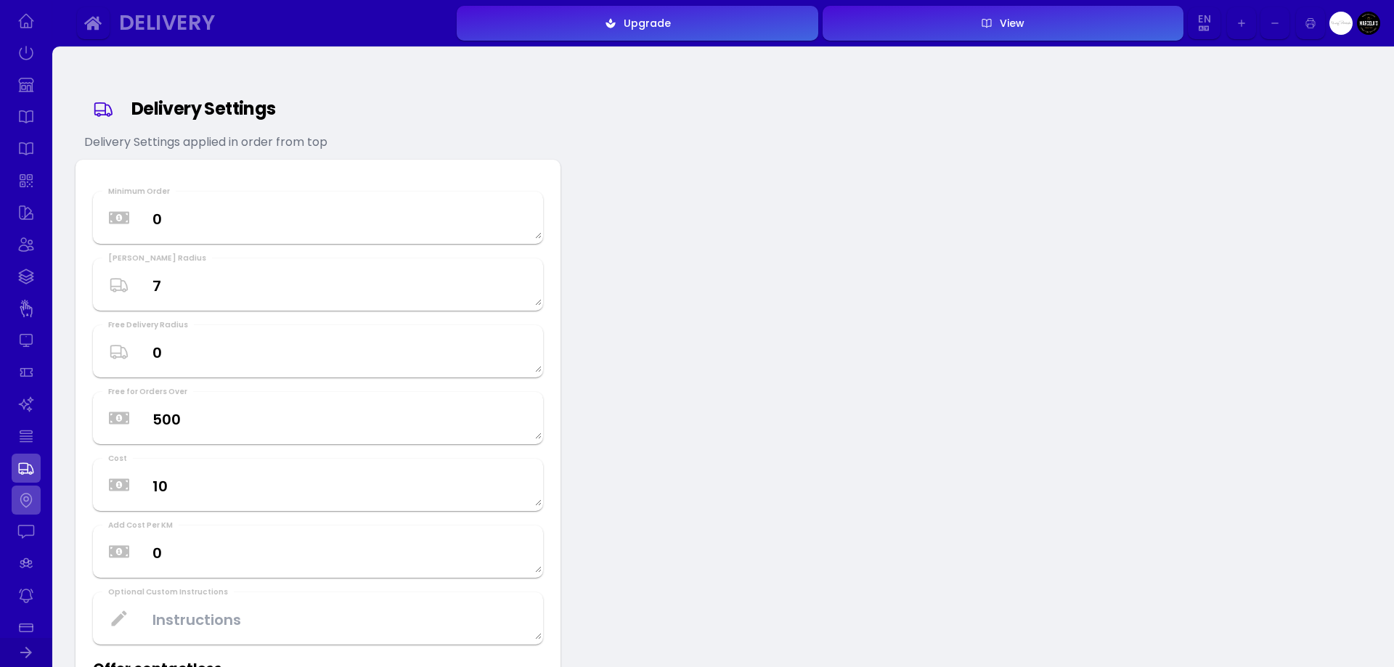
click at [23, 504] on link at bounding box center [26, 500] width 29 height 29
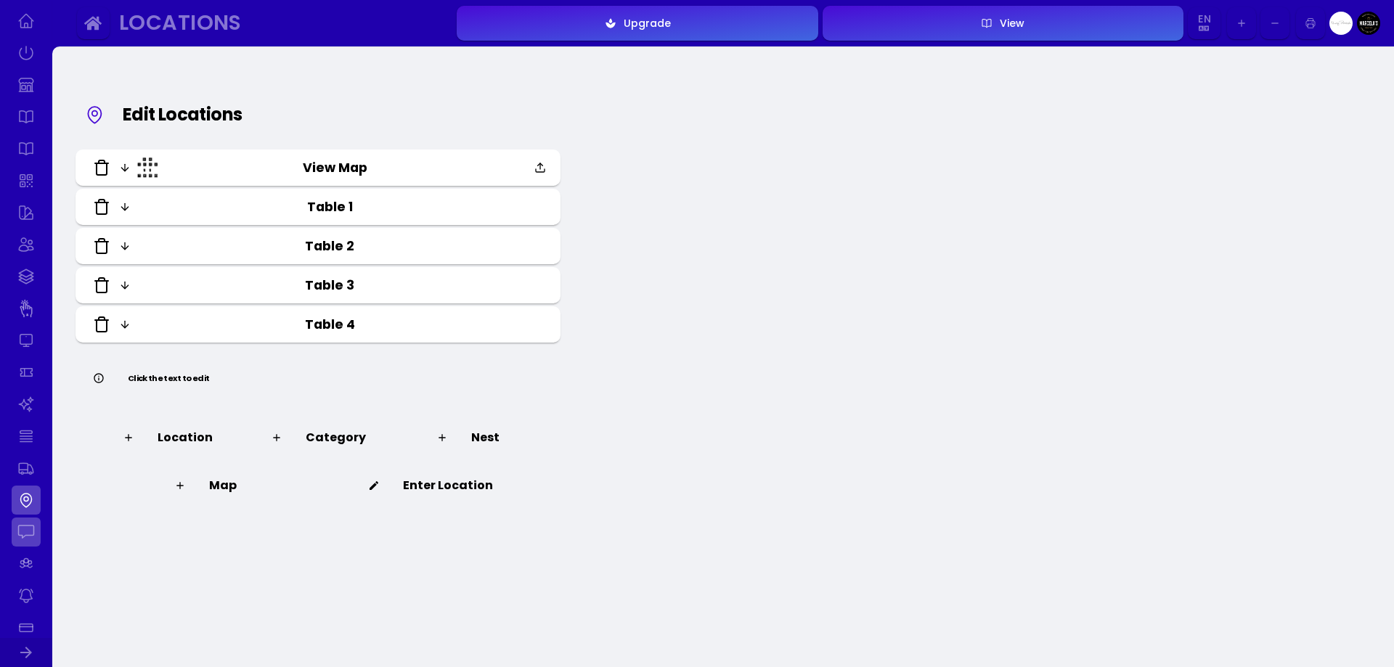
click at [28, 529] on link at bounding box center [26, 532] width 29 height 29
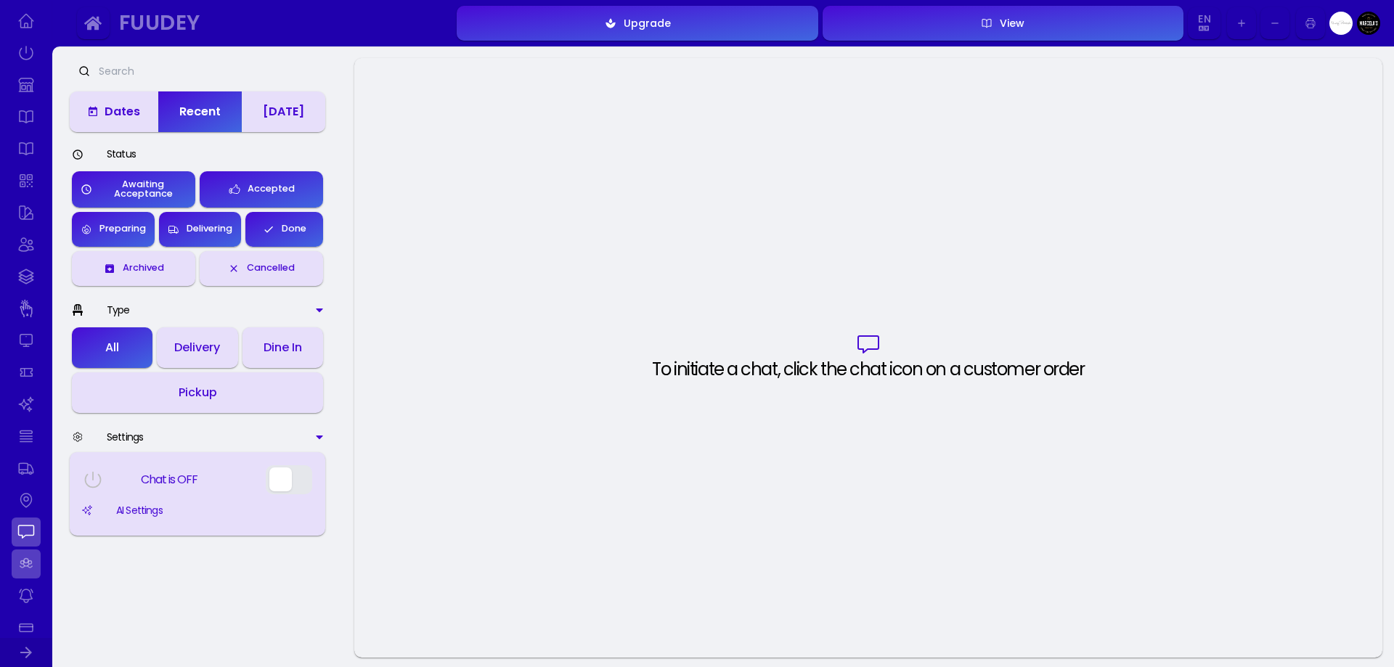
click at [29, 557] on link at bounding box center [26, 564] width 29 height 29
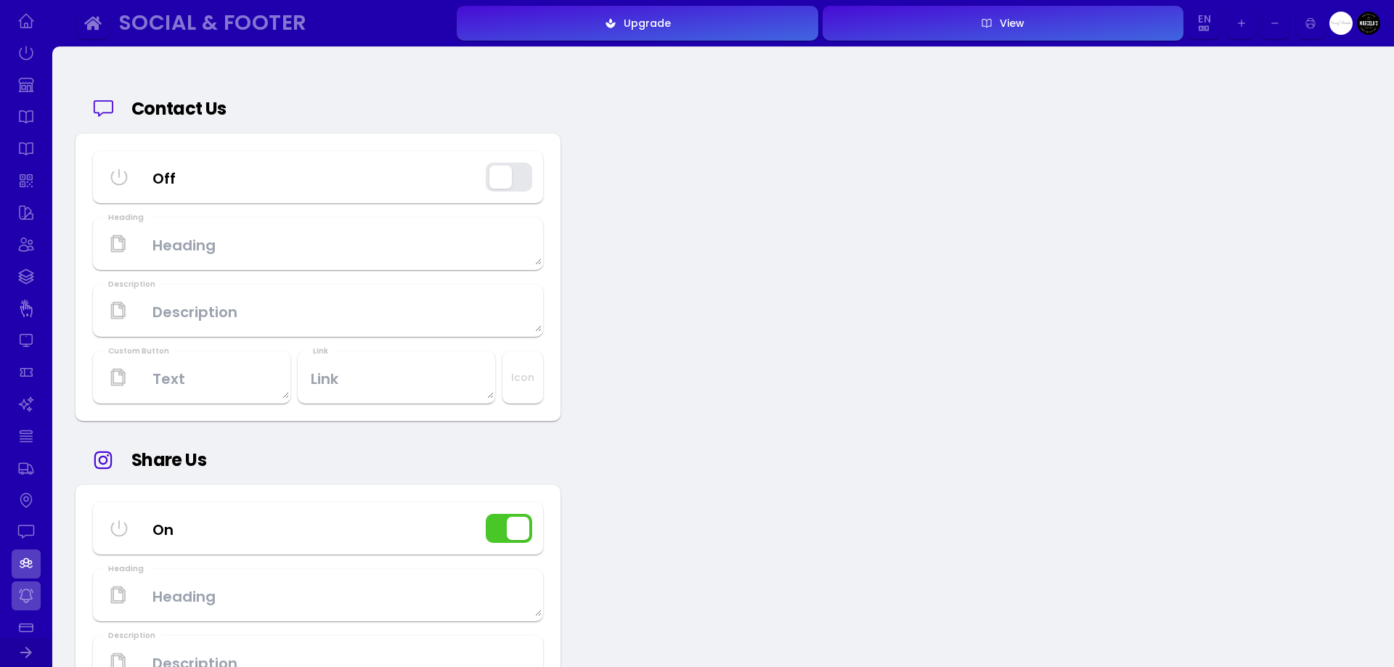
click at [23, 601] on link at bounding box center [26, 596] width 29 height 29
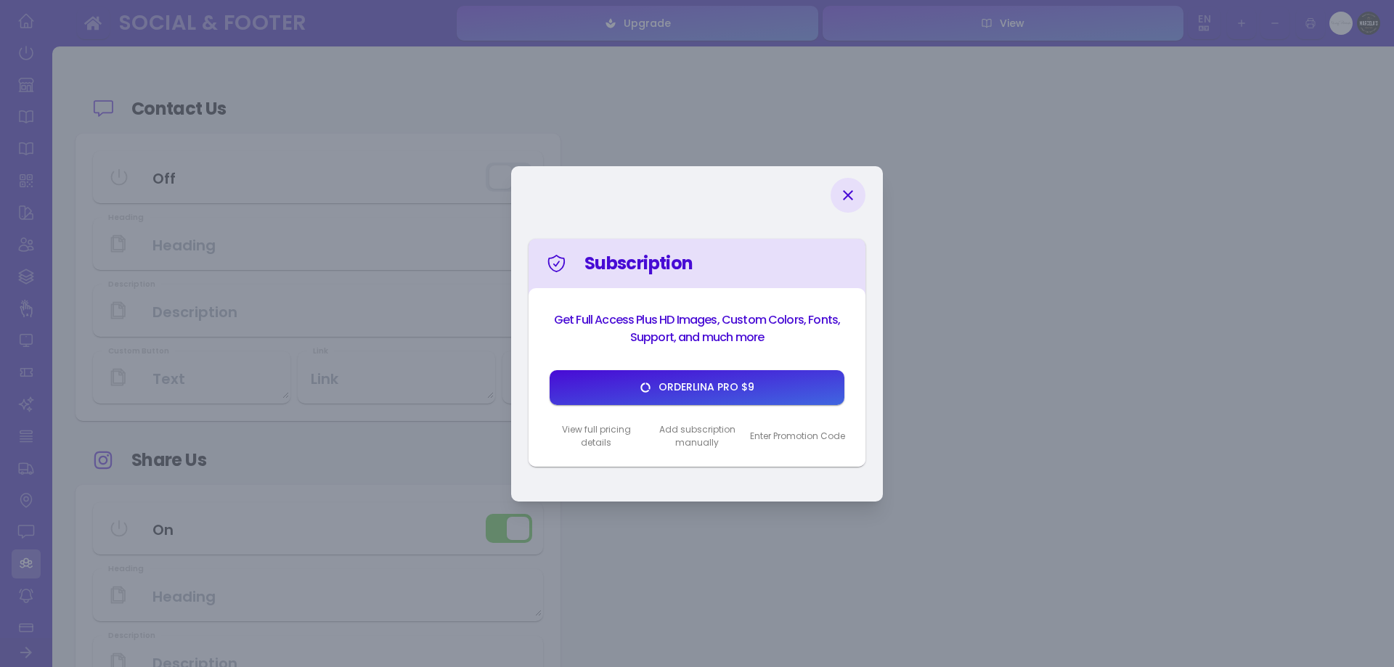
click at [858, 190] on div at bounding box center [848, 195] width 35 height 35
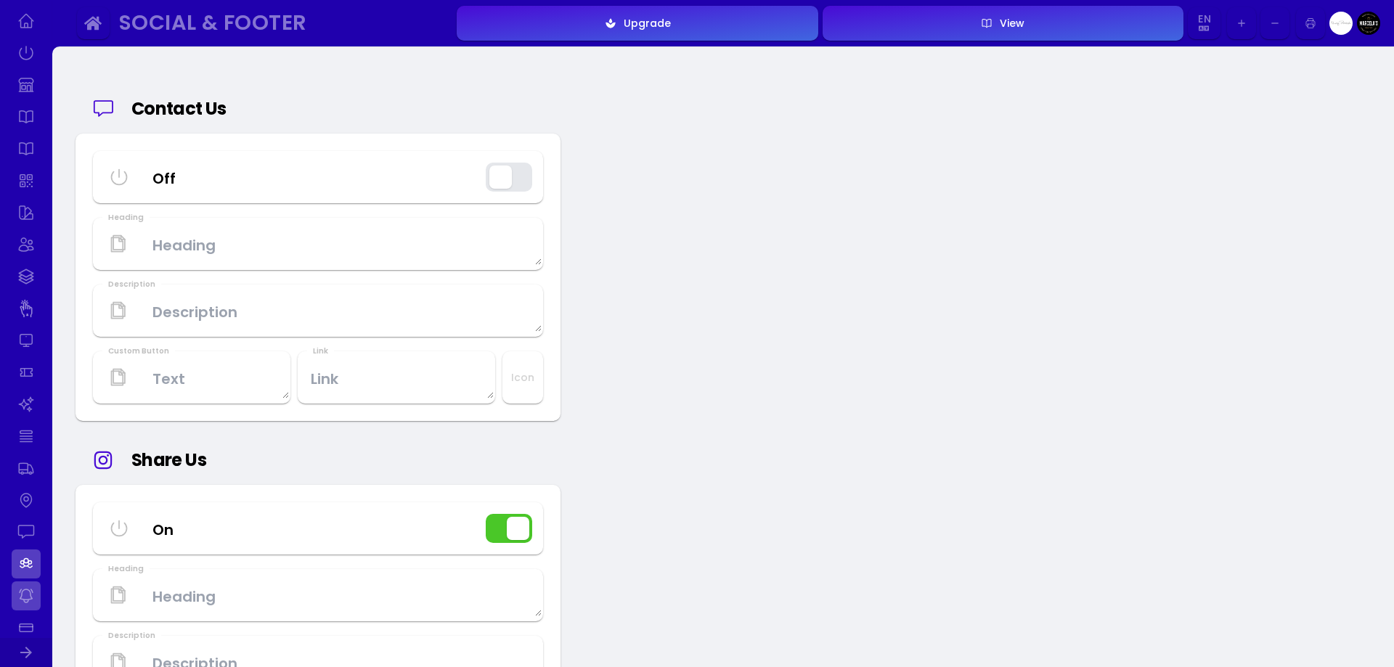
click at [23, 594] on link at bounding box center [26, 596] width 29 height 29
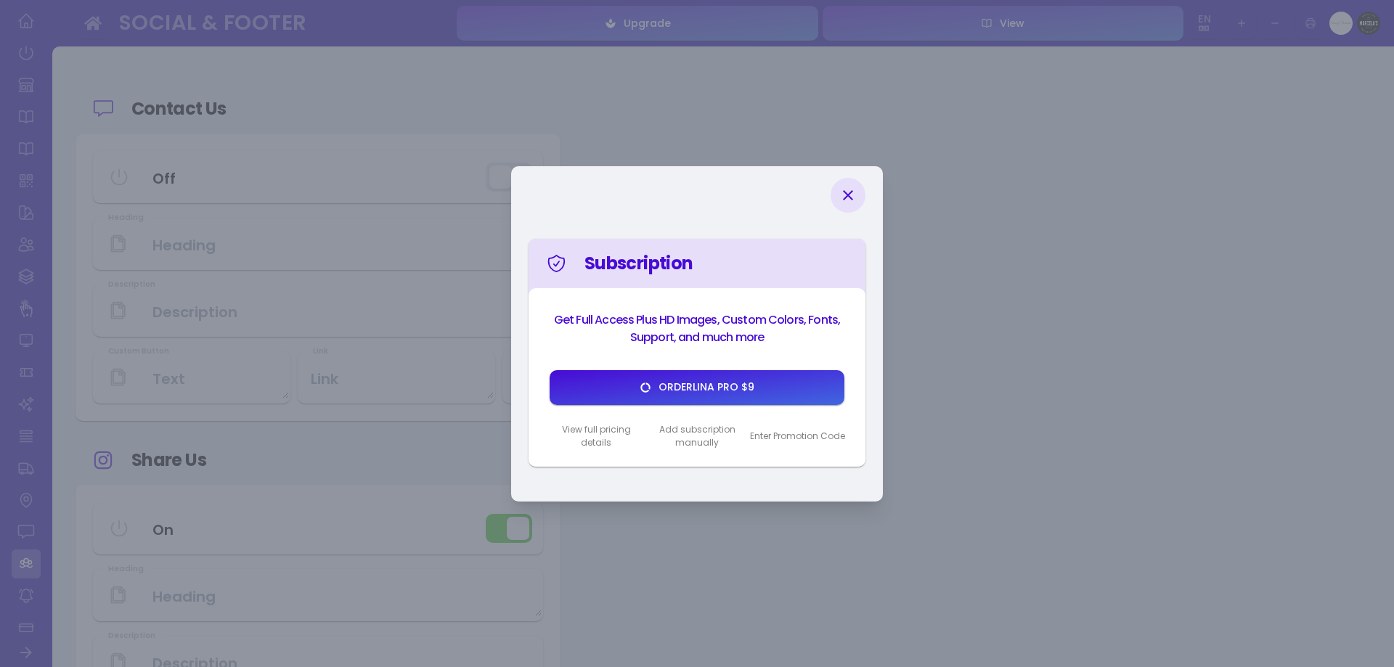
click at [838, 200] on div at bounding box center [848, 195] width 35 height 35
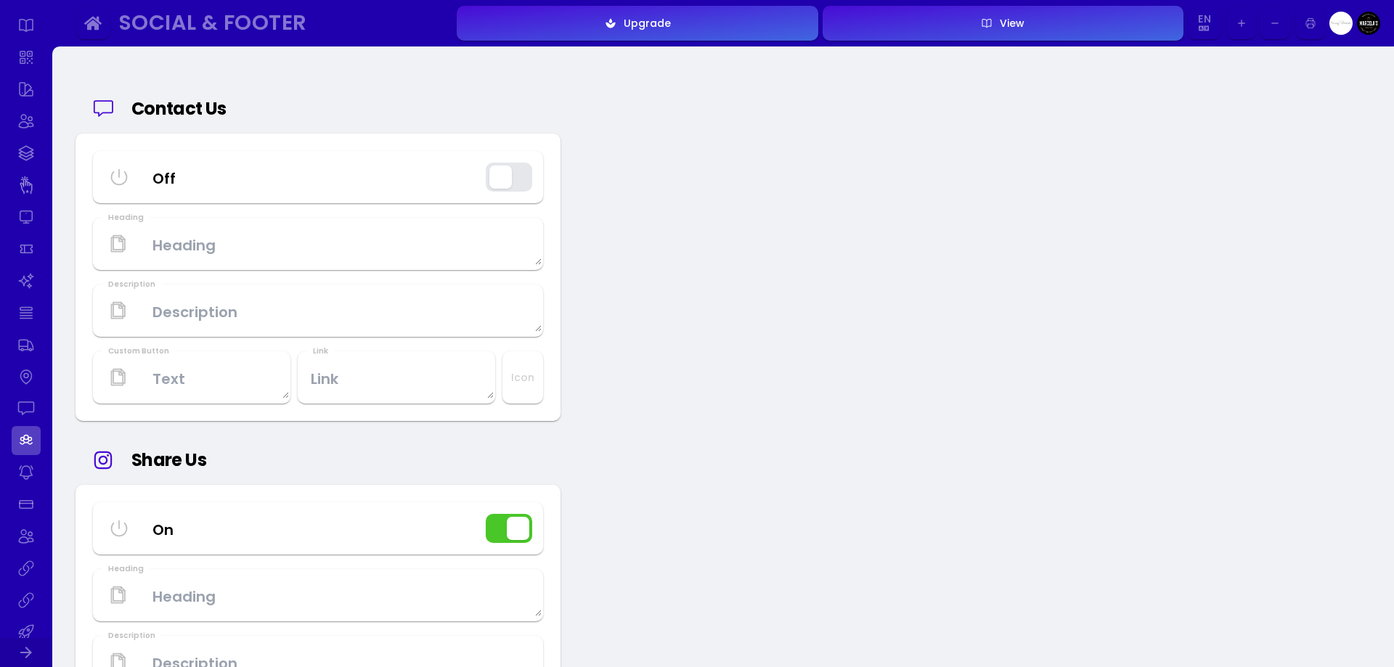
scroll to position [436, 0]
click at [22, 402] on link at bounding box center [26, 401] width 29 height 29
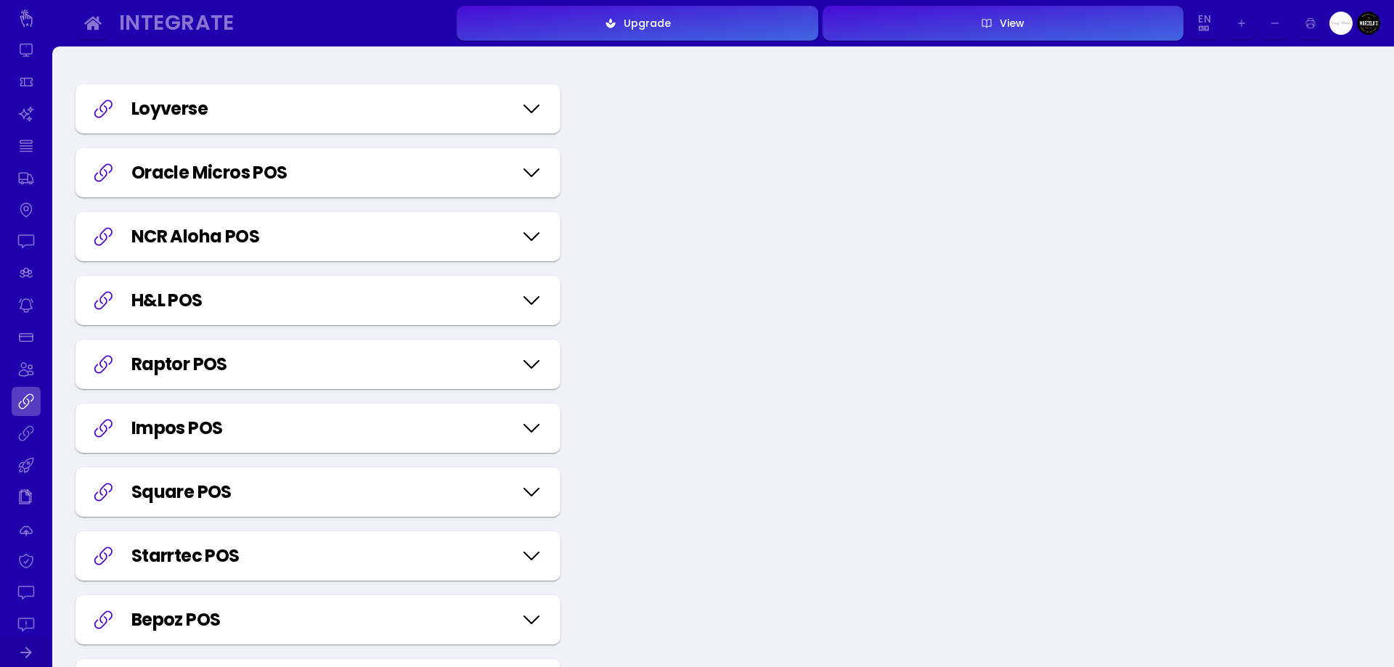
click at [532, 108] on icon at bounding box center [531, 109] width 23 height 73
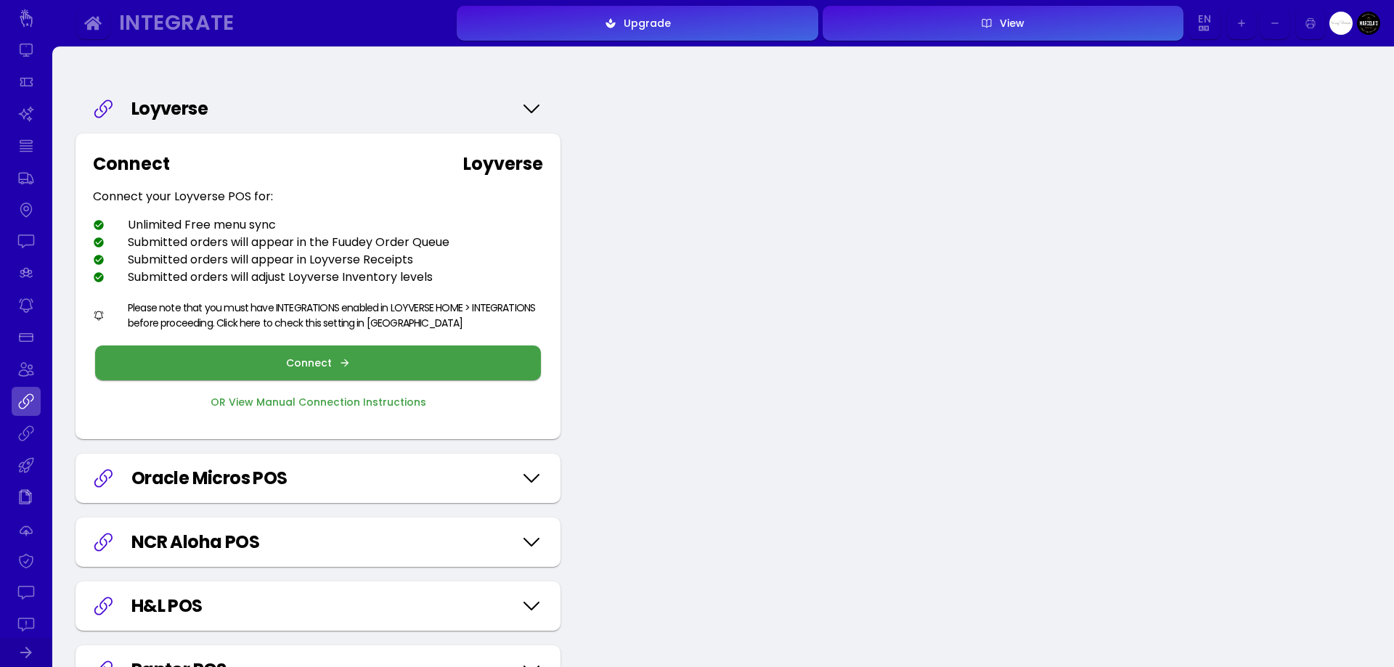
click at [331, 368] on button "Connect" at bounding box center [318, 363] width 446 height 35
